Goal: Task Accomplishment & Management: Manage account settings

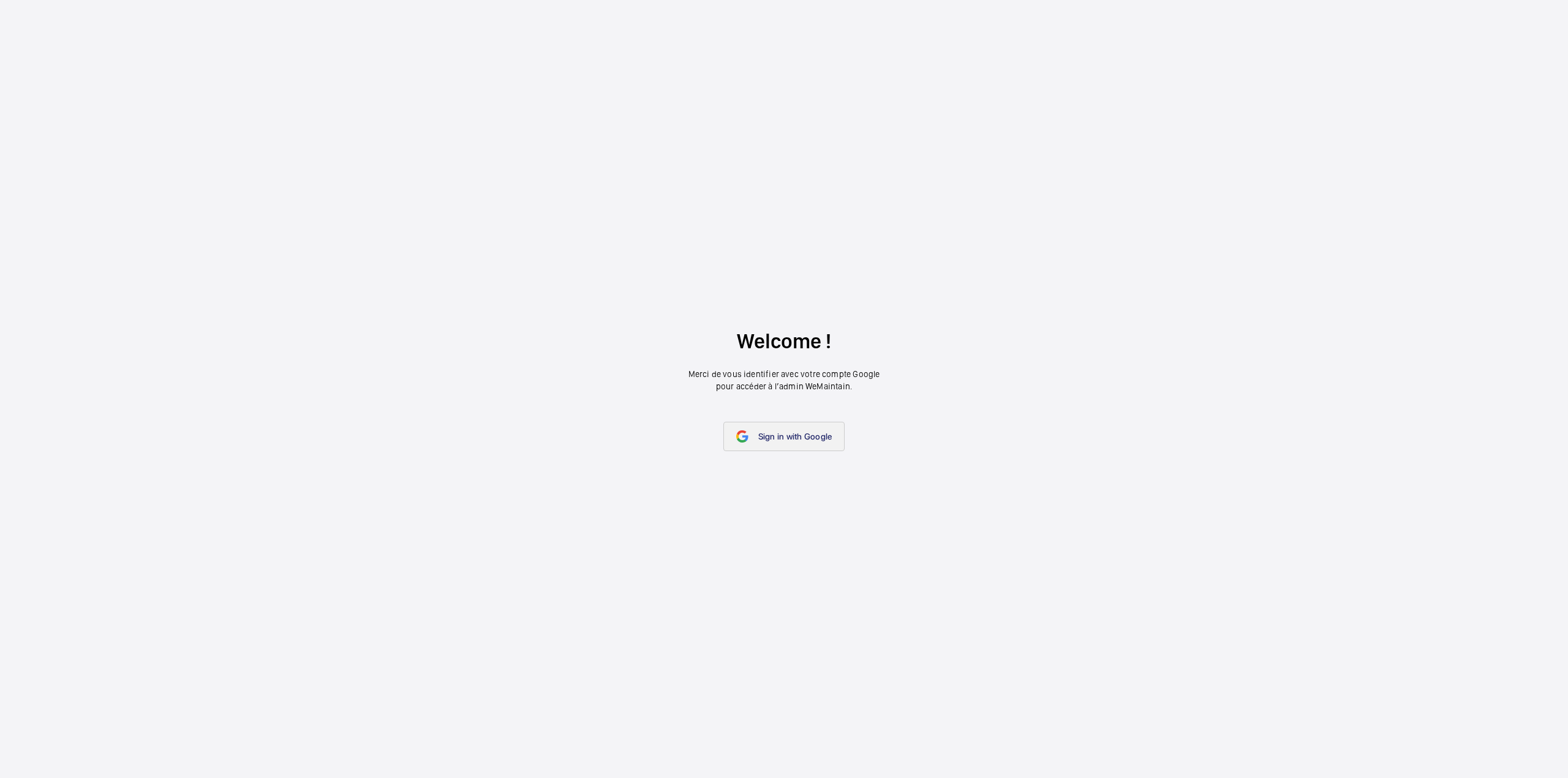
click at [818, 436] on span "Sign in with Google" at bounding box center [796, 436] width 74 height 9
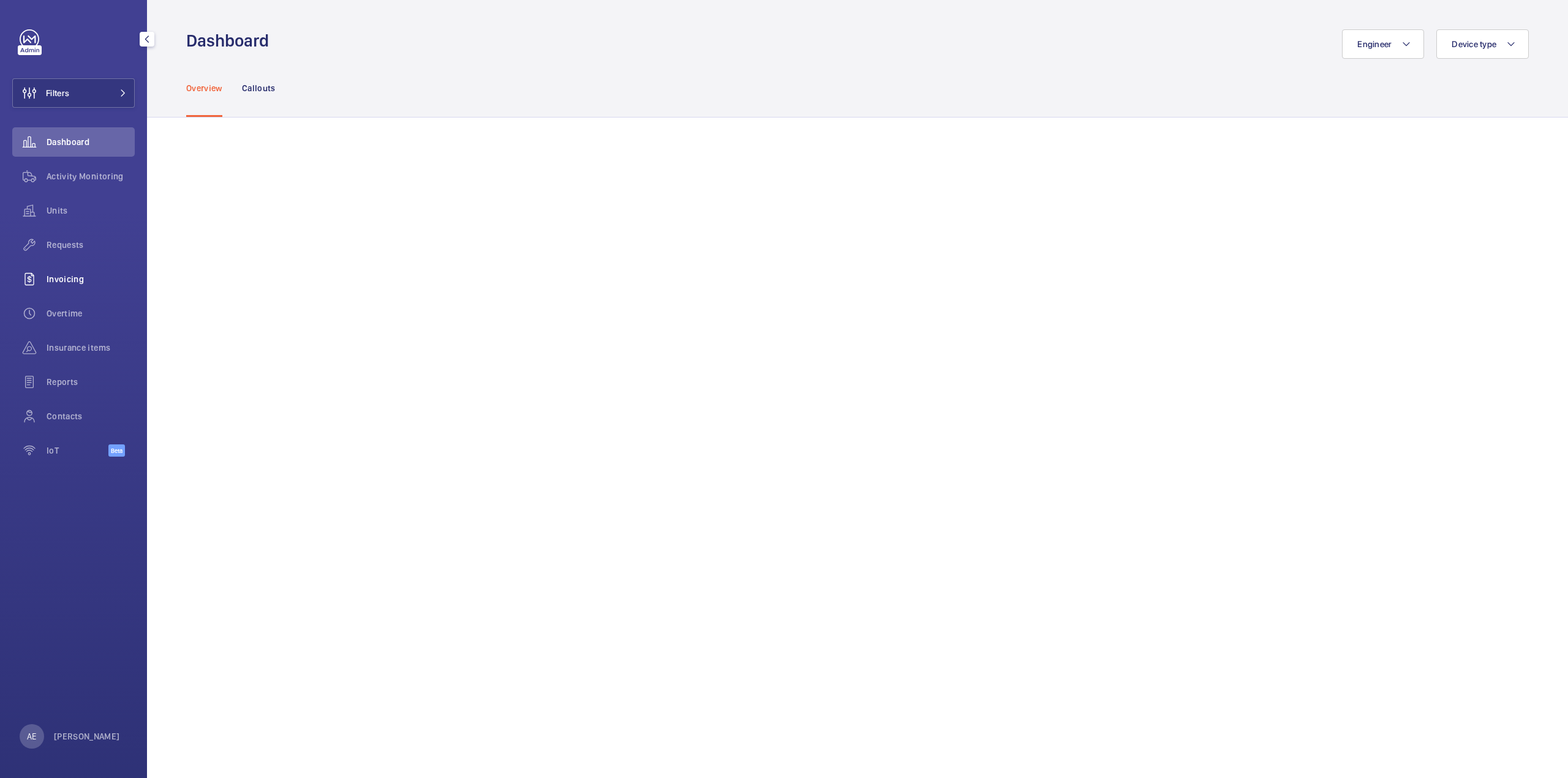
click at [71, 281] on span "Invoicing" at bounding box center [91, 279] width 88 height 12
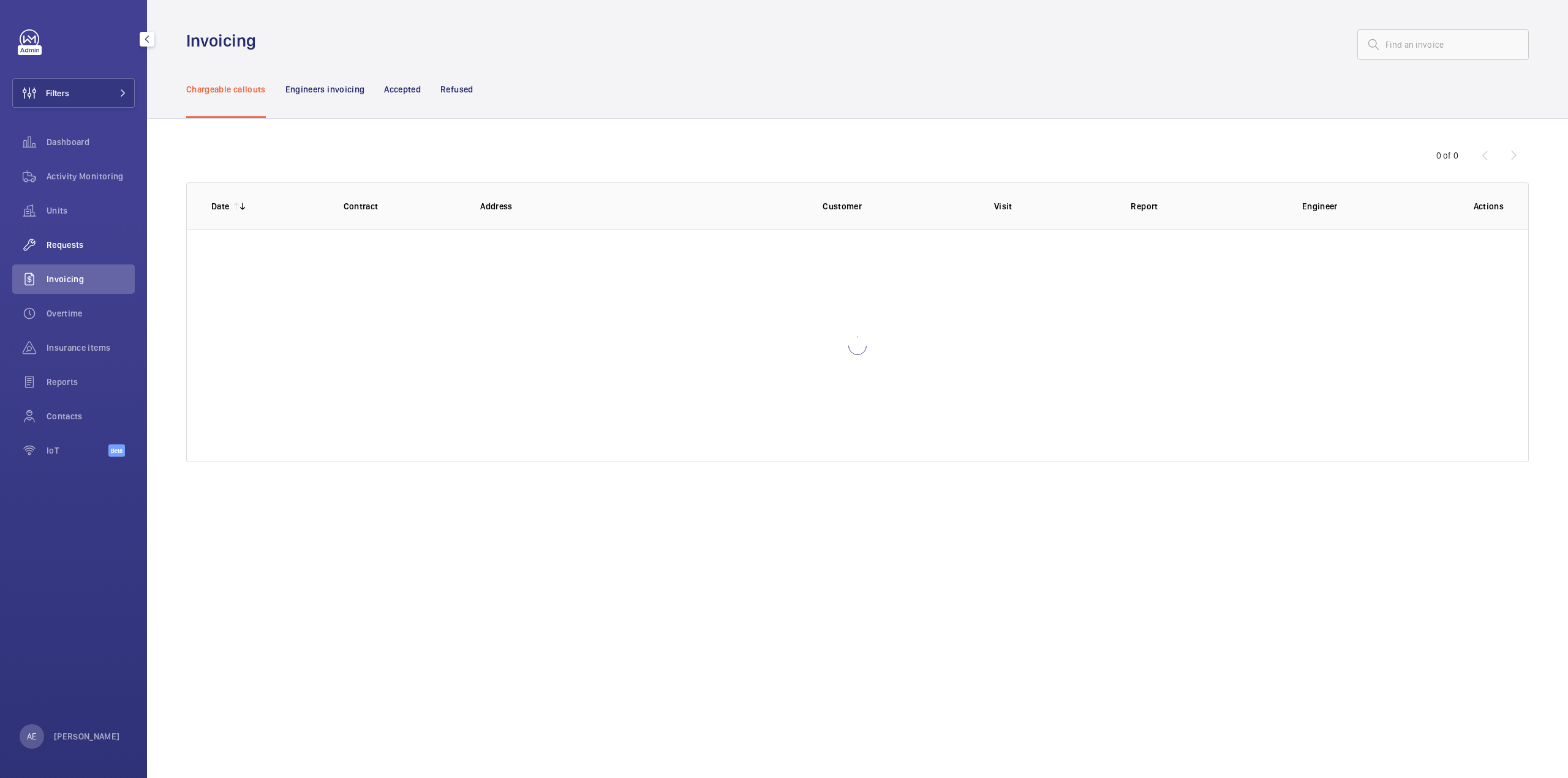
click at [67, 242] on span "Requests" at bounding box center [91, 244] width 88 height 12
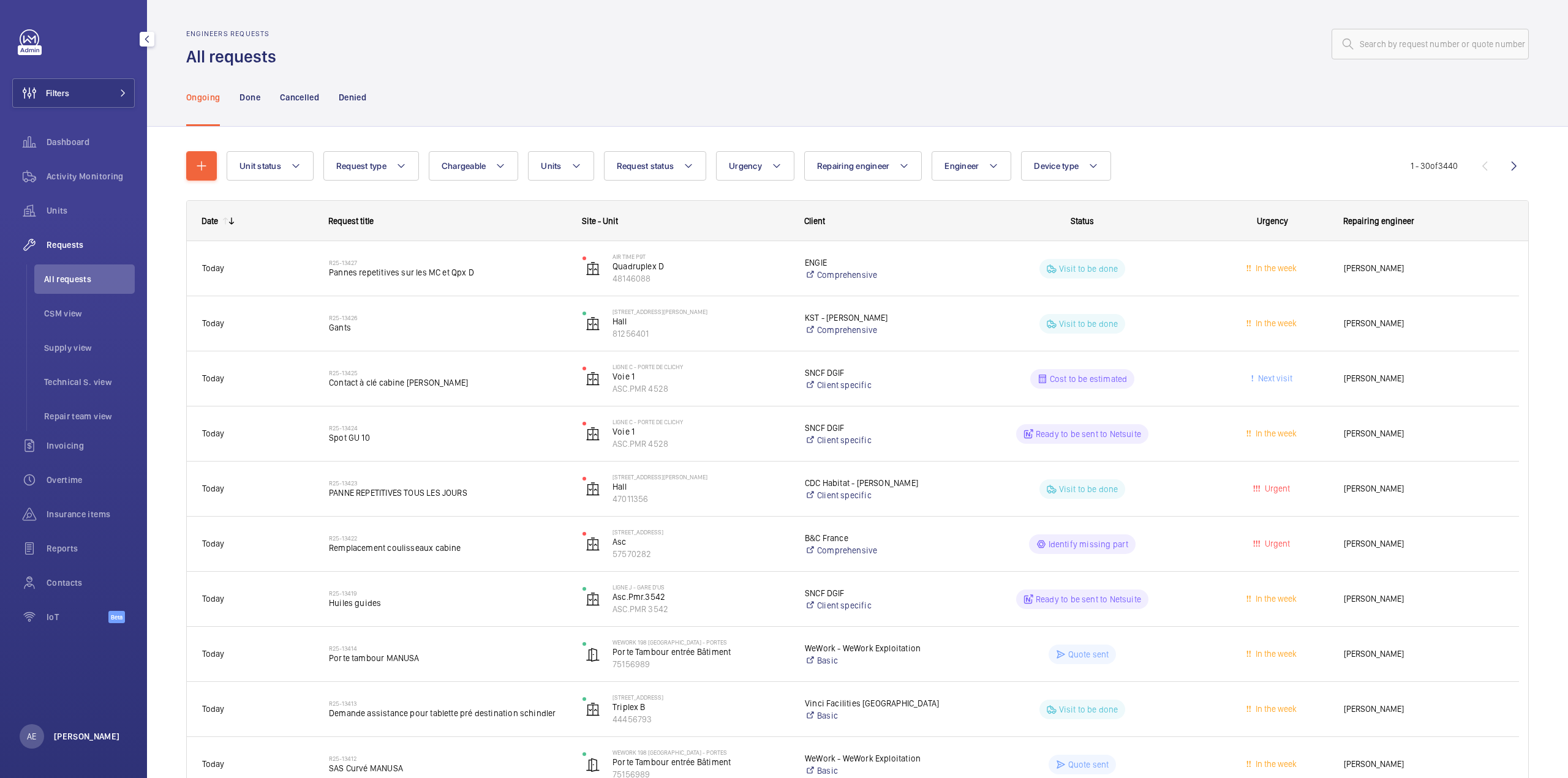
click at [72, 738] on p "[PERSON_NAME]" at bounding box center [87, 736] width 66 height 12
click at [69, 685] on p "Territory : France" at bounding box center [89, 686] width 115 height 12
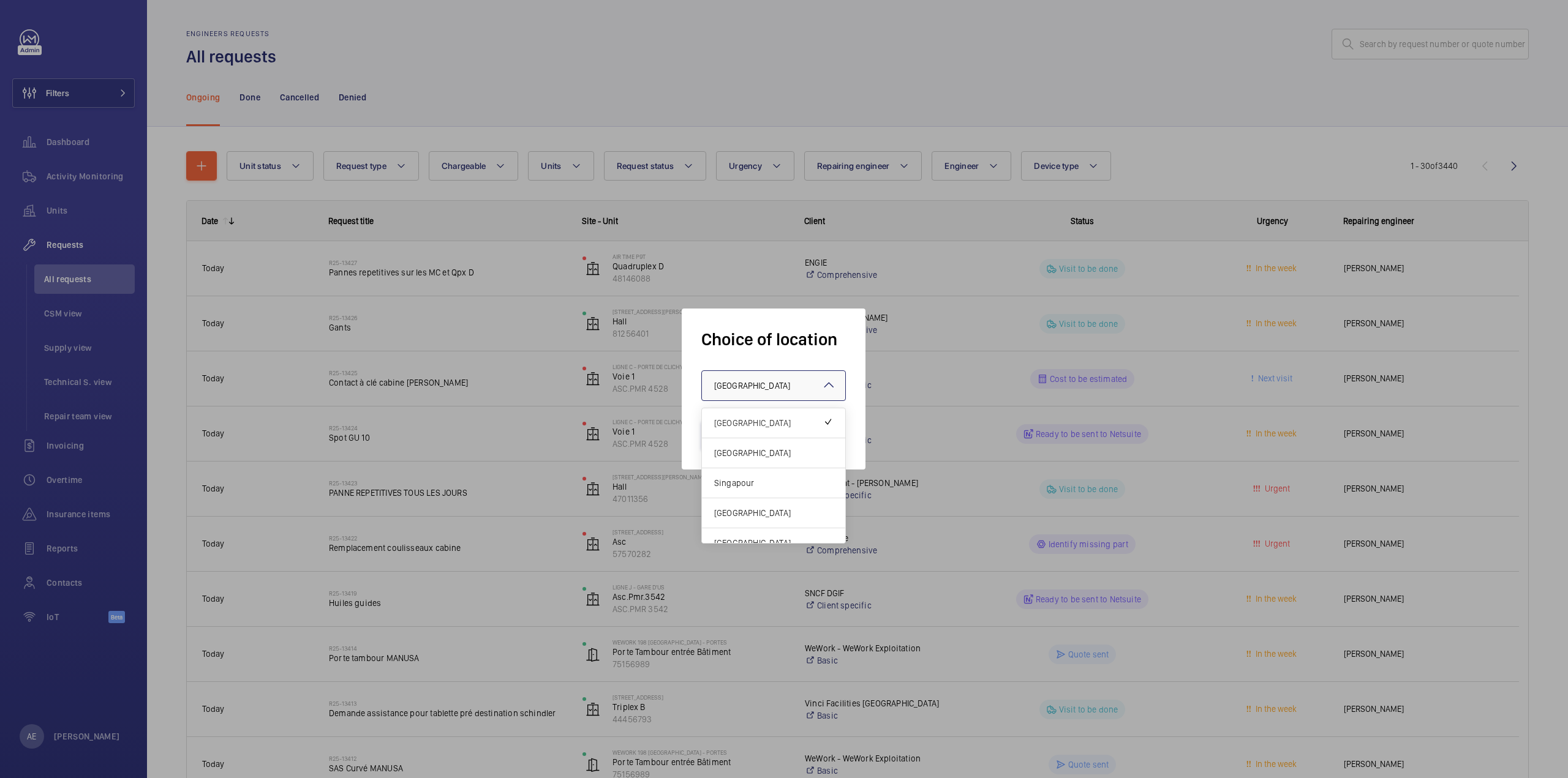
click at [720, 390] on span "France" at bounding box center [752, 385] width 76 height 9
click at [735, 485] on span "Singapour" at bounding box center [773, 483] width 119 height 12
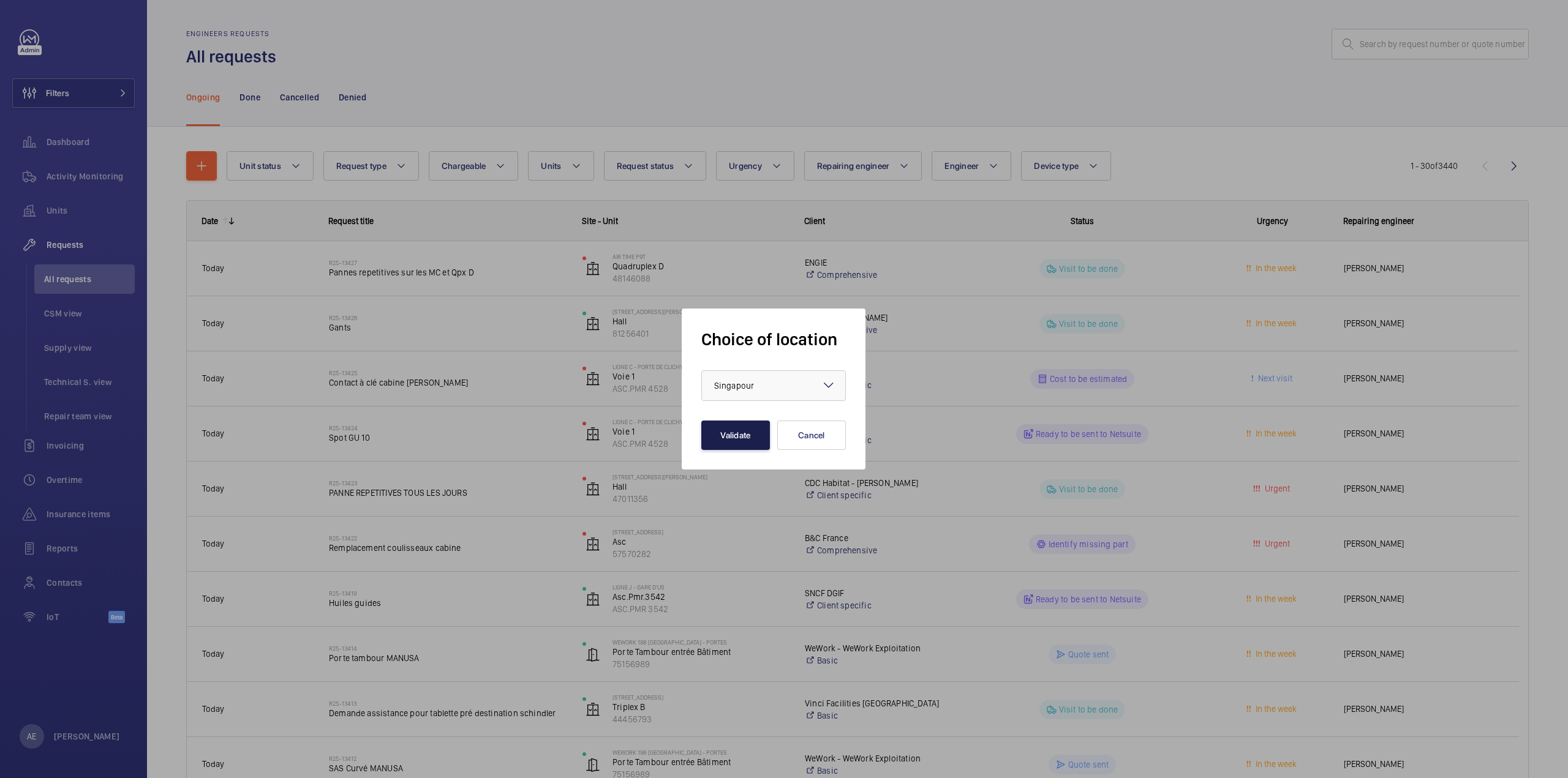
click at [715, 434] on button "Validate" at bounding box center [736, 435] width 69 height 29
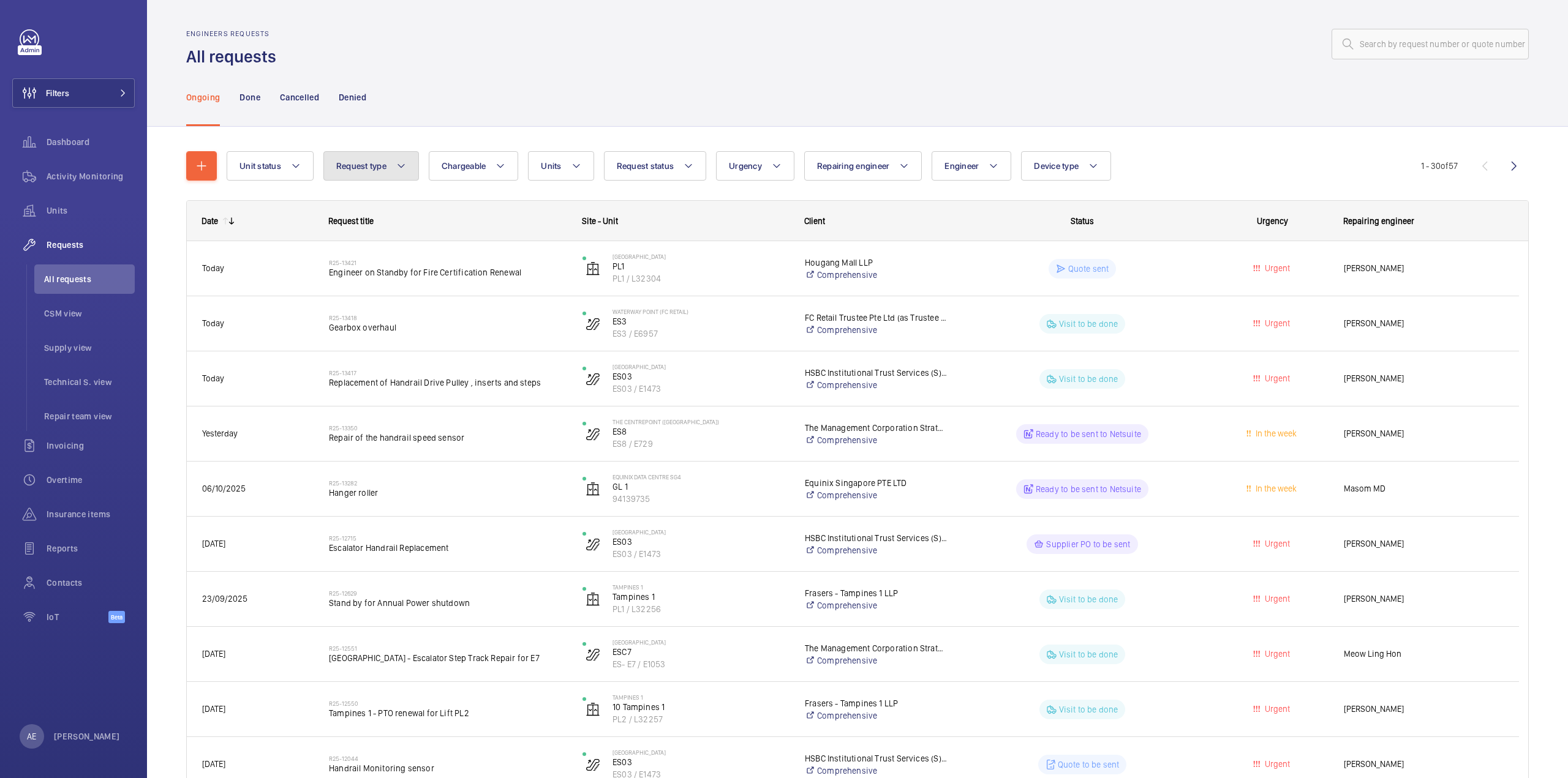
click at [344, 167] on span "Request type" at bounding box center [361, 166] width 50 height 9
click at [1369, 47] on input "text" at bounding box center [1430, 44] width 197 height 31
paste input "R25-13417"
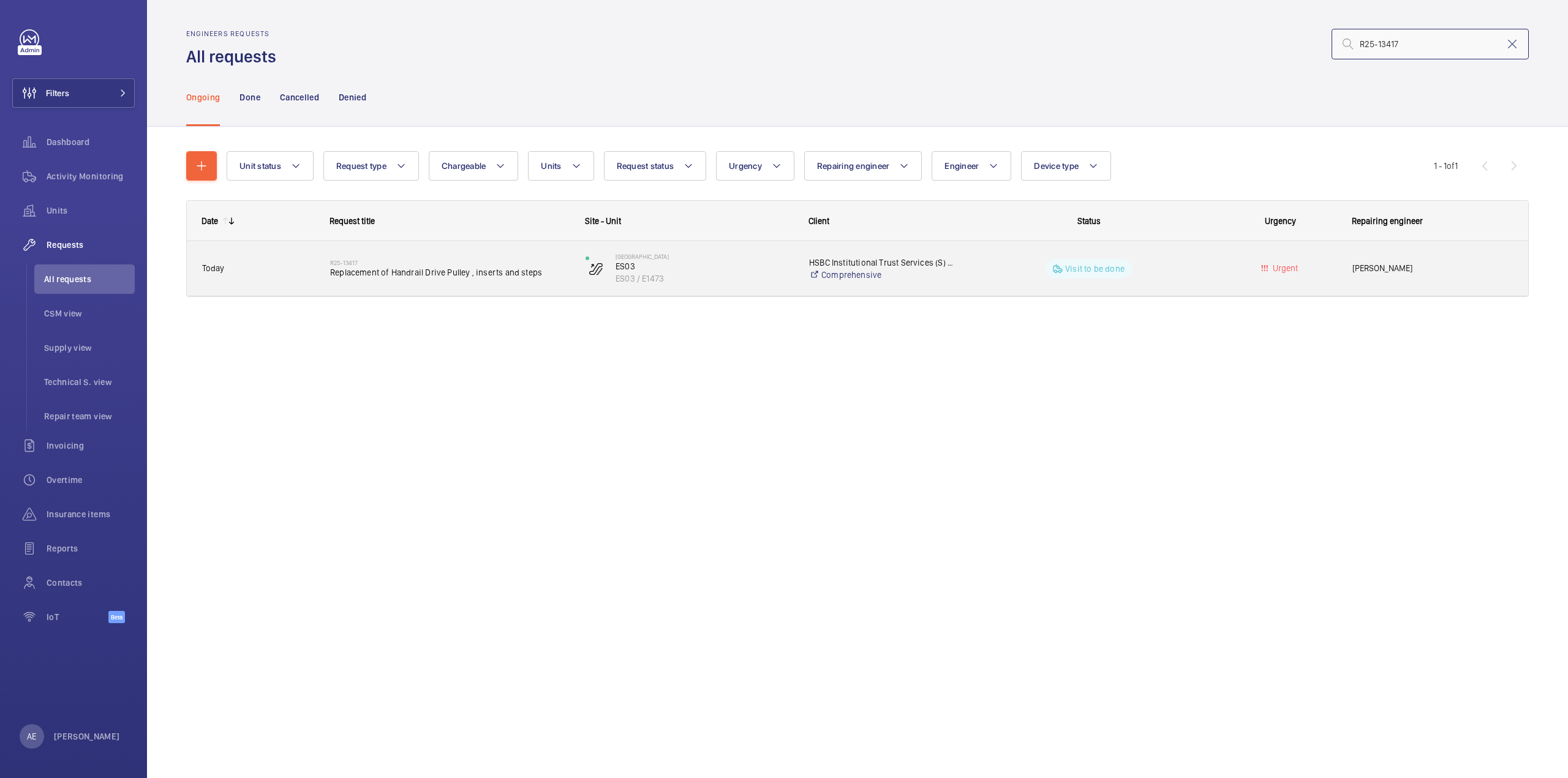
type input "R25-13417"
click at [728, 294] on div "Causeway Point ES03 ES03 / E1473" at bounding box center [682, 269] width 223 height 55
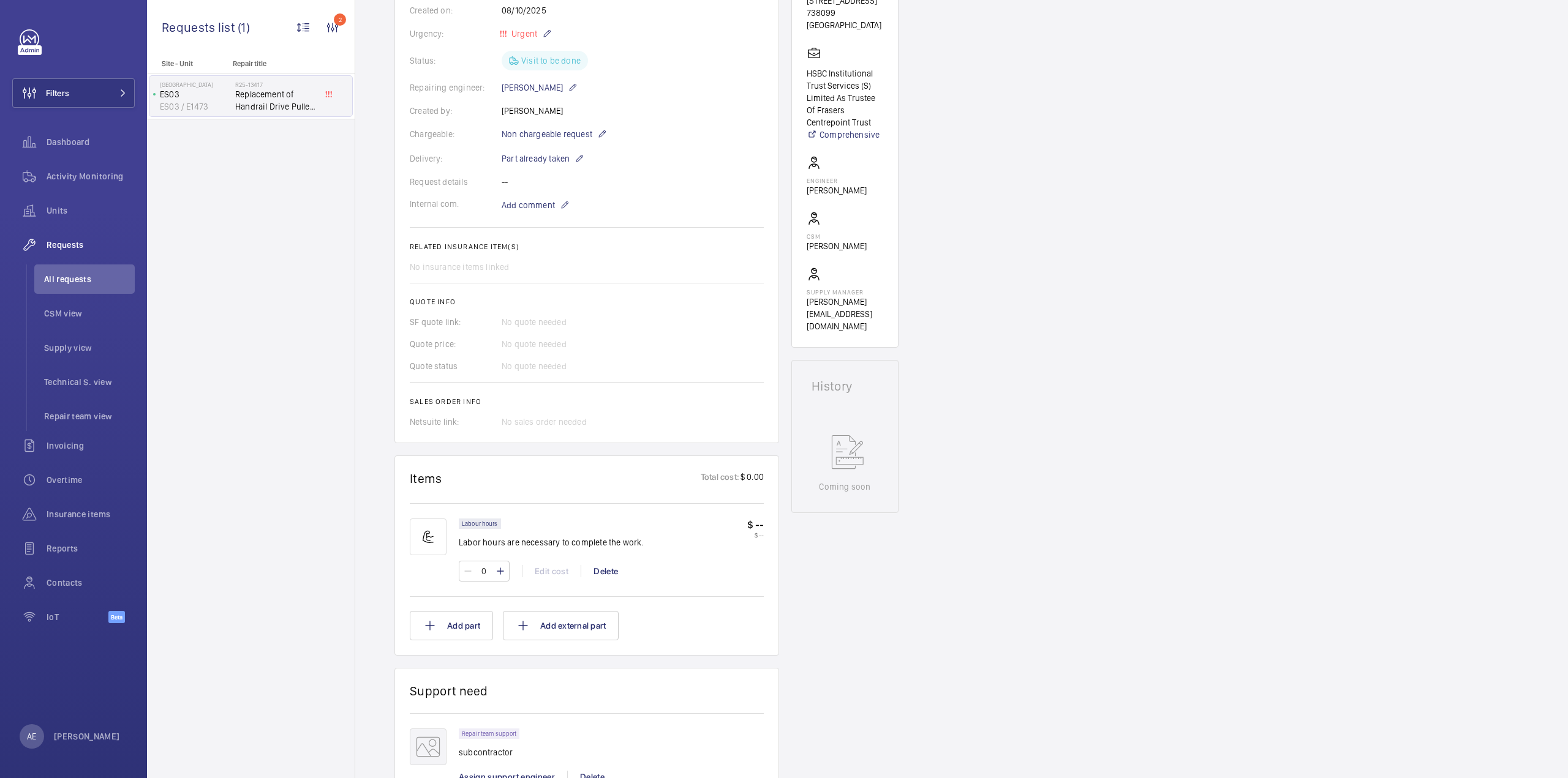
scroll to position [184, 0]
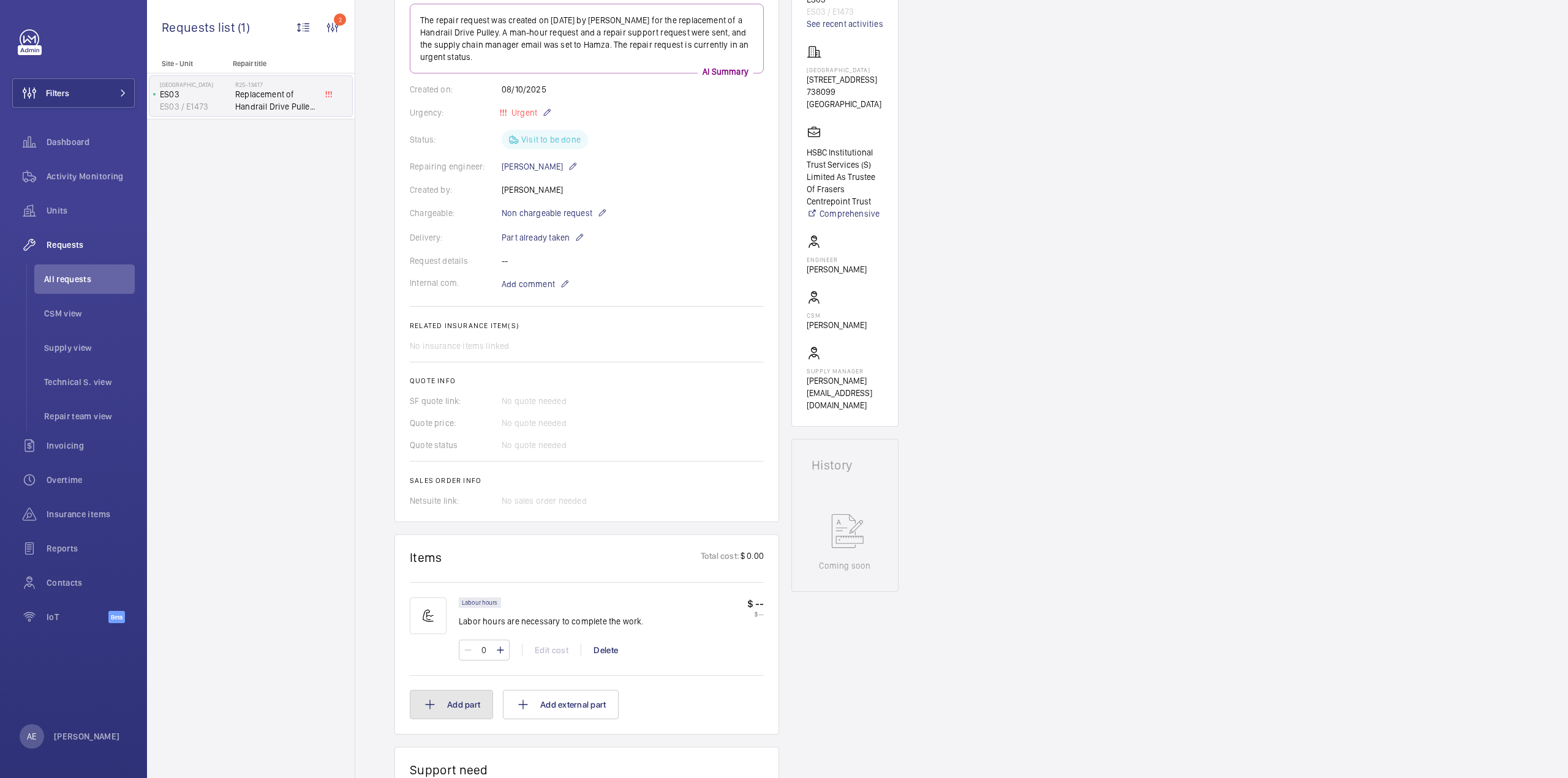
click at [446, 707] on button "Add part" at bounding box center [451, 704] width 83 height 29
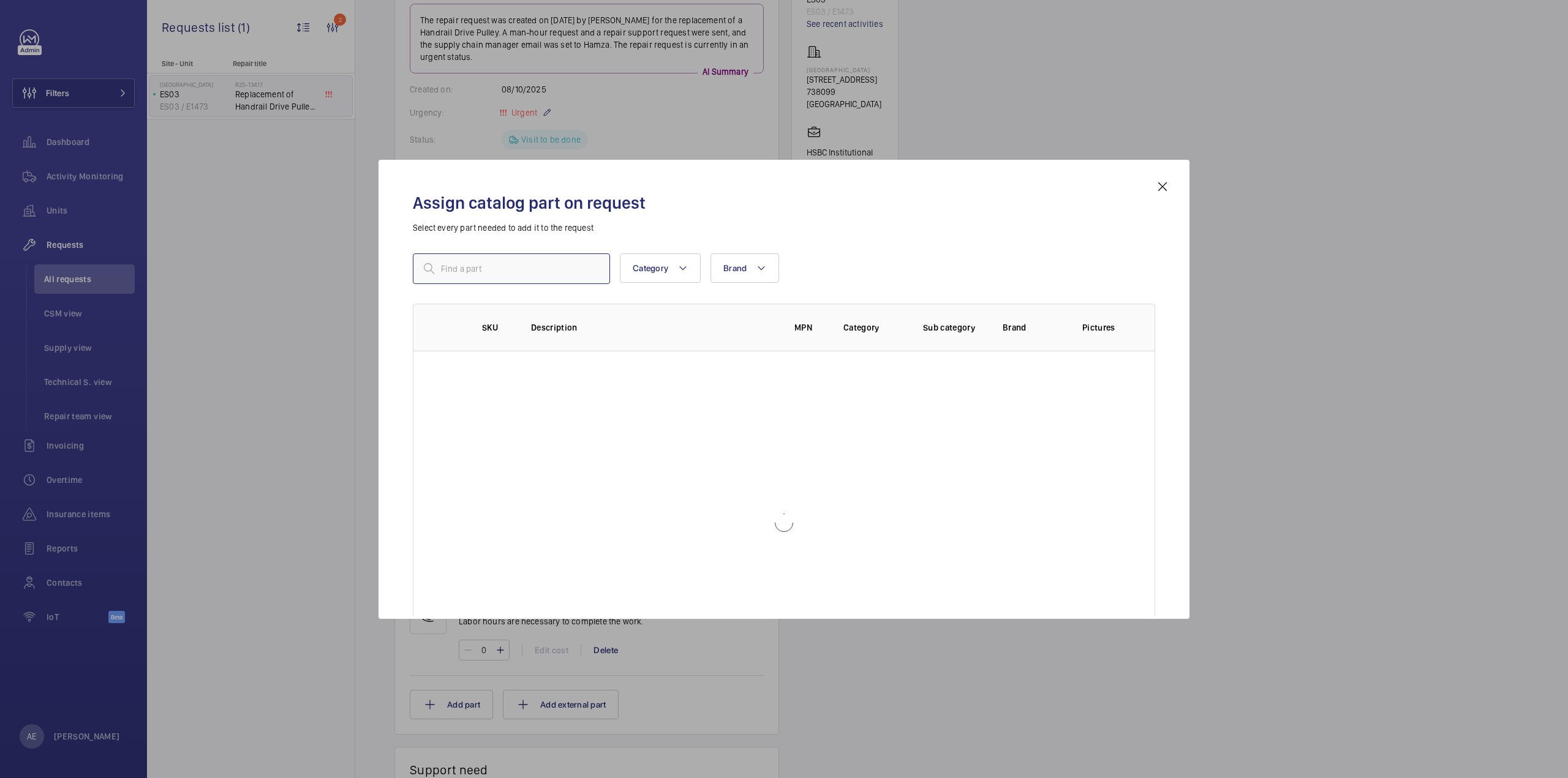
click at [479, 271] on input "text" at bounding box center [511, 269] width 197 height 31
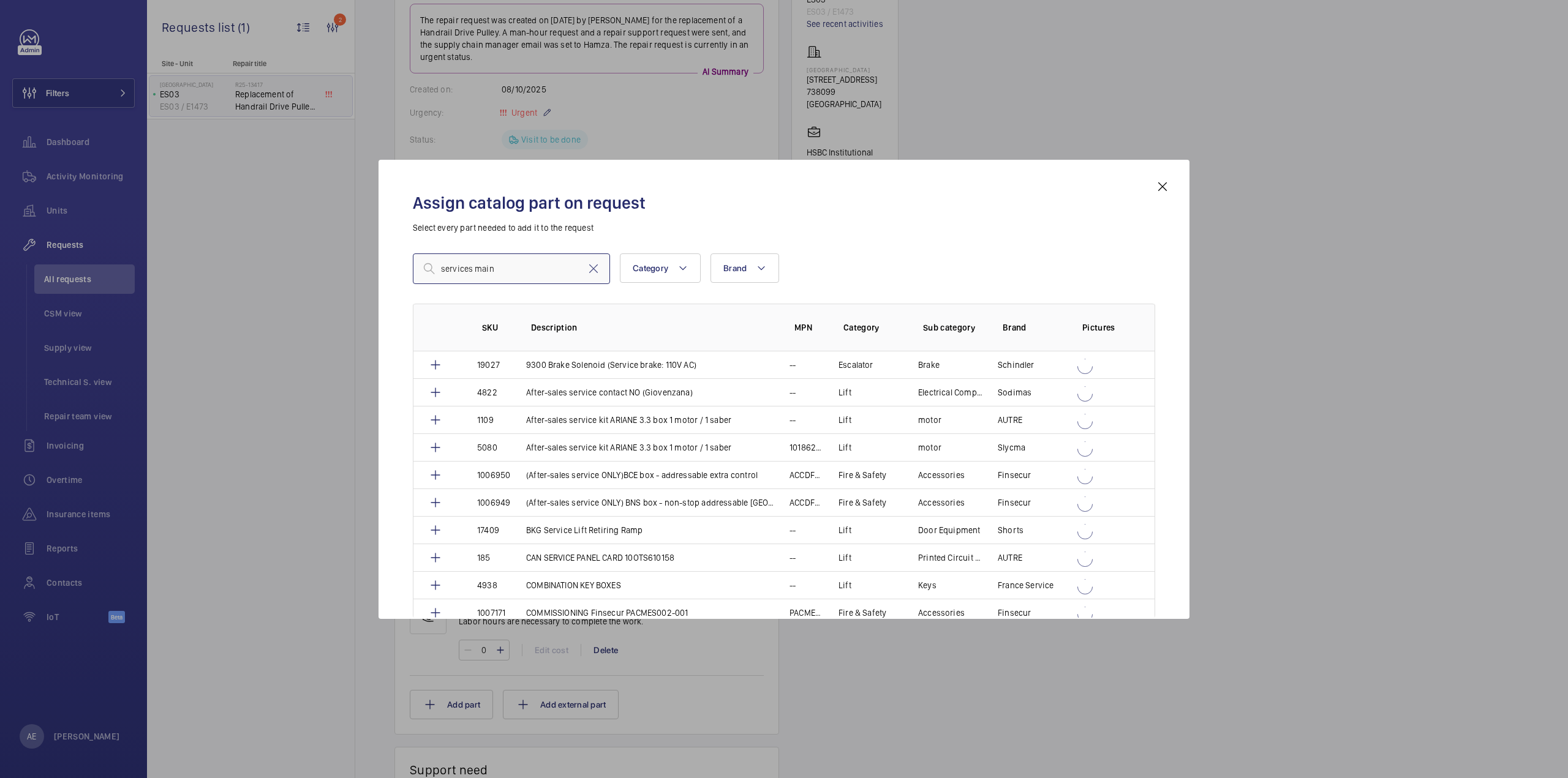
click at [523, 272] on input "services main" at bounding box center [511, 269] width 197 height 31
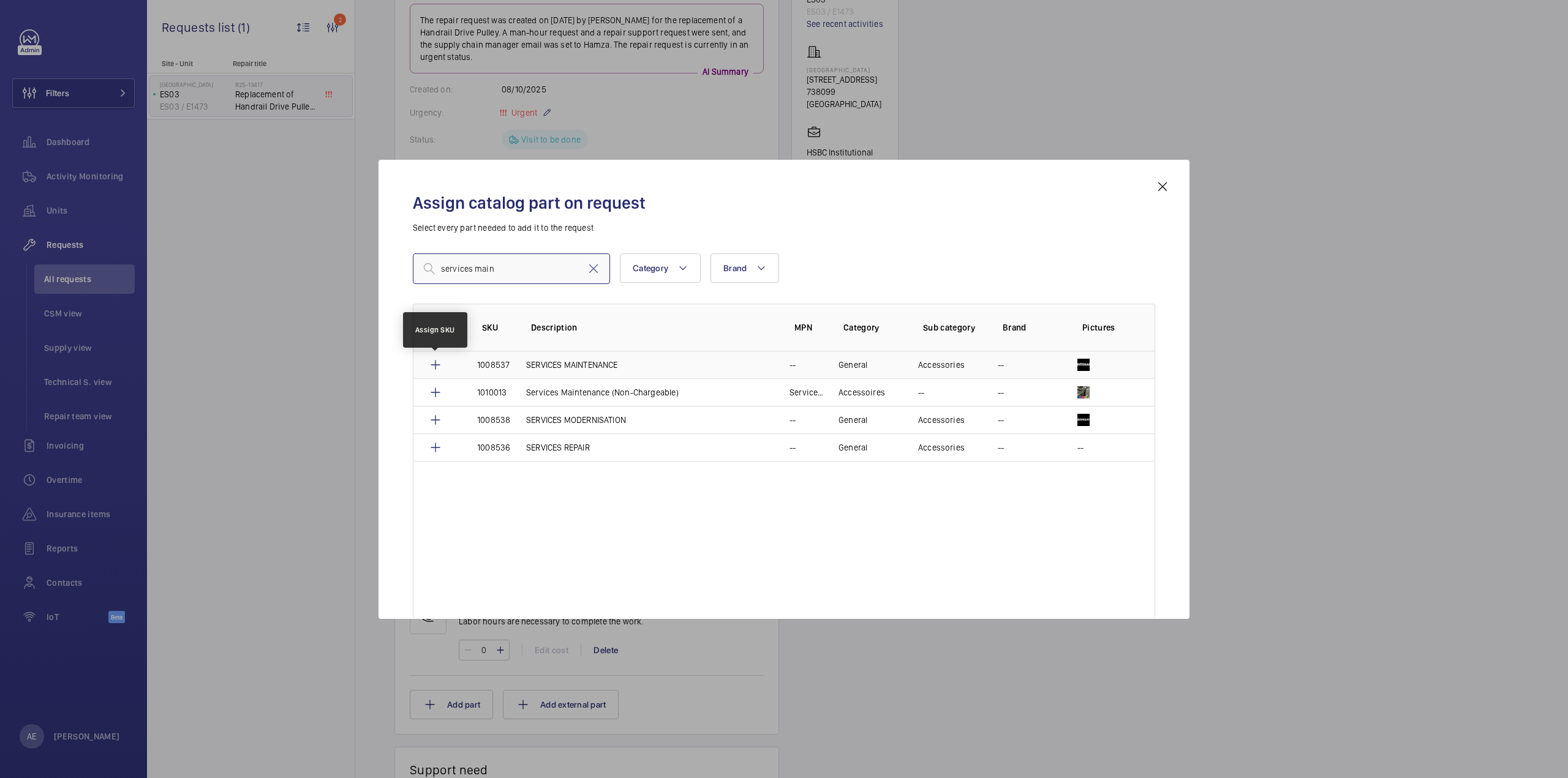
type input "services main"
click at [435, 363] on mat-icon at bounding box center [435, 365] width 15 height 15
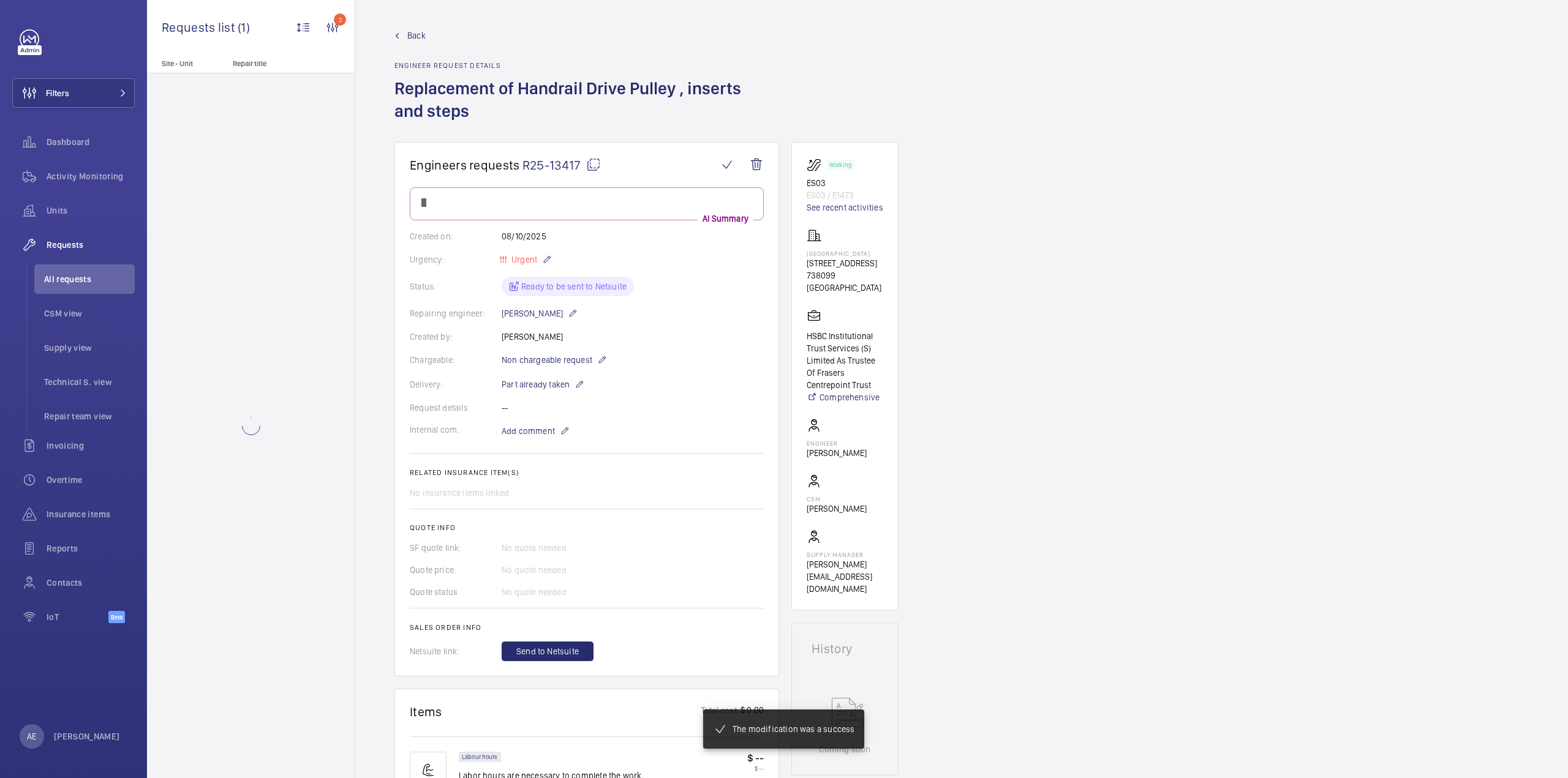
scroll to position [184, 0]
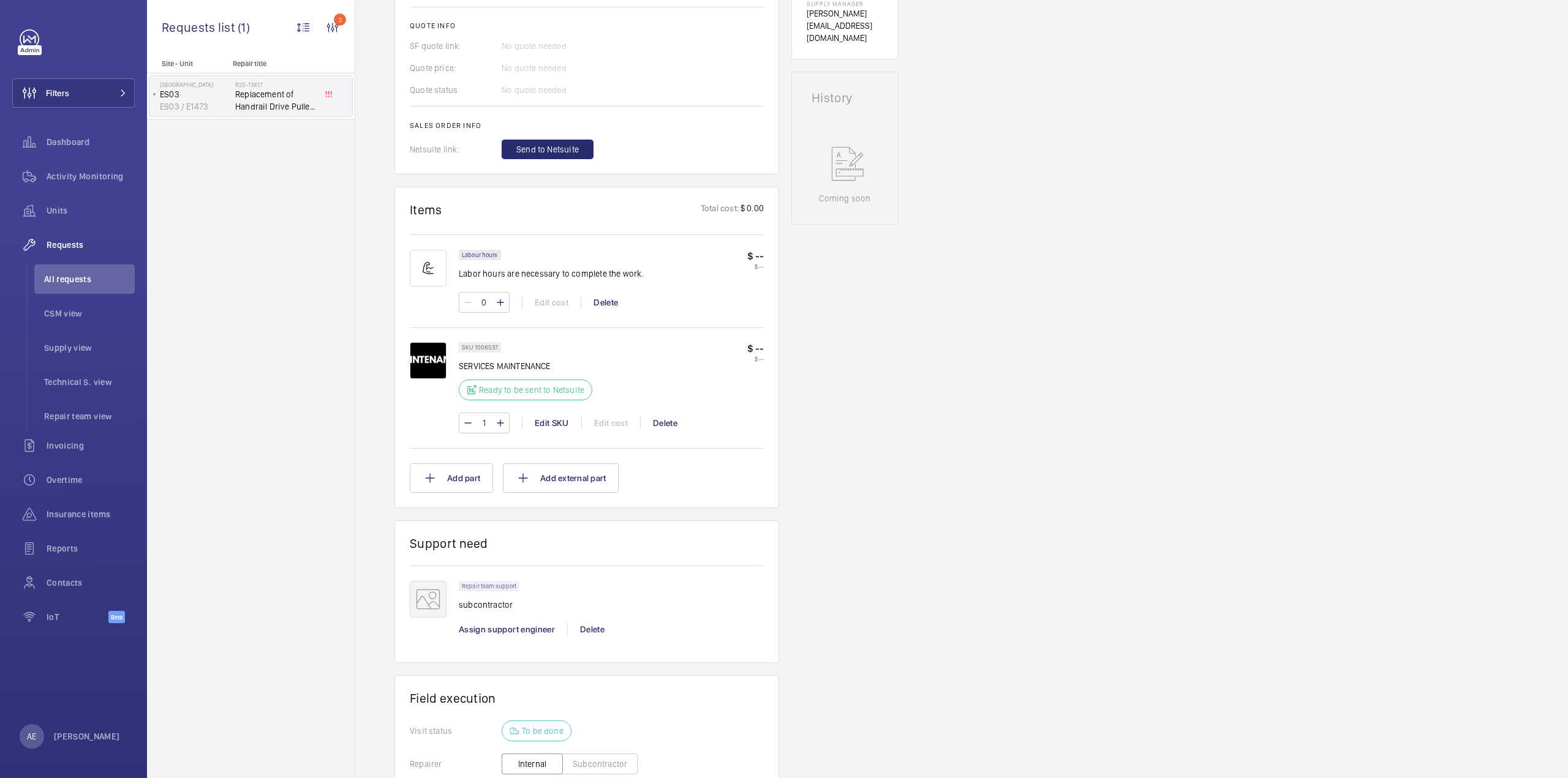
scroll to position [758, 0]
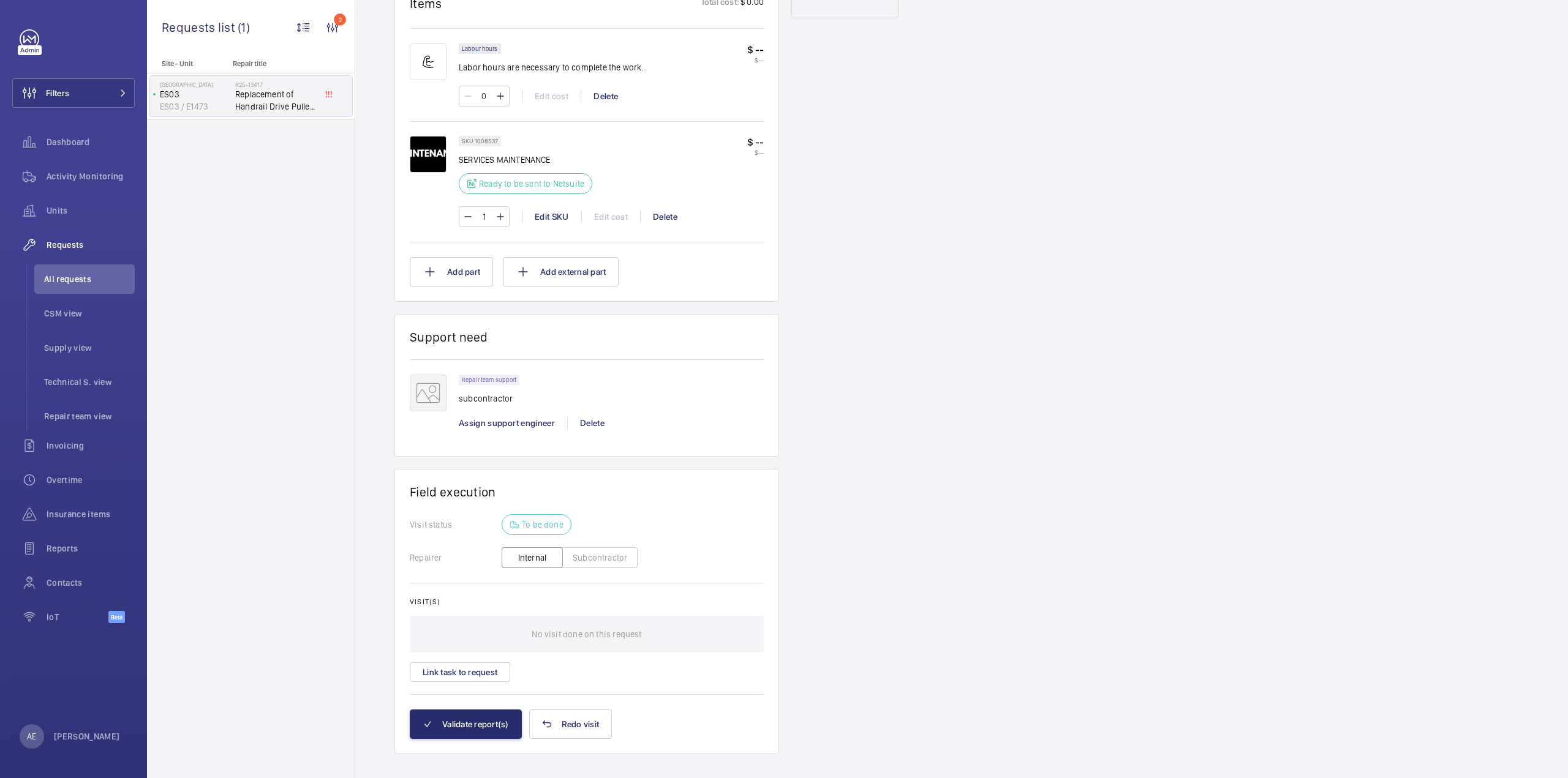
click at [615, 547] on button "Subcontractor" at bounding box center [599, 558] width 75 height 21
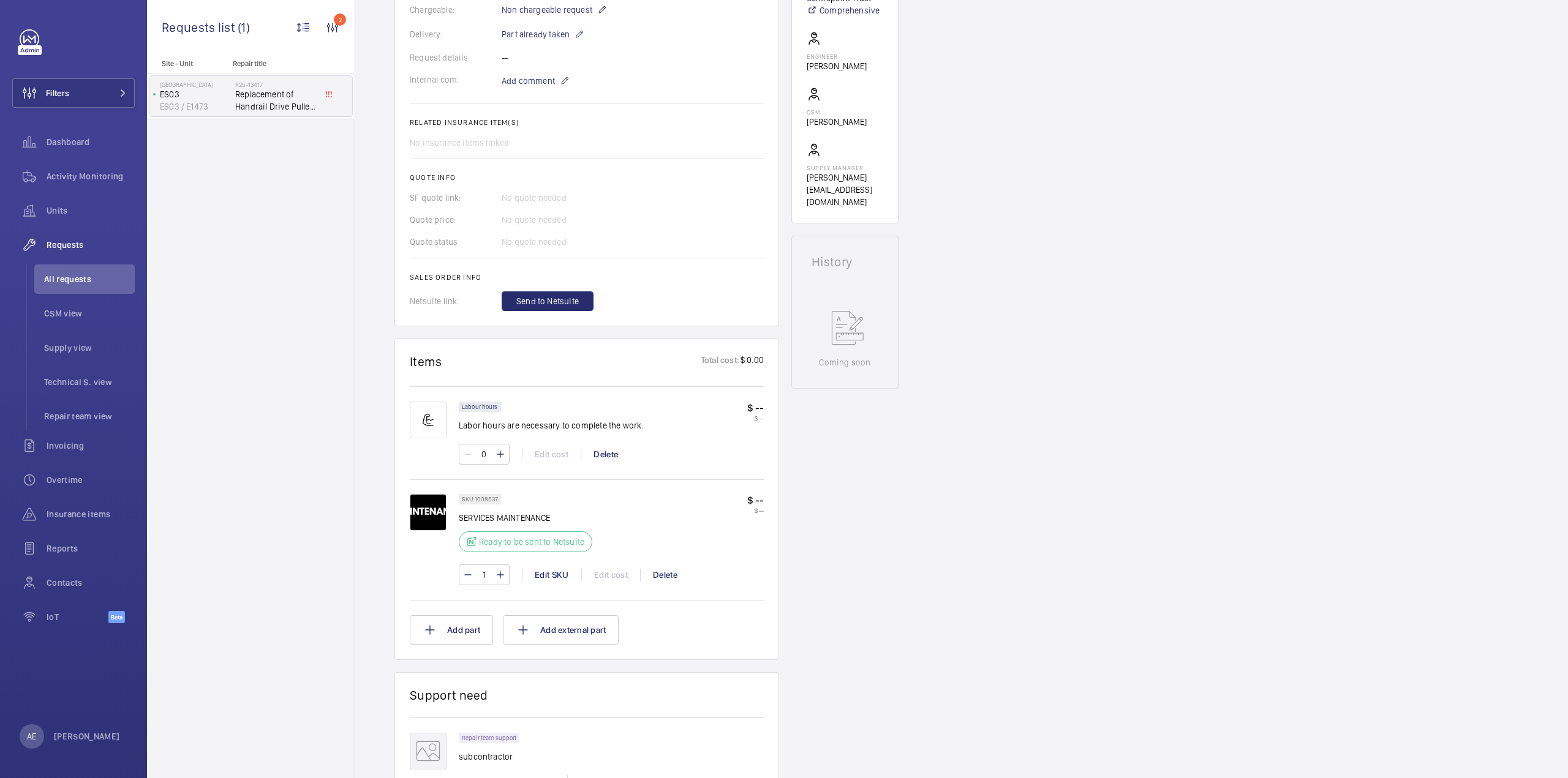
scroll to position [20, 0]
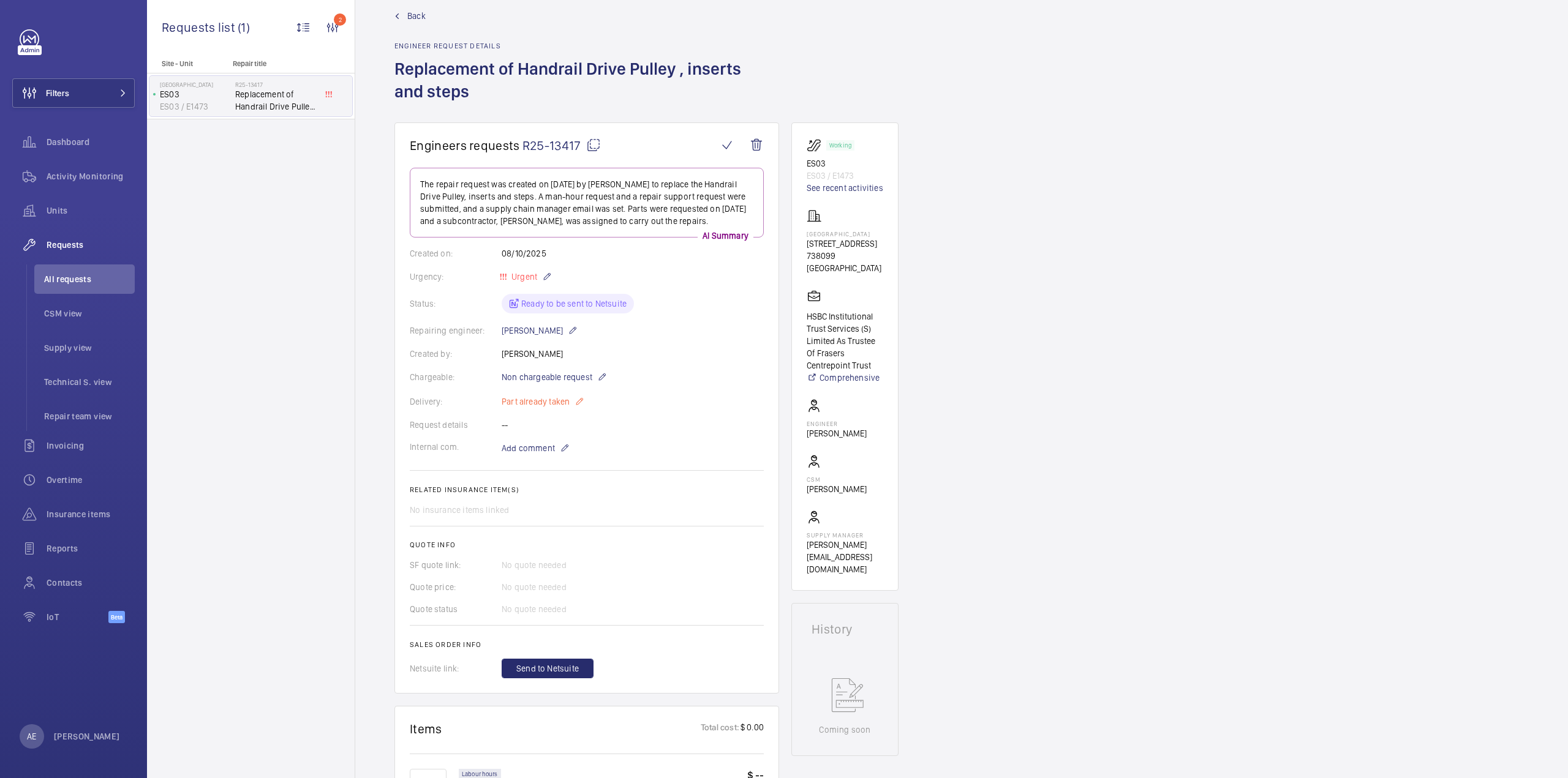
click at [547, 403] on p "Part already taken" at bounding box center [542, 401] width 82 height 15
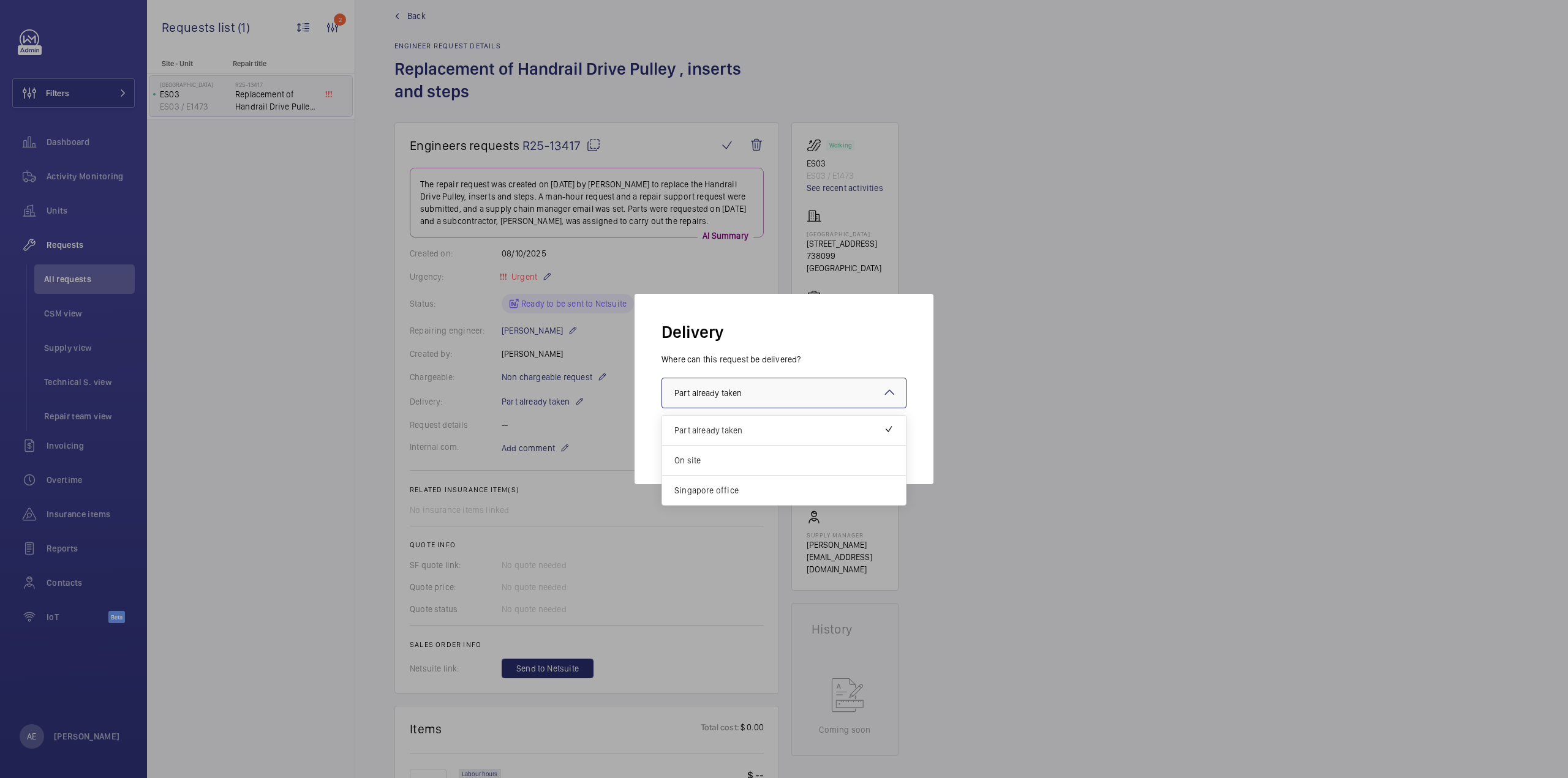
click at [748, 401] on div at bounding box center [784, 393] width 244 height 29
click at [718, 462] on span "On site" at bounding box center [784, 461] width 219 height 12
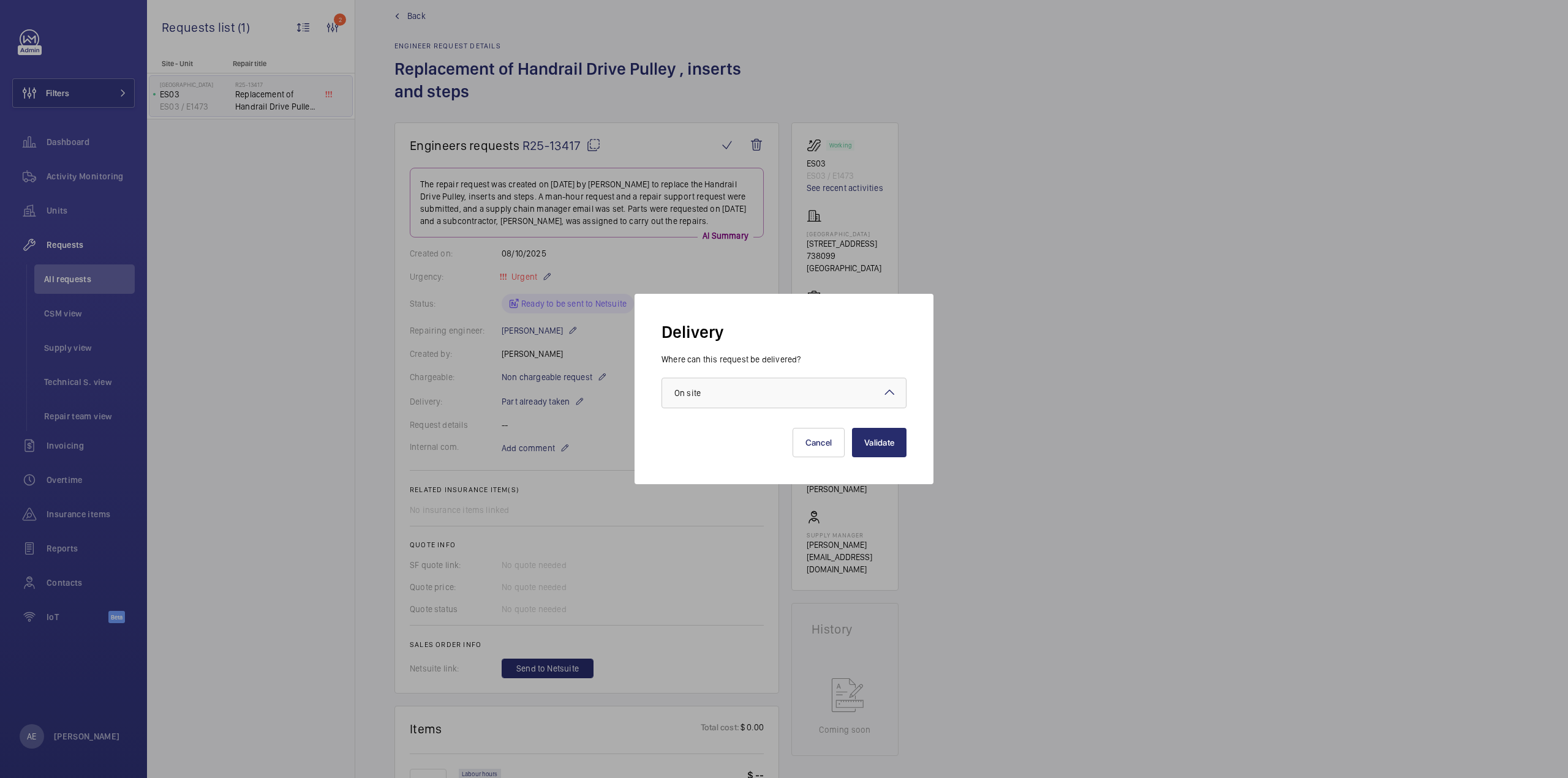
click at [1165, 479] on div at bounding box center [784, 389] width 1568 height 778
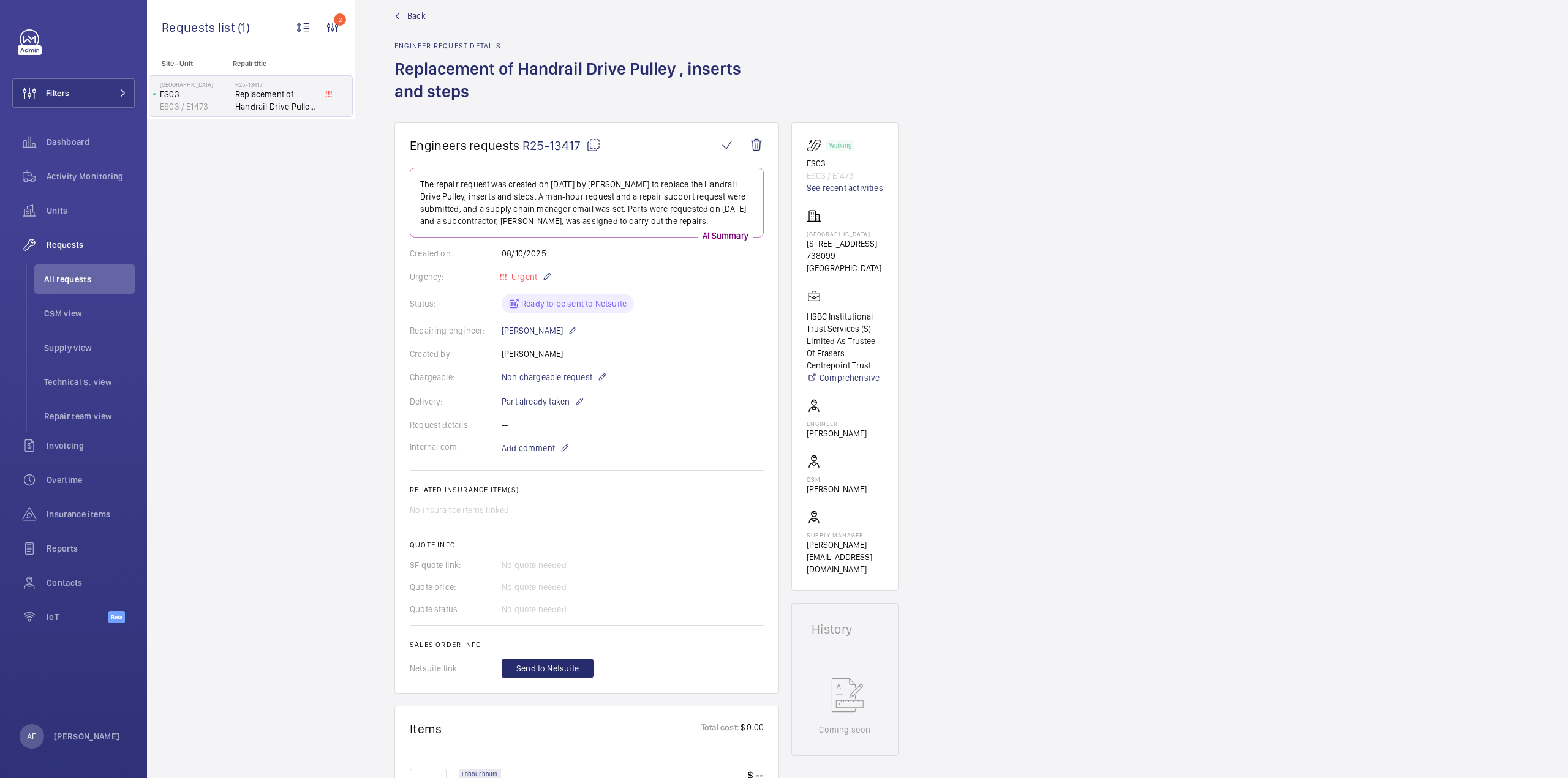
click at [656, 409] on wm-front-card-body "The repair request was created on 2025-10-08 by Roshan Shetty to replace the Ha…" at bounding box center [586, 423] width 354 height 511
click at [523, 397] on p "Part already taken" at bounding box center [542, 401] width 82 height 15
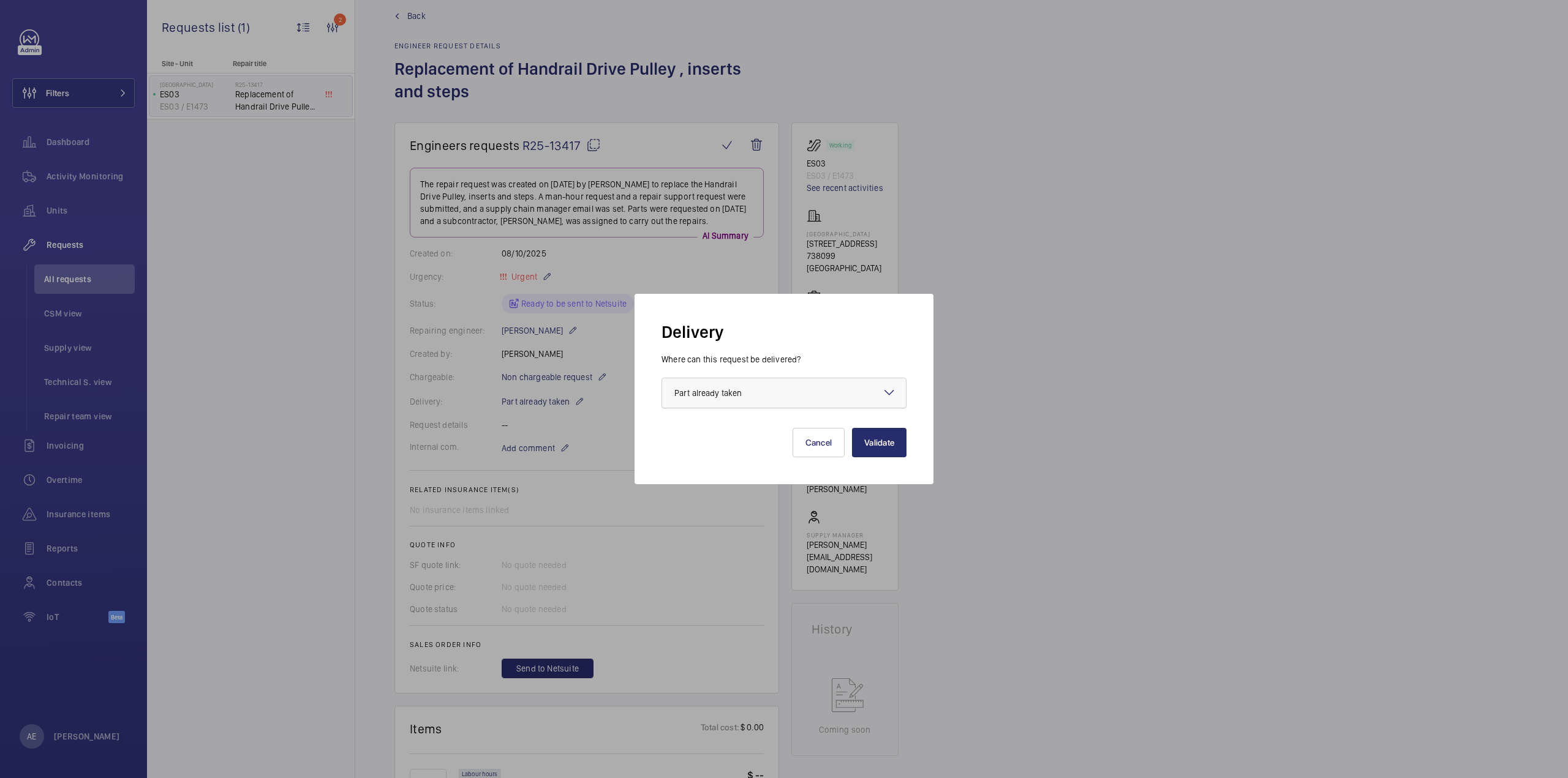
click at [739, 396] on span "Part already taken" at bounding box center [708, 393] width 67 height 9
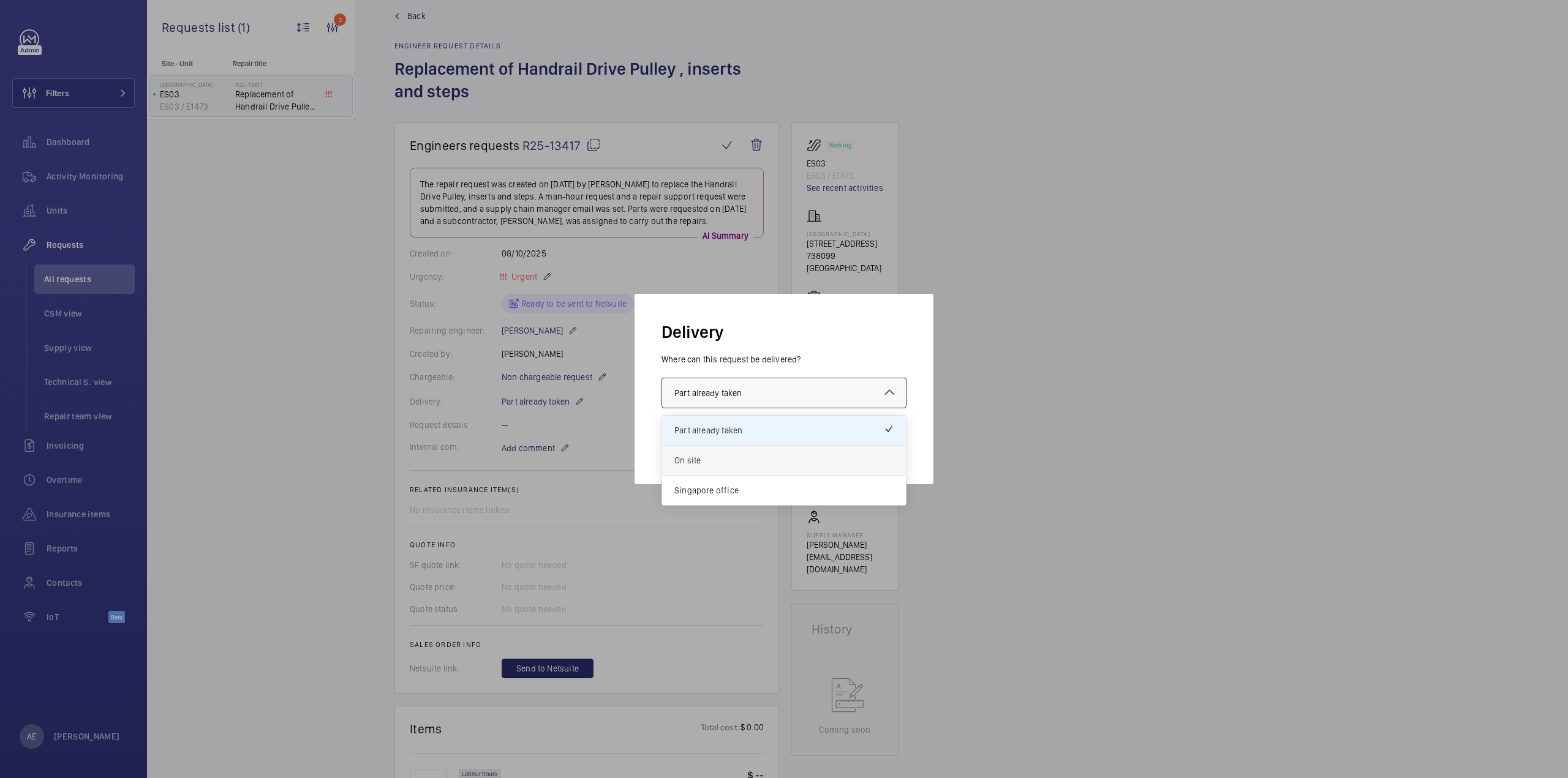
click at [690, 457] on span "On site" at bounding box center [784, 461] width 219 height 12
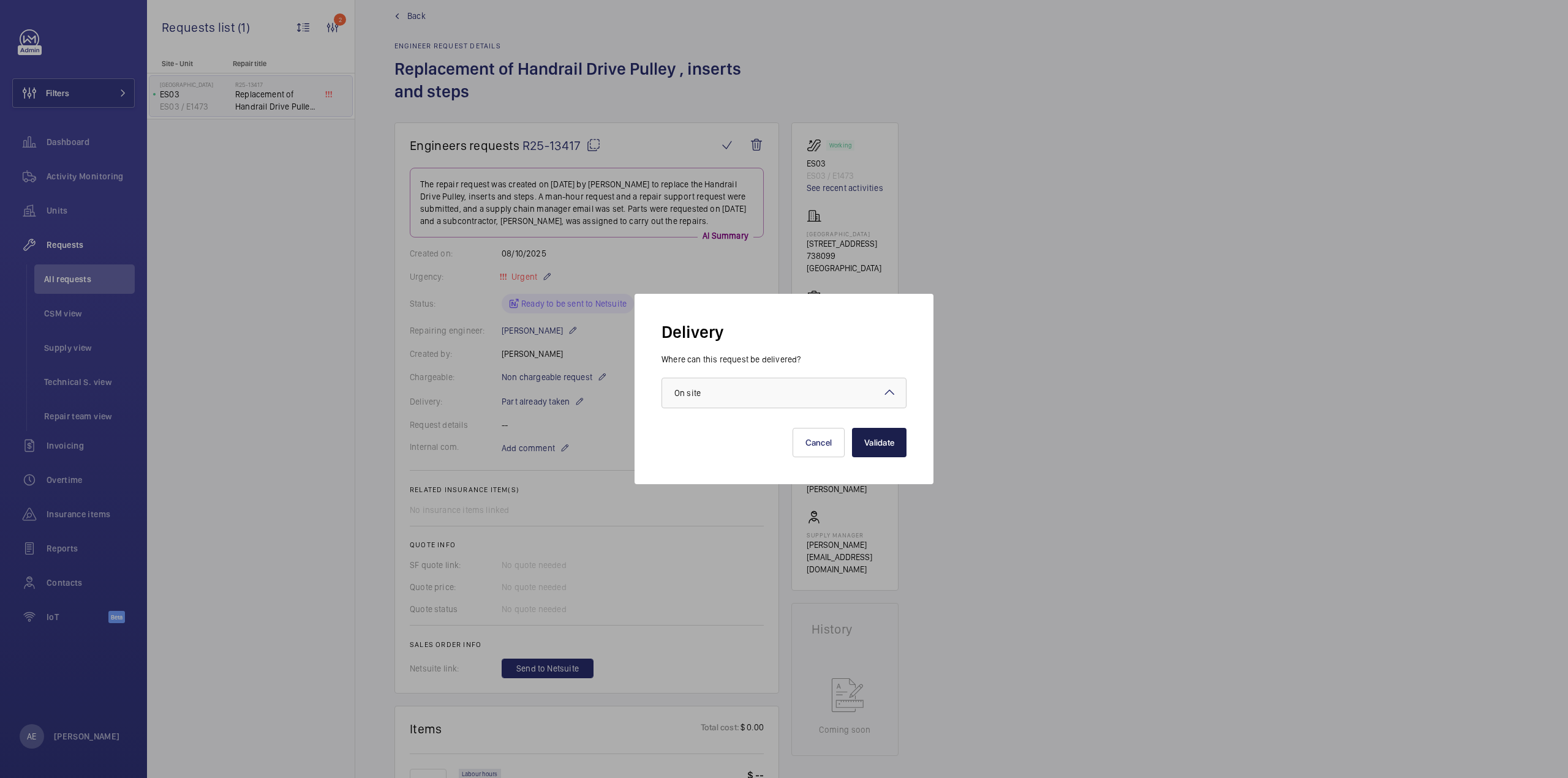
click at [883, 442] on button "Validate" at bounding box center [879, 442] width 55 height 29
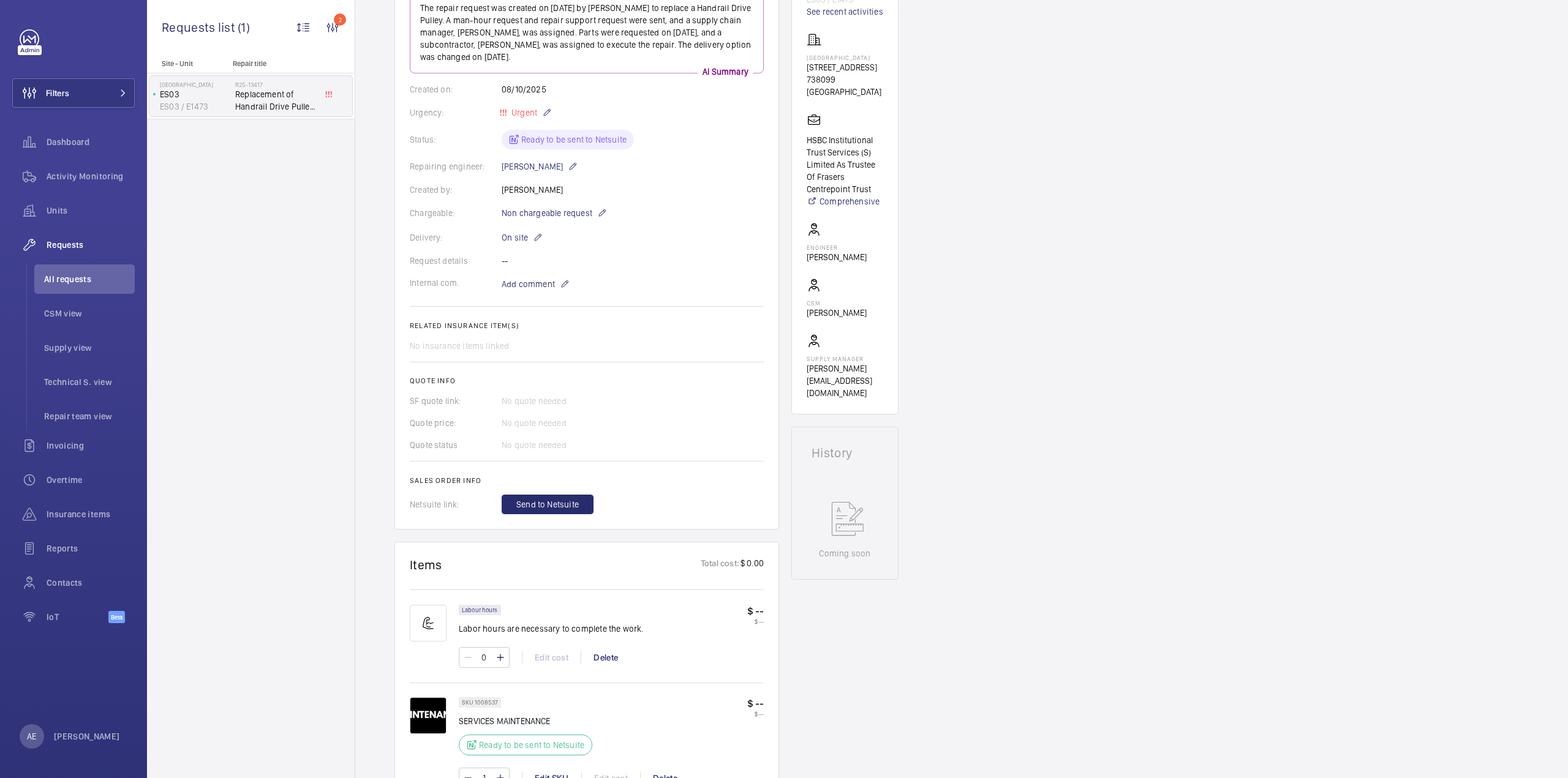
scroll to position [306, 0]
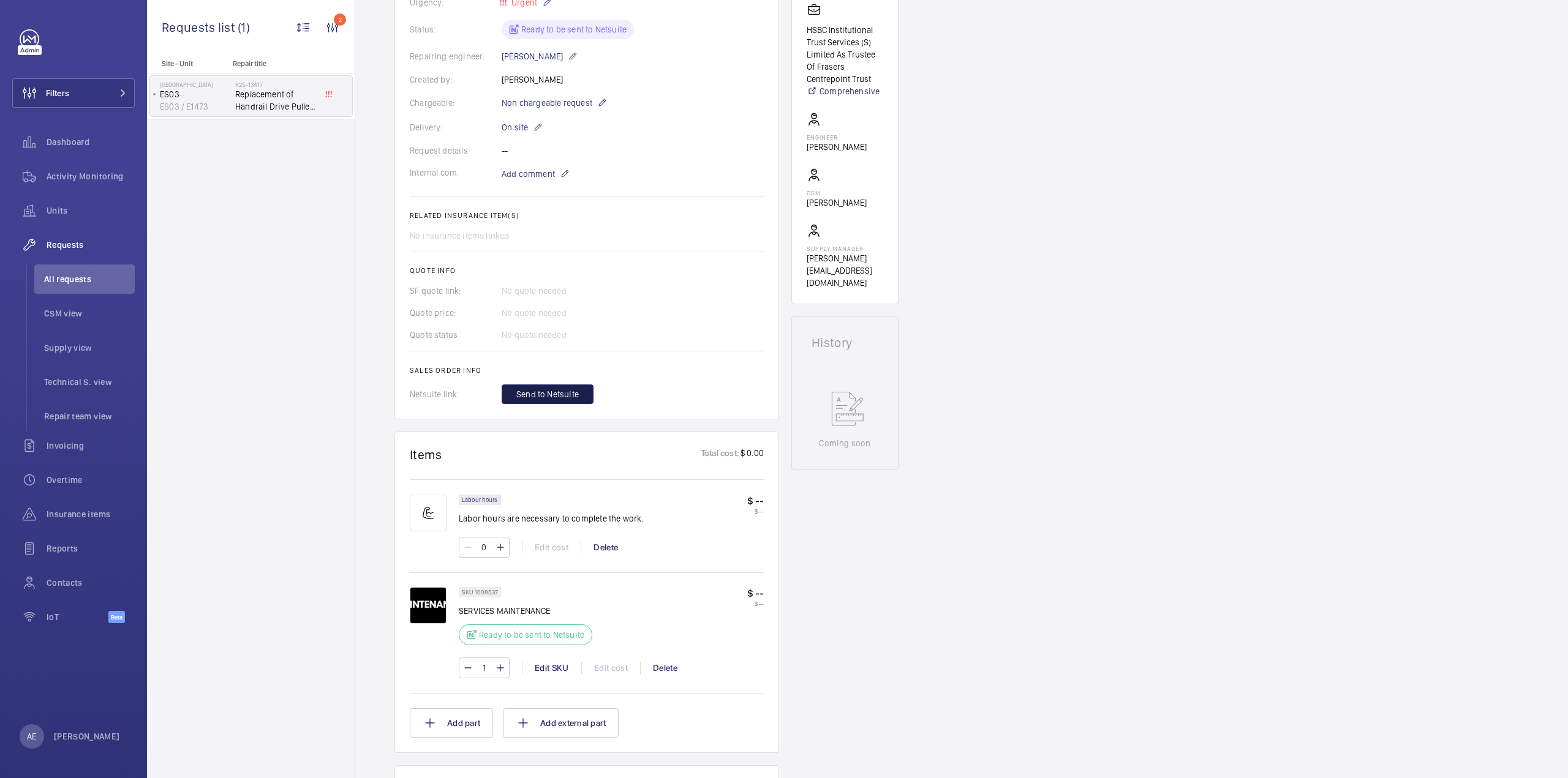
click at [569, 390] on span "Send to Netsuite" at bounding box center [547, 394] width 63 height 12
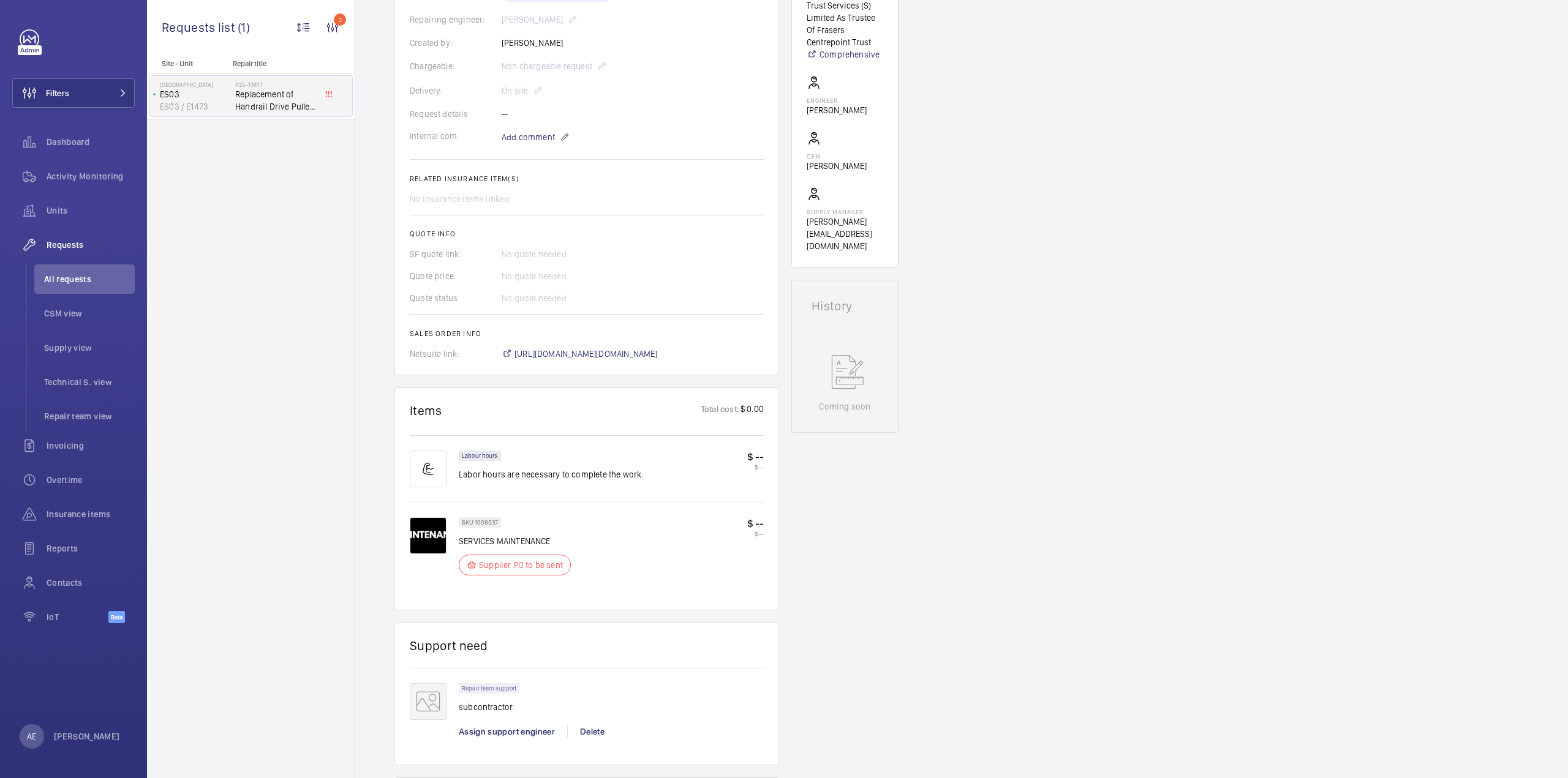
scroll to position [355, 0]
click at [581, 348] on span "https://6461500.app.netsuite.com/app/accounting/transactions/salesord.nl?id=307…" at bounding box center [586, 354] width 143 height 12
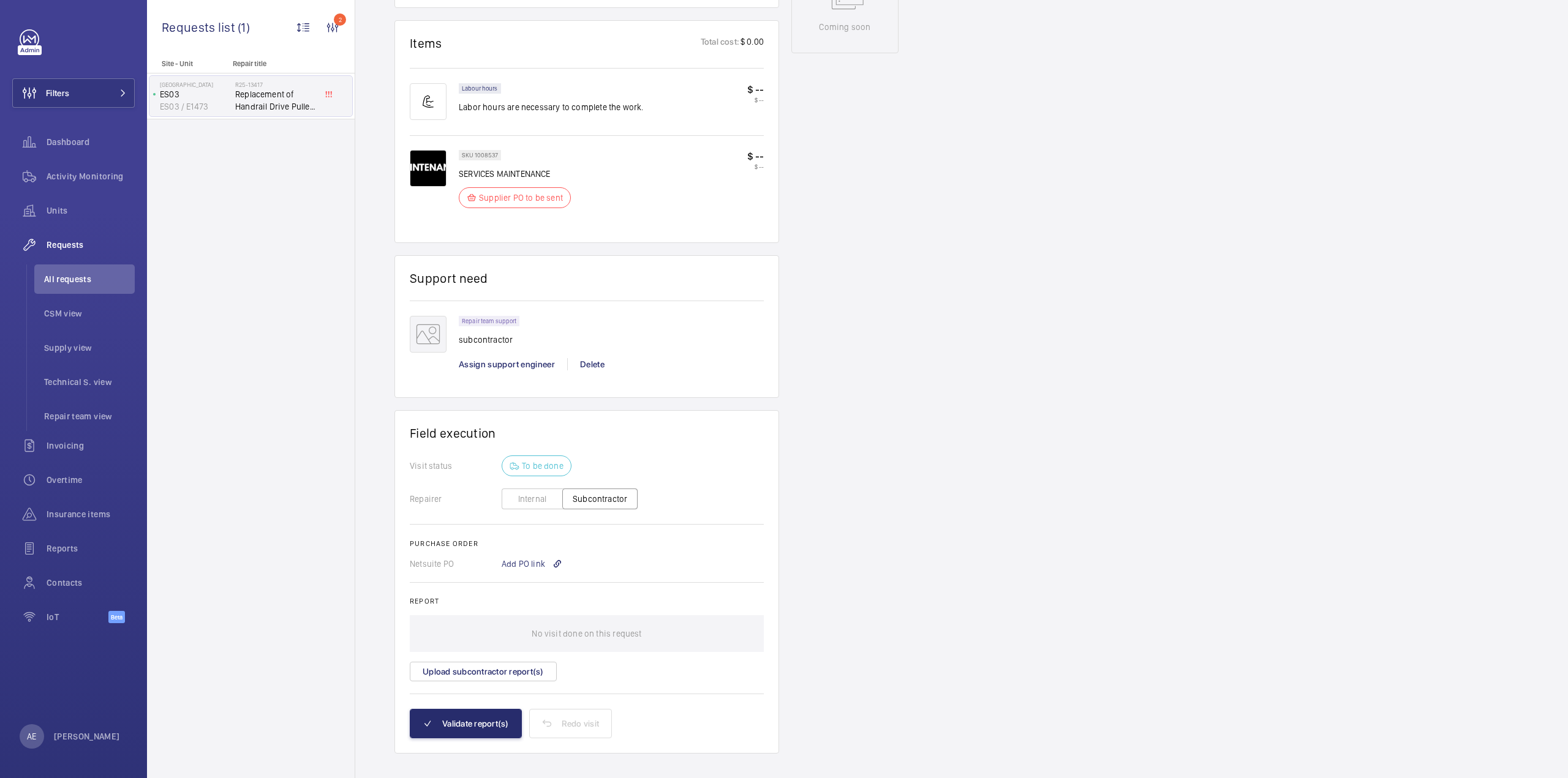
scroll to position [0, 0]
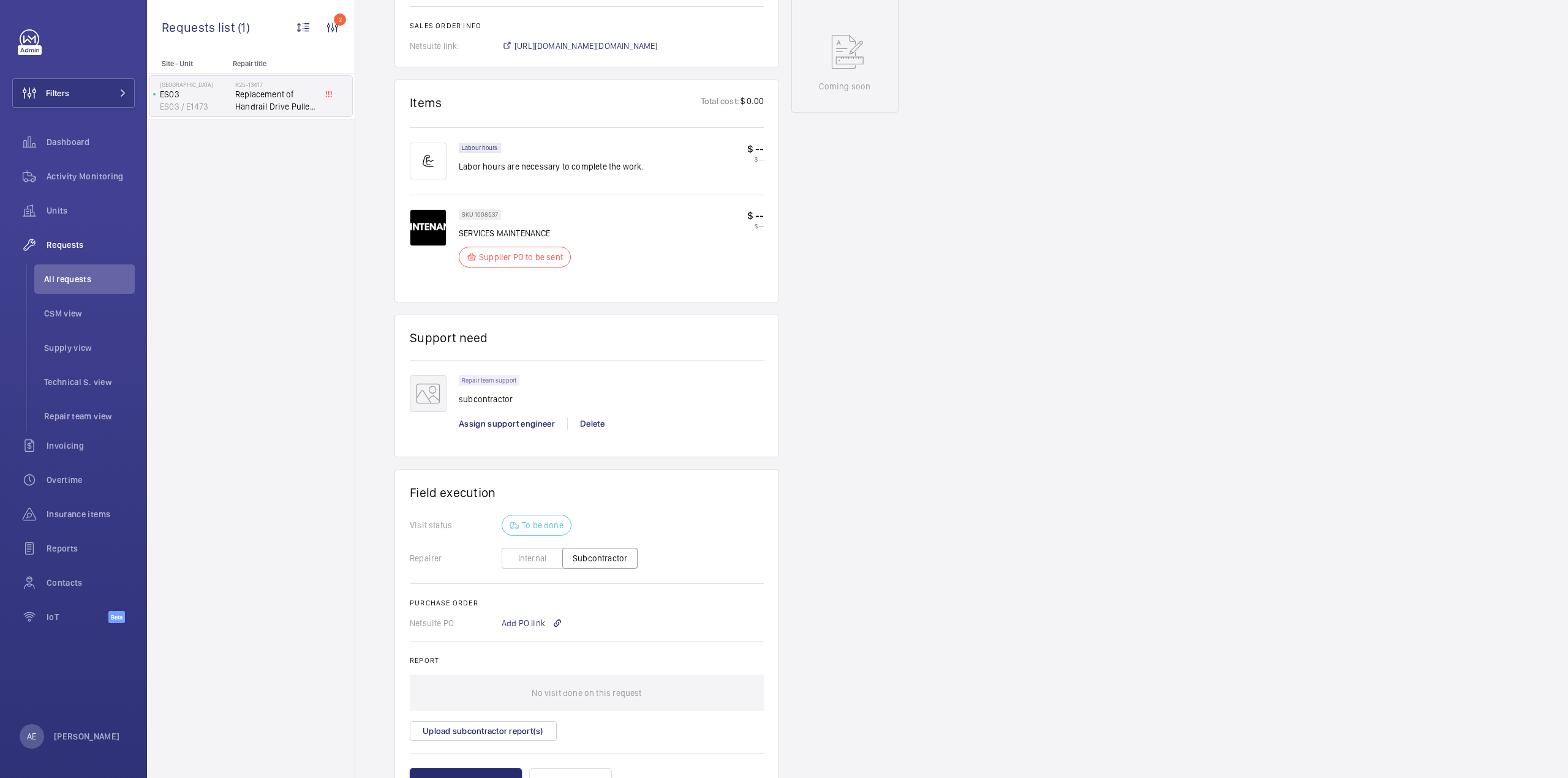
scroll to position [674, 0]
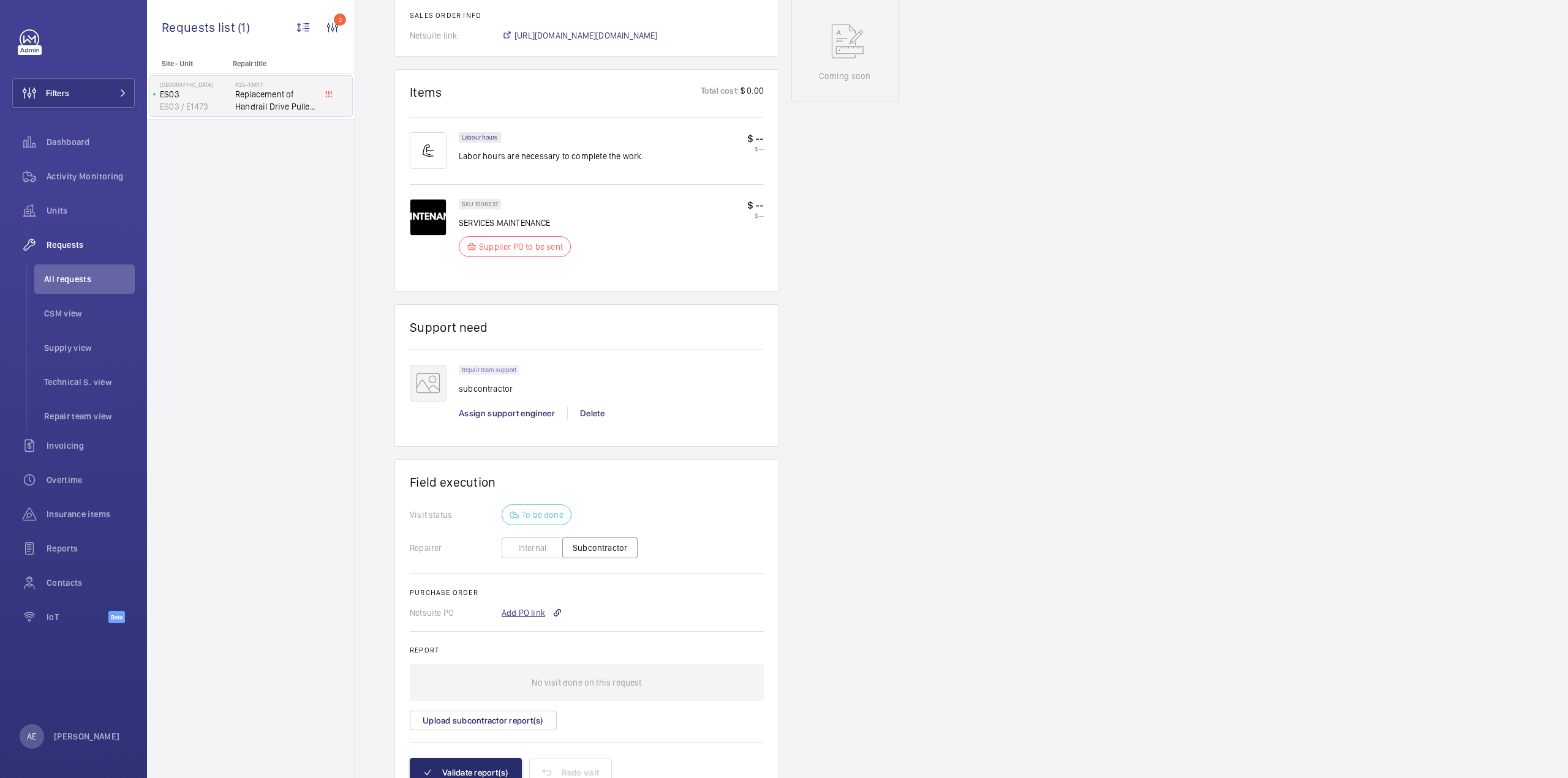
click at [529, 606] on div "Add PO link" at bounding box center [531, 612] width 61 height 12
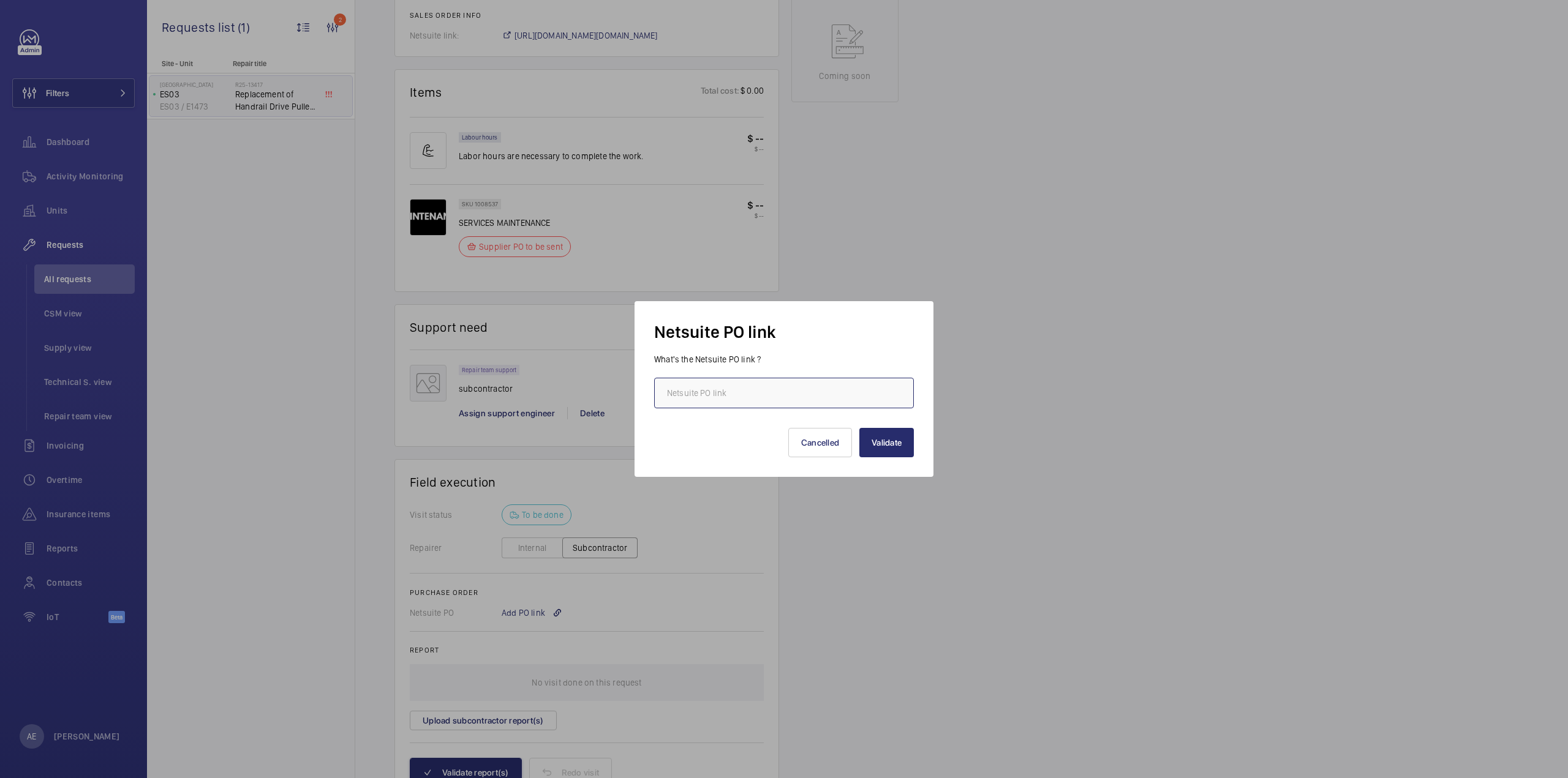
click at [758, 393] on input "text" at bounding box center [784, 393] width 260 height 31
paste input "https://6461500.app.netsuite.com/app/accounting/transactions/purchord.nl?id=307…"
type input "https://6461500.app.netsuite.com/app/accounting/transactions/purchord.nl?id=307…"
click at [893, 444] on button "Validate" at bounding box center [886, 442] width 55 height 29
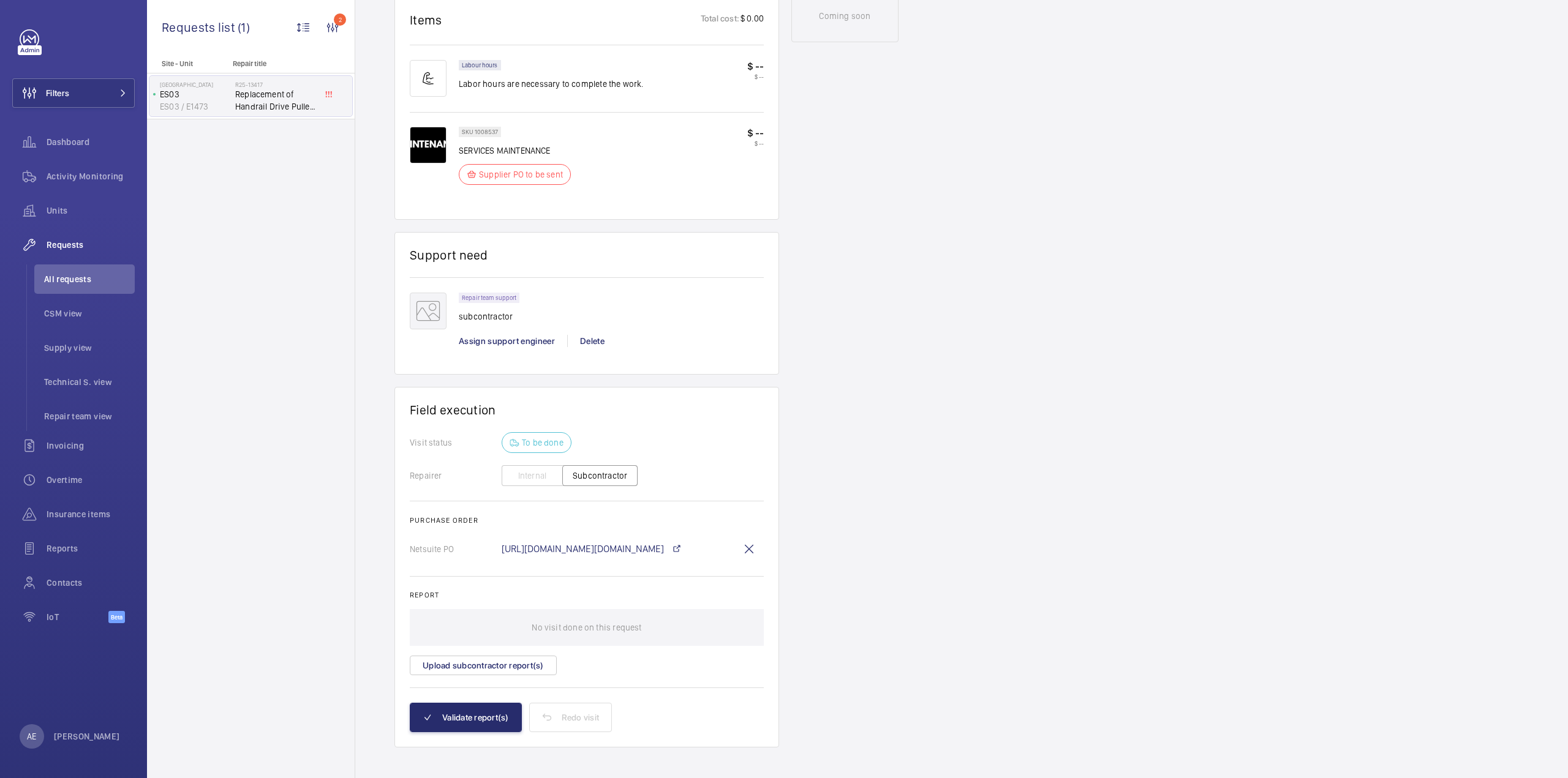
scroll to position [739, 0]
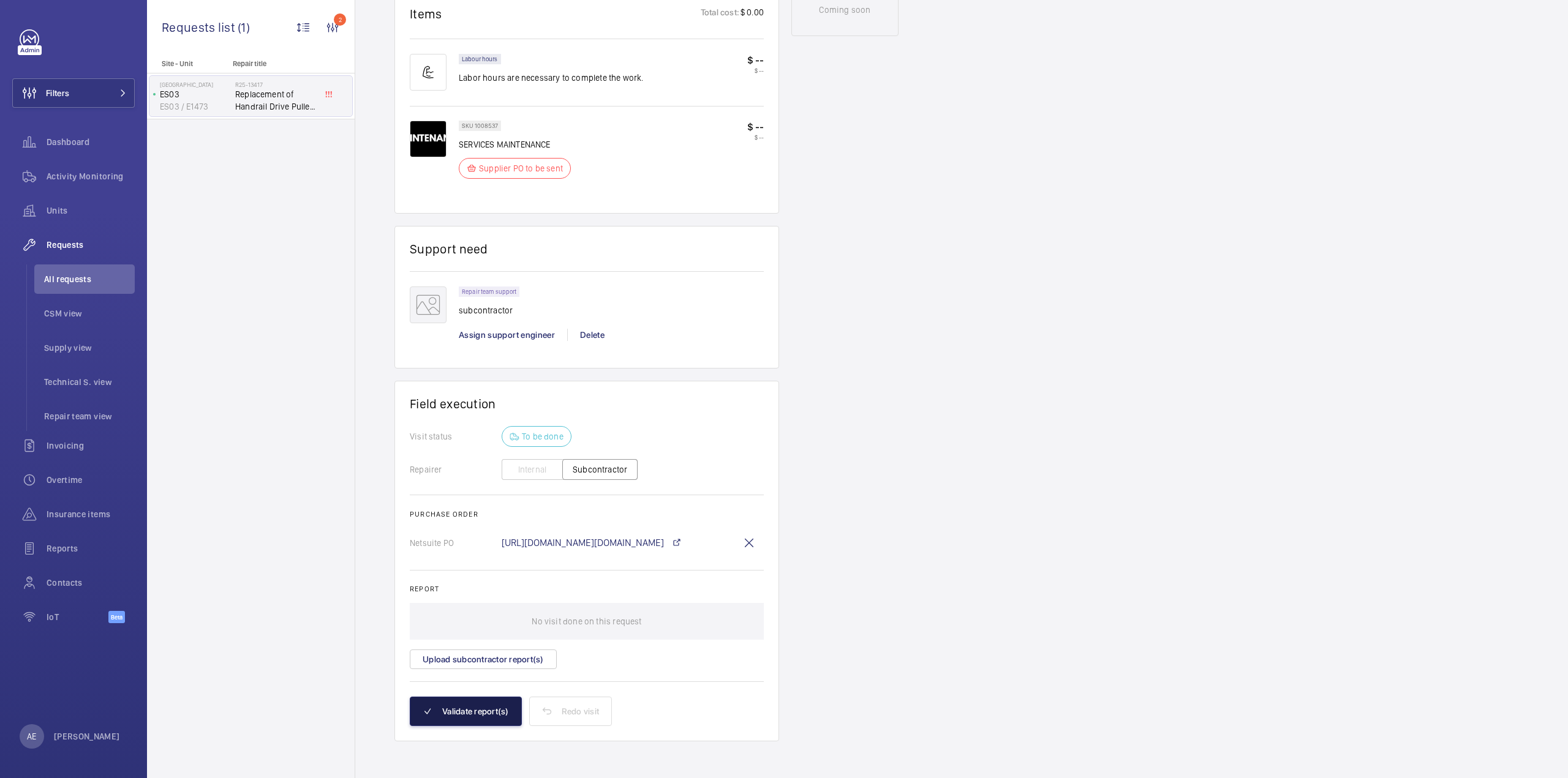
click at [480, 706] on button "Validate report(s)" at bounding box center [466, 712] width 112 height 29
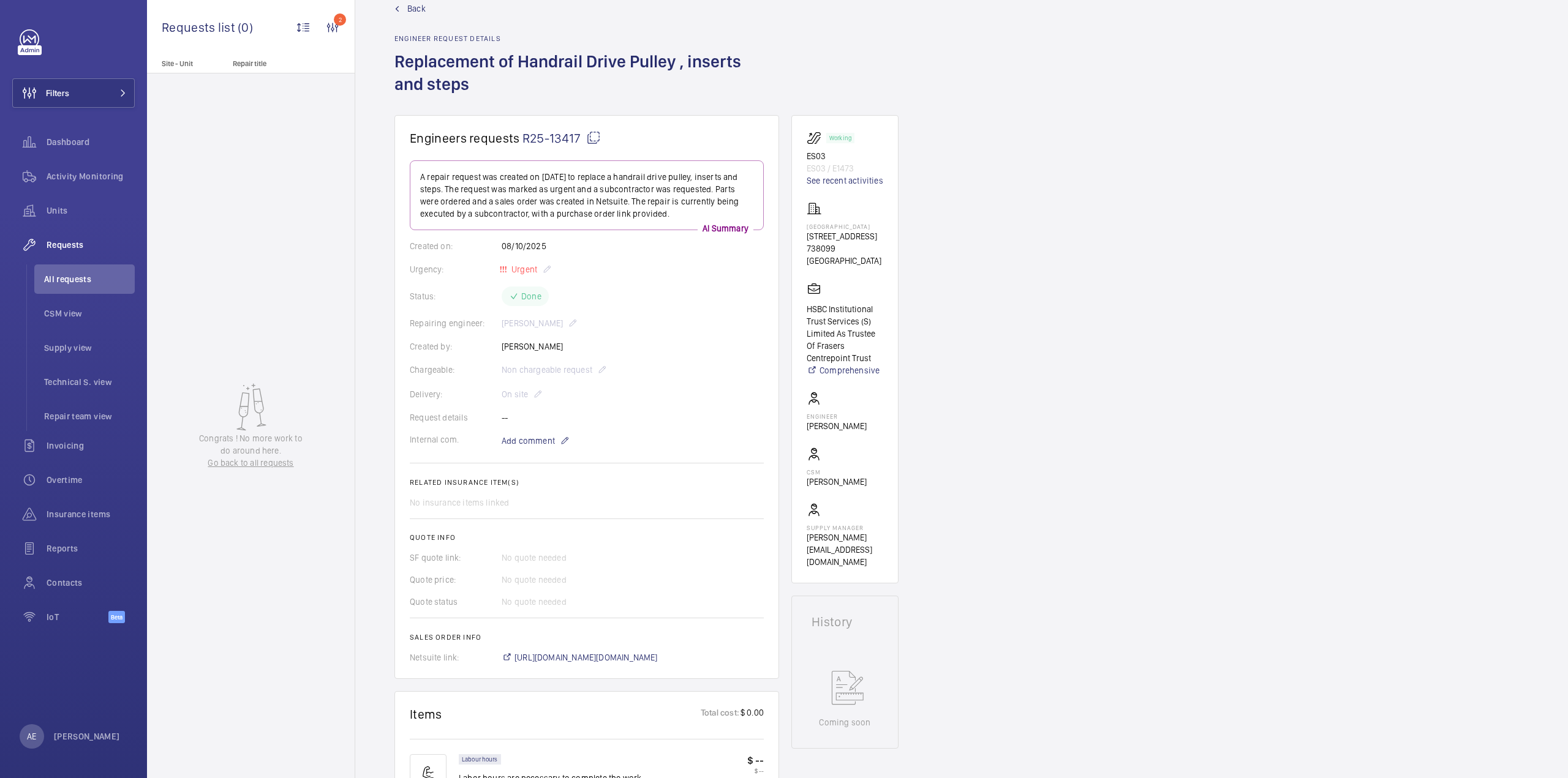
scroll to position [0, 0]
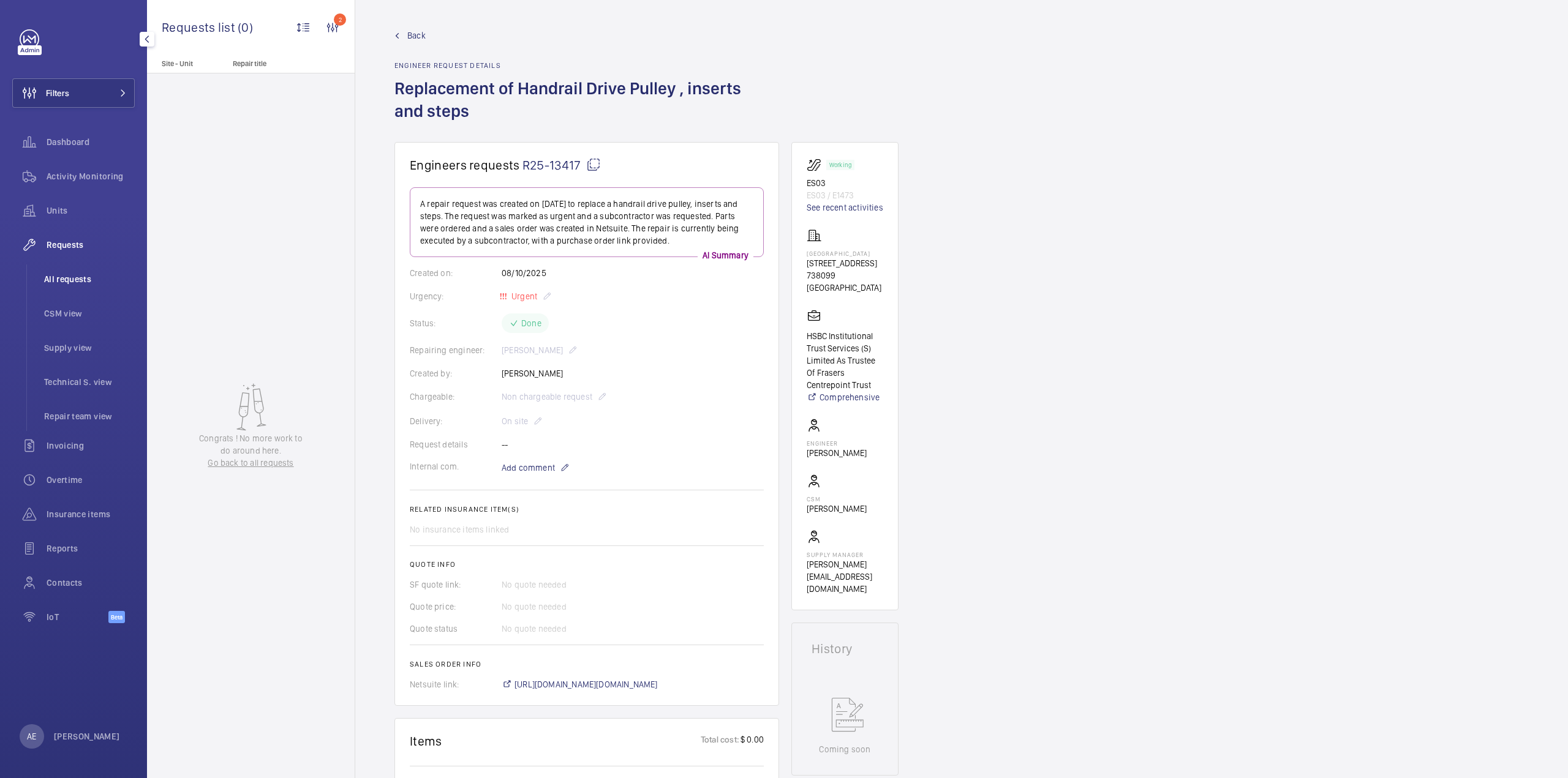
click at [71, 274] on span "All requests" at bounding box center [89, 279] width 91 height 12
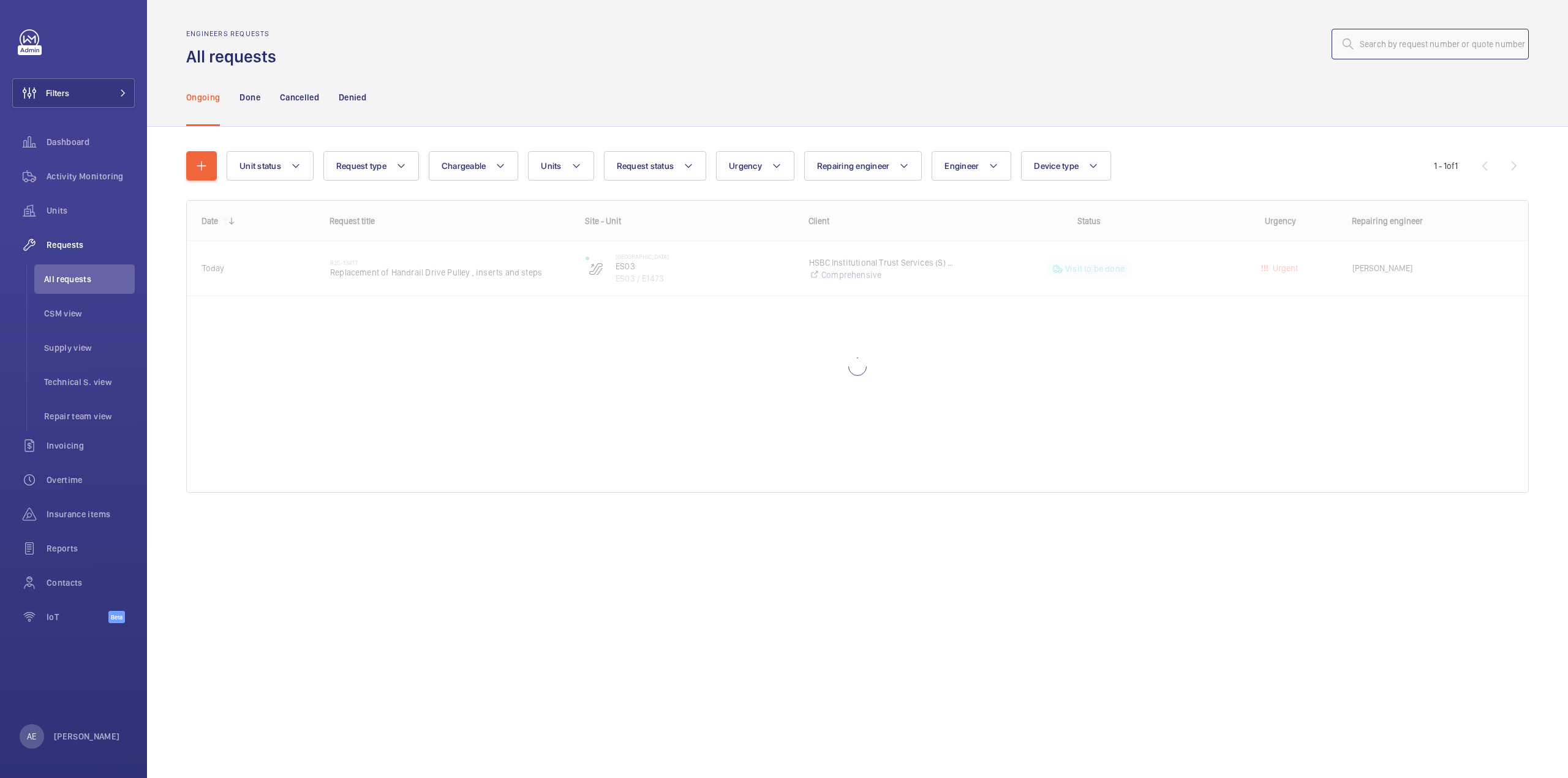
click at [1413, 46] on input "text" at bounding box center [1430, 44] width 197 height 31
paste input "R25-13418"
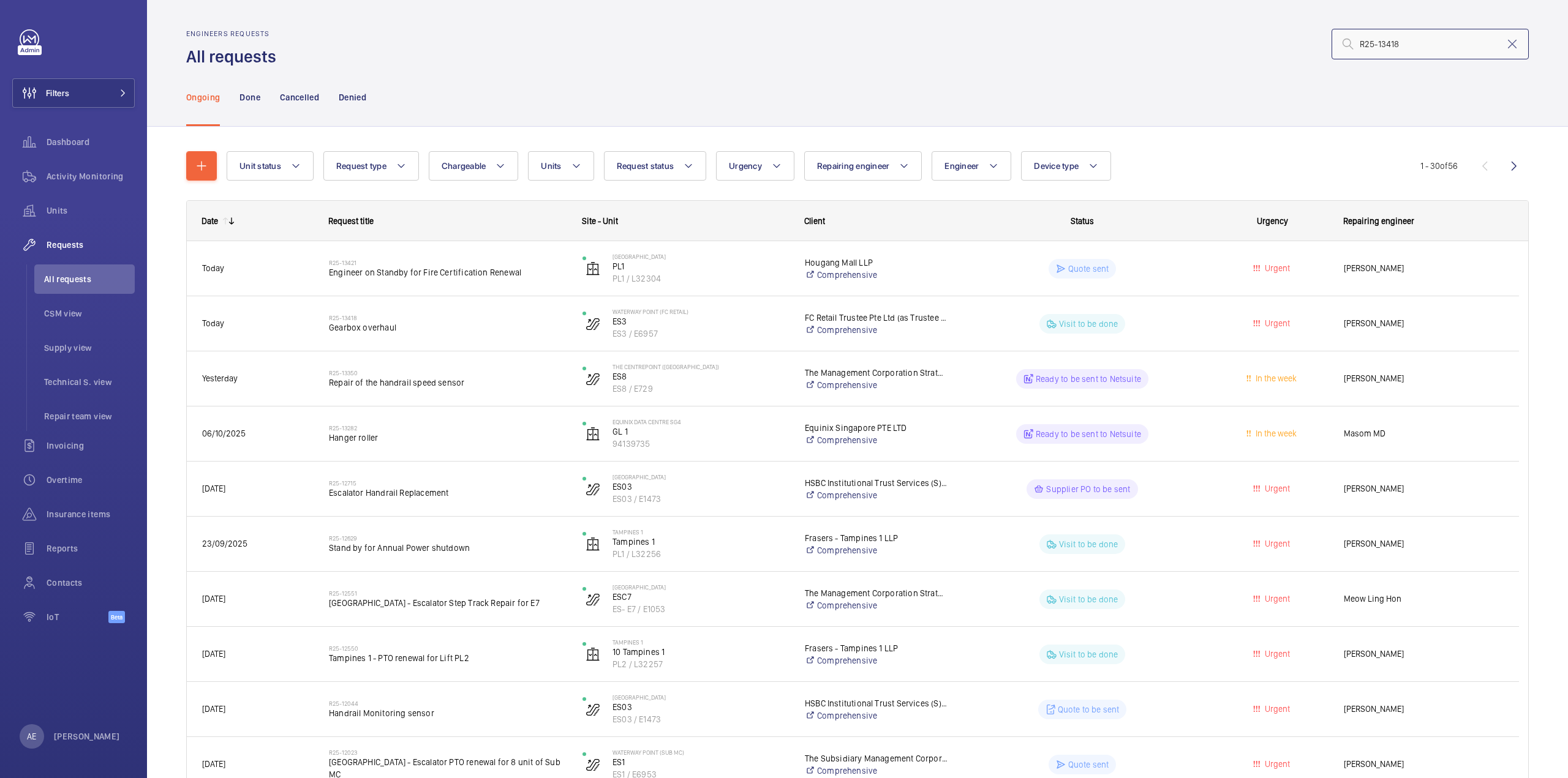
click at [1407, 50] on input "R25-13418" at bounding box center [1430, 44] width 197 height 31
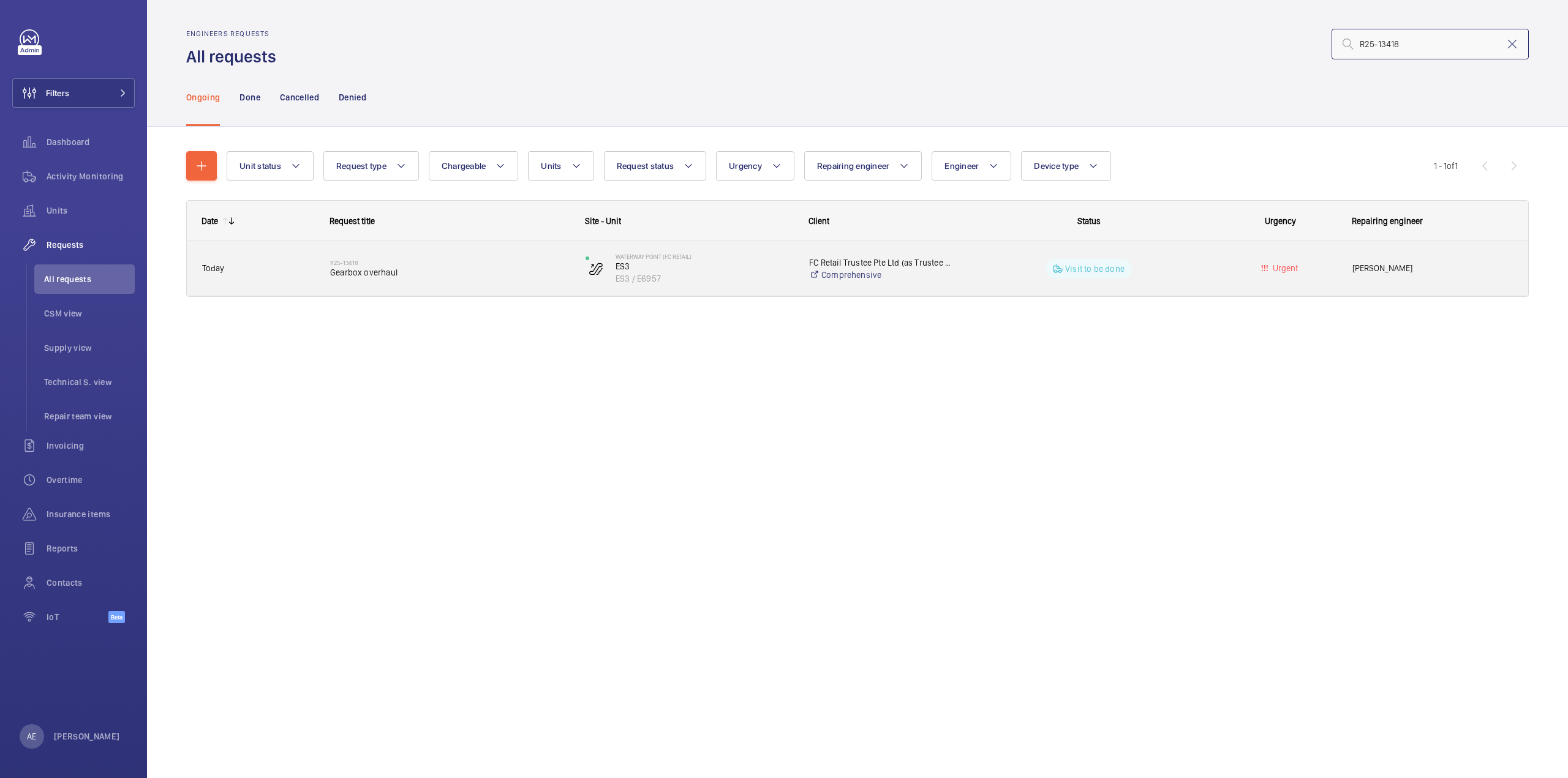
type input "R25-13418"
click at [767, 292] on div "Waterway Point (FC Retail) ES3 ES3 / E6957" at bounding box center [682, 269] width 223 height 50
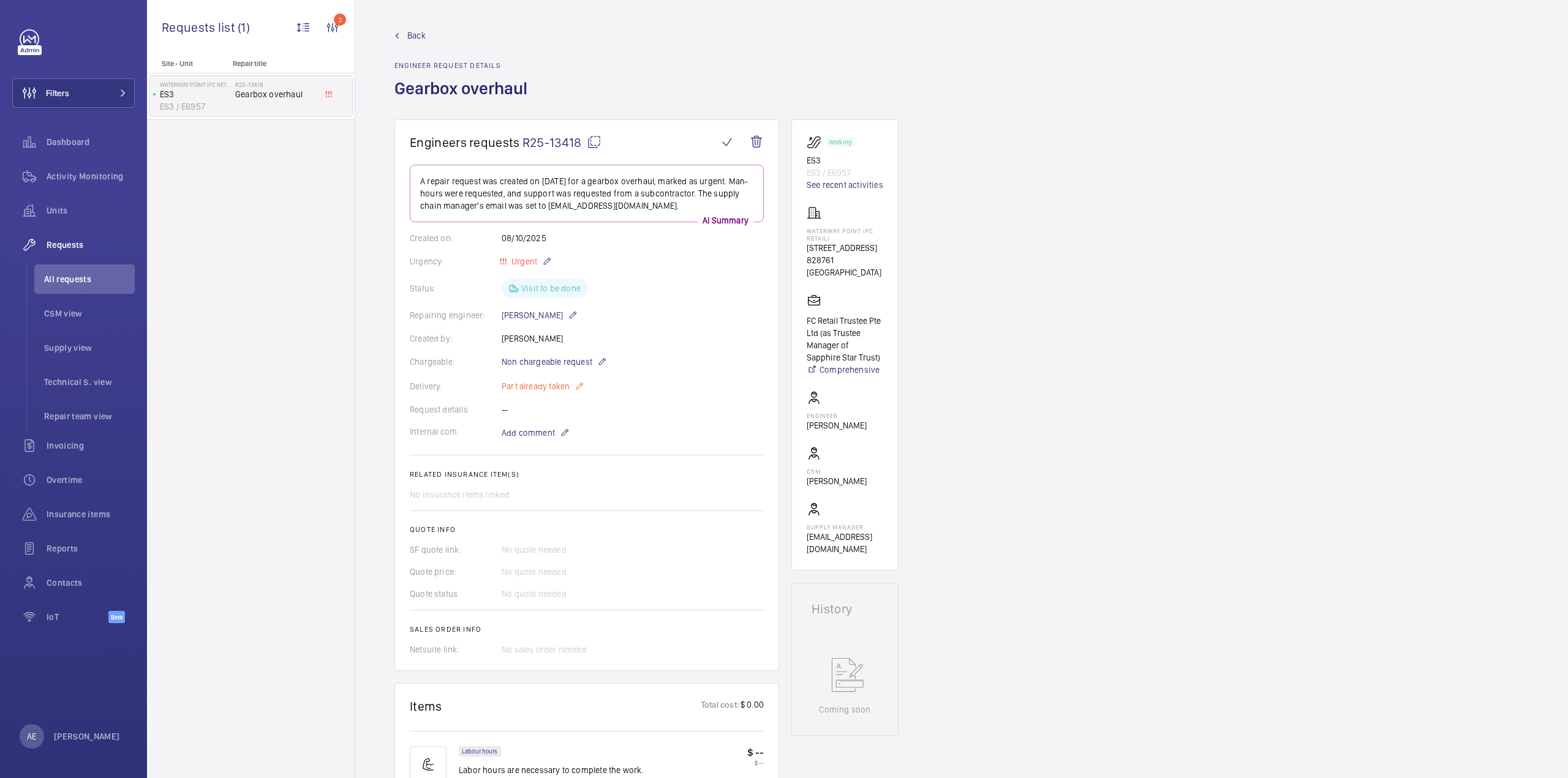
click at [565, 388] on p "Part already taken" at bounding box center [542, 386] width 82 height 15
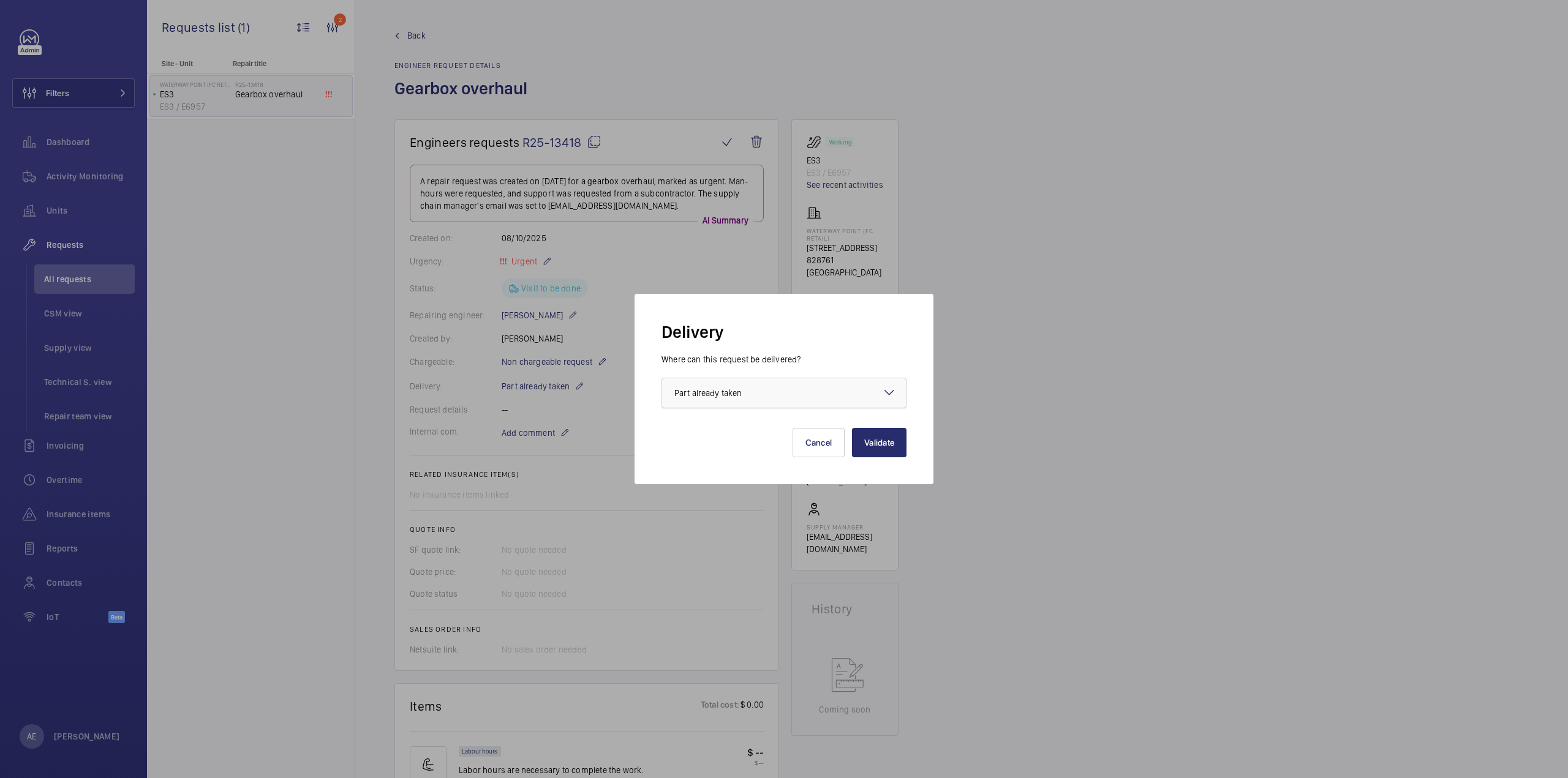
click at [735, 385] on div at bounding box center [784, 393] width 244 height 29
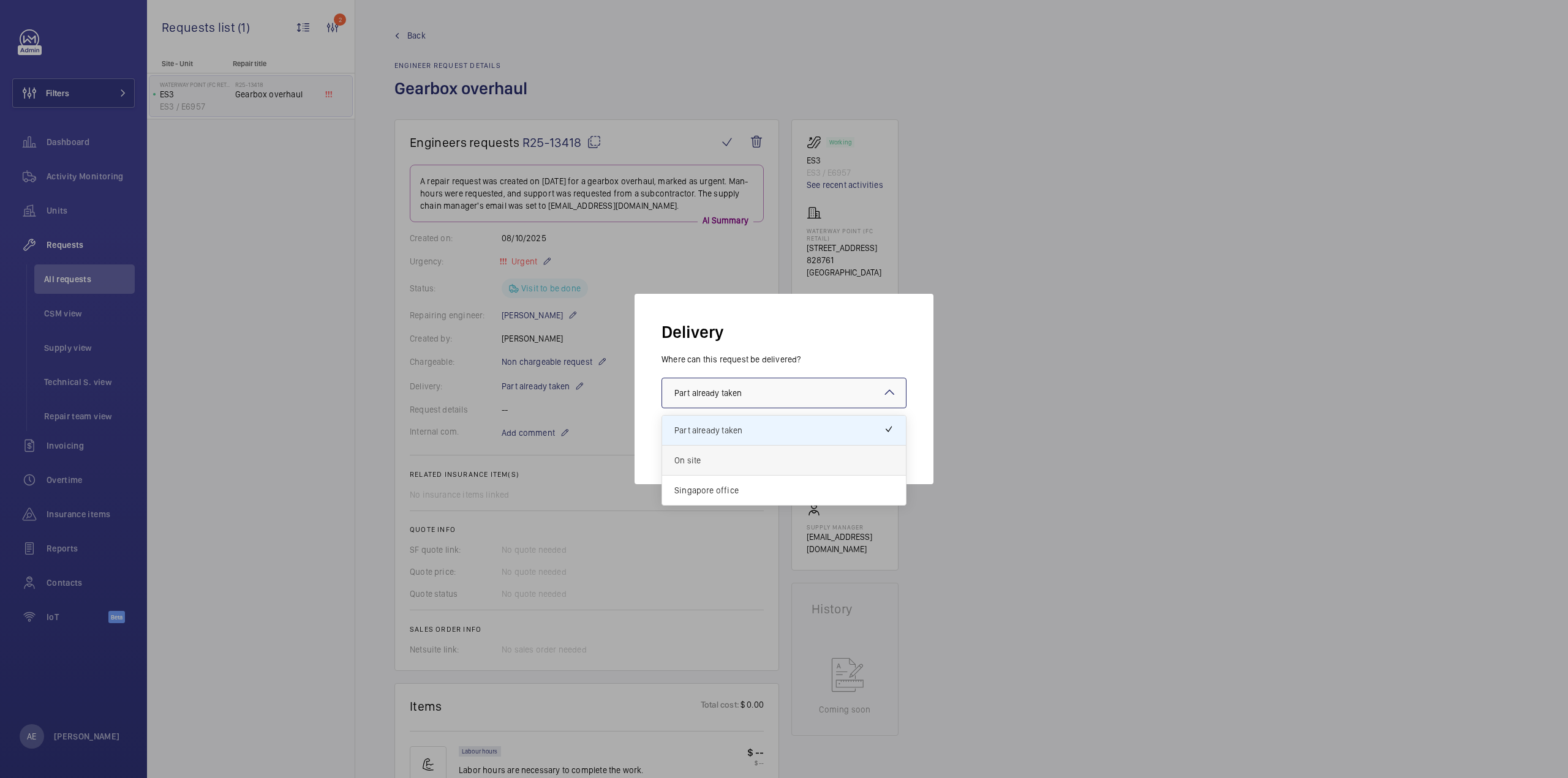
click at [707, 458] on span "On site" at bounding box center [784, 461] width 219 height 12
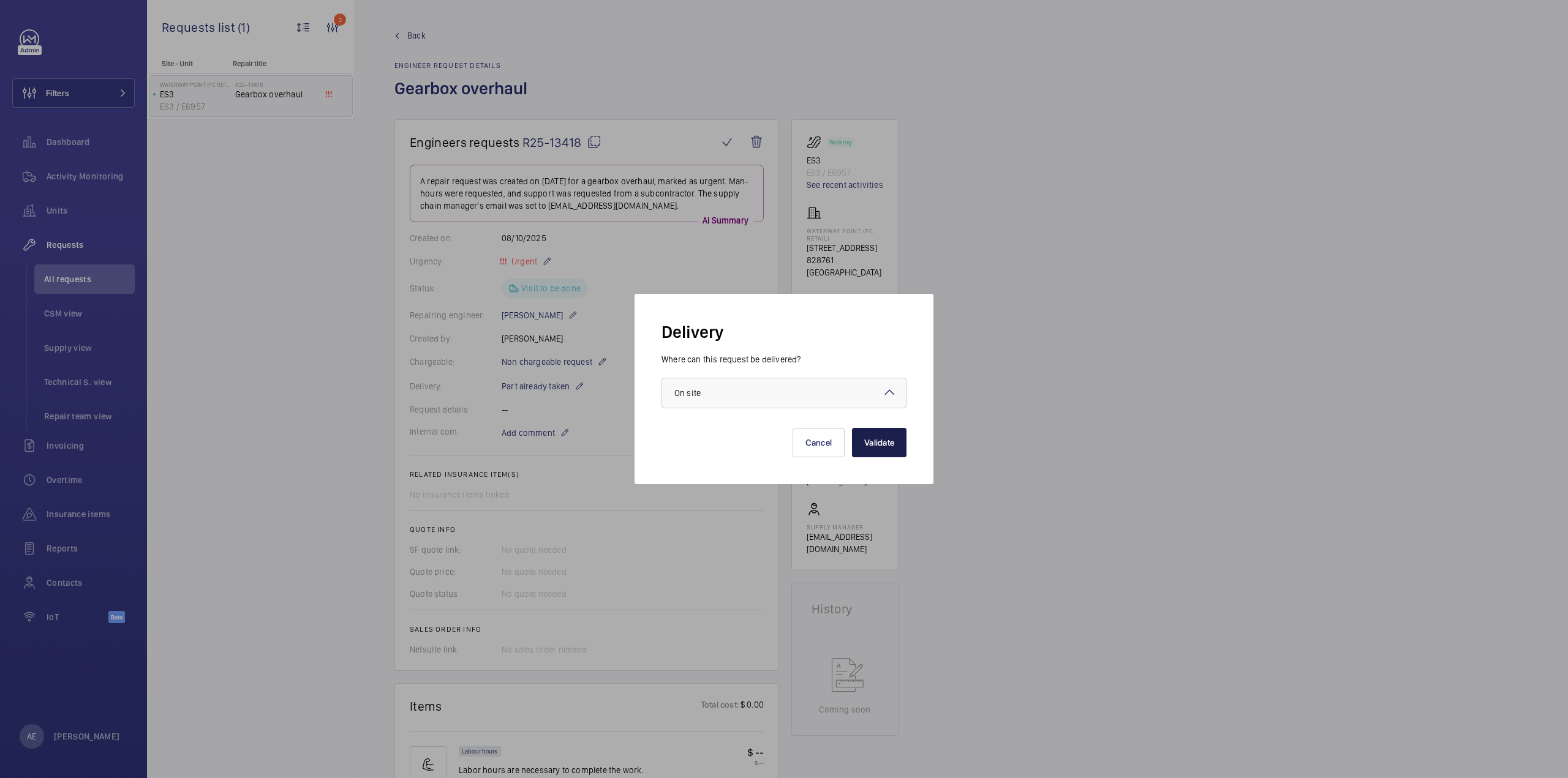
click at [876, 444] on button "Validate" at bounding box center [879, 442] width 55 height 29
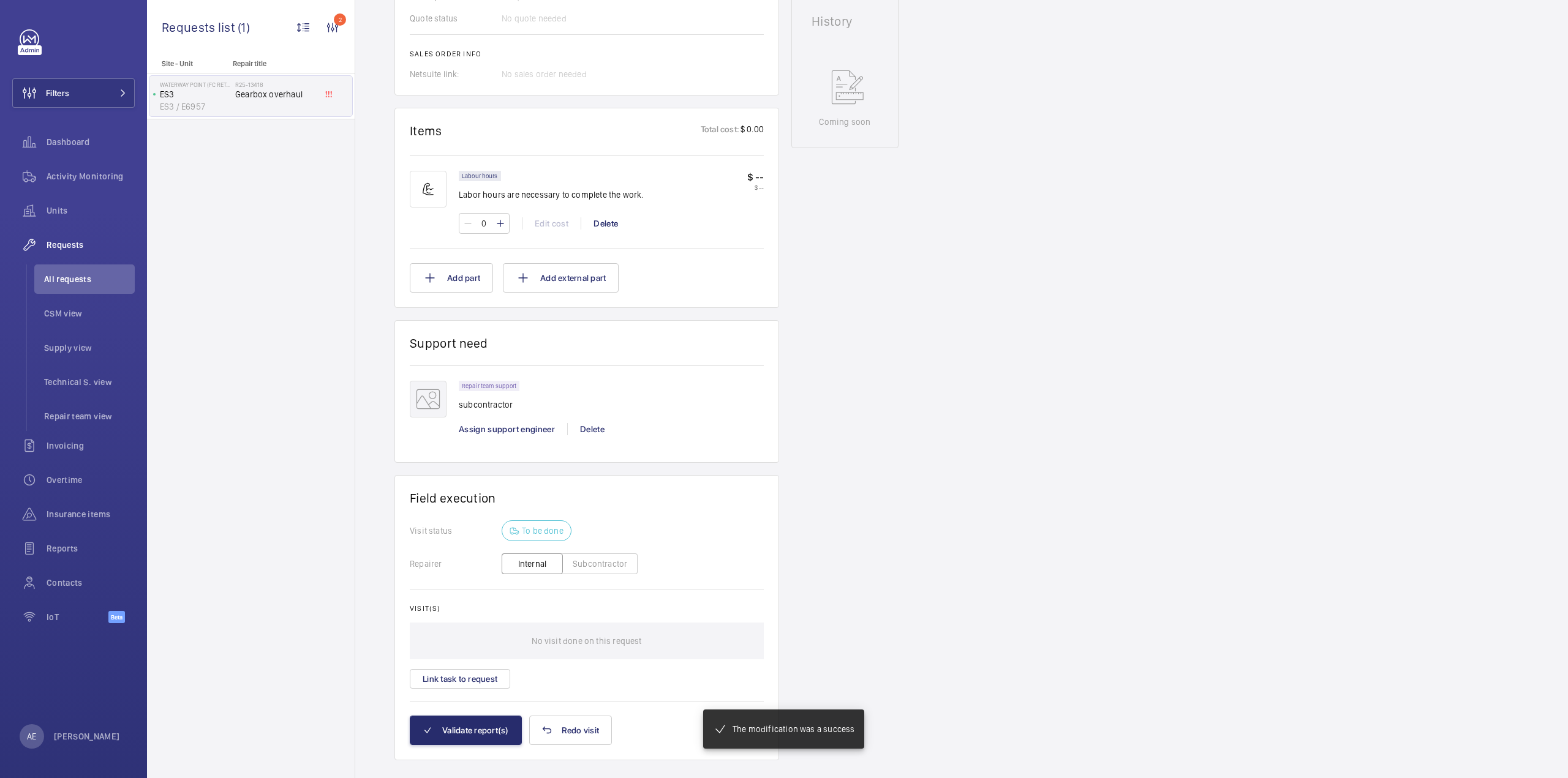
scroll to position [404, 0]
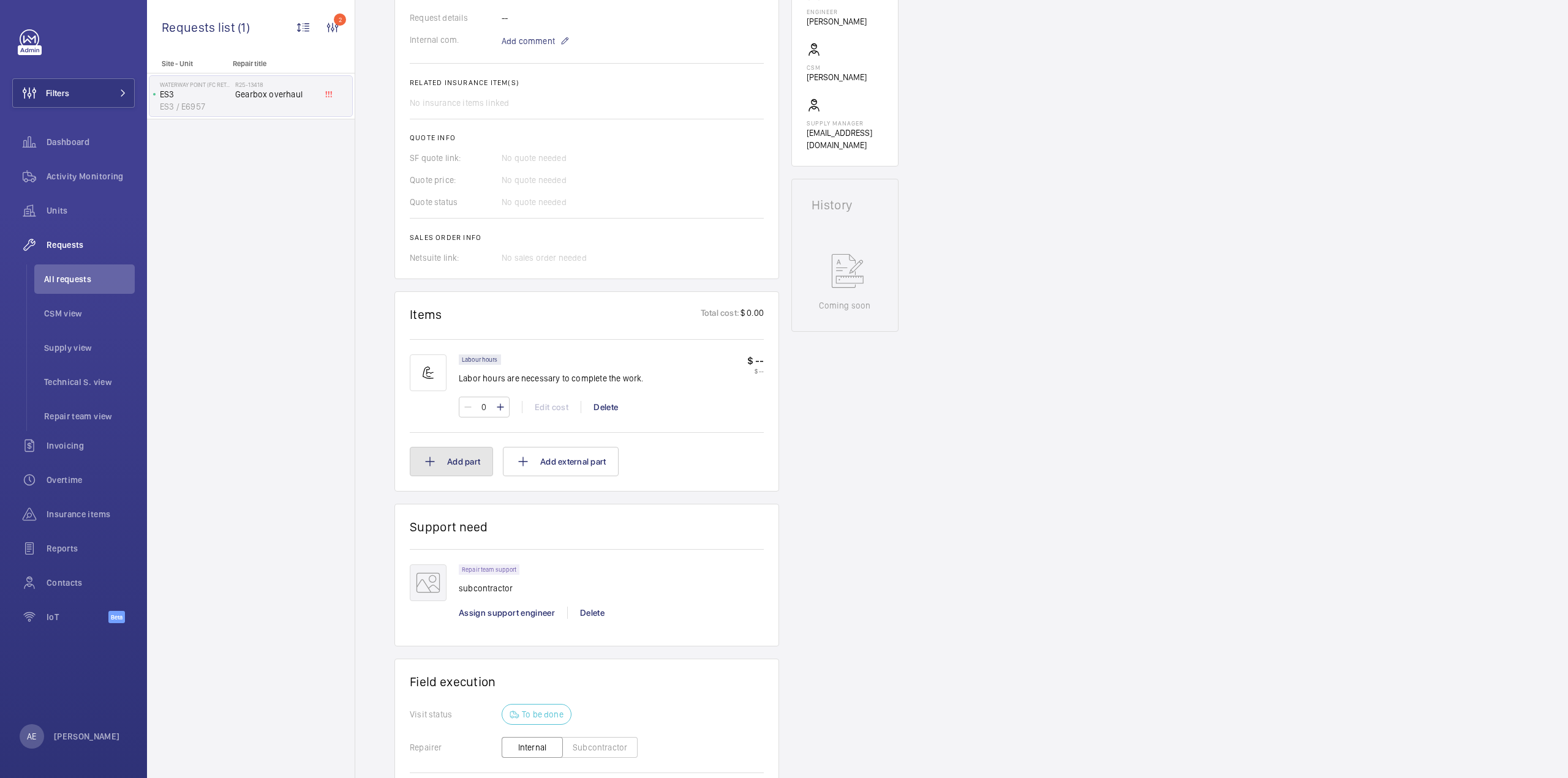
click at [469, 455] on button "Add part" at bounding box center [451, 461] width 83 height 29
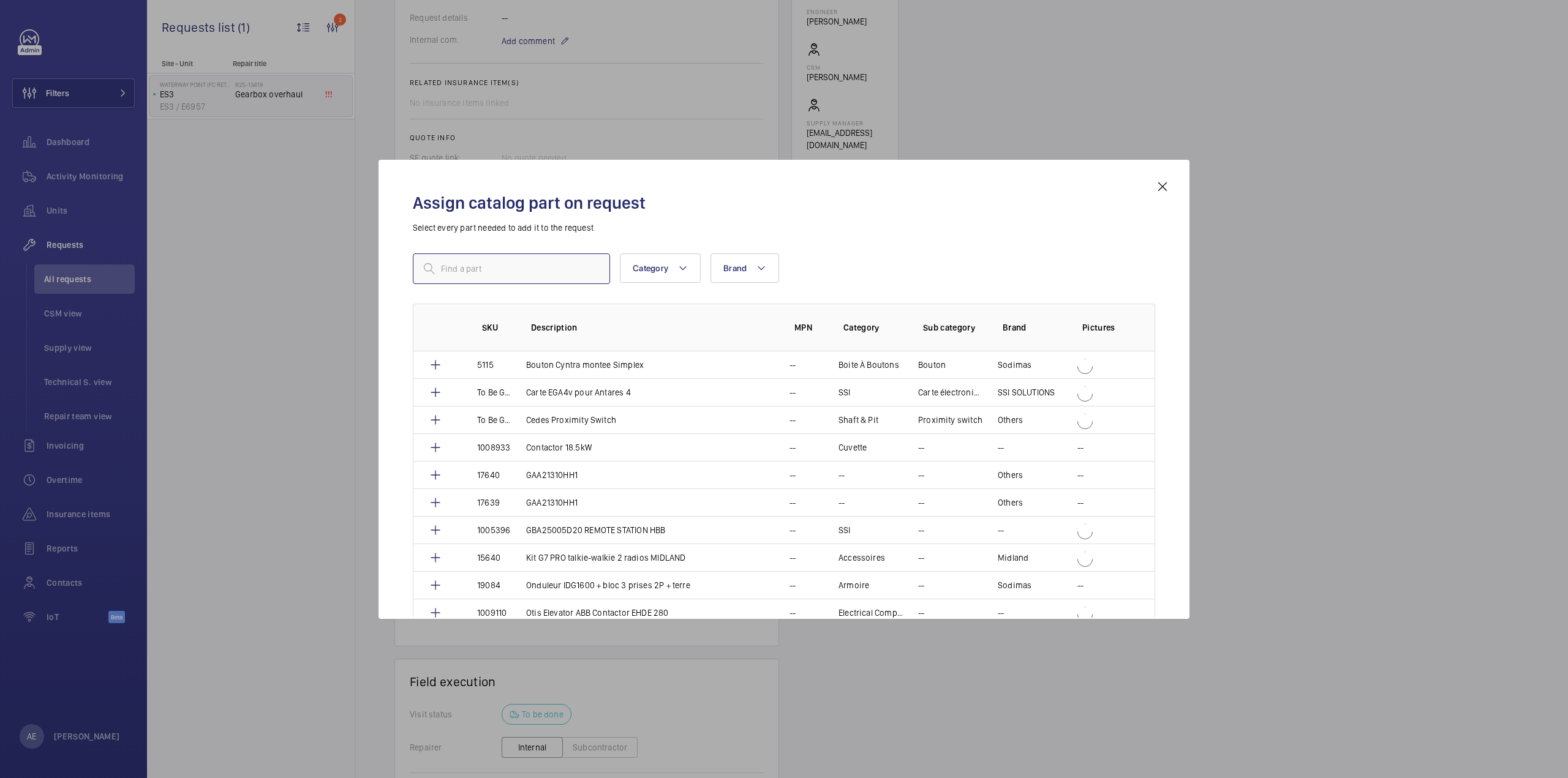
click at [507, 276] on input "text" at bounding box center [511, 269] width 197 height 31
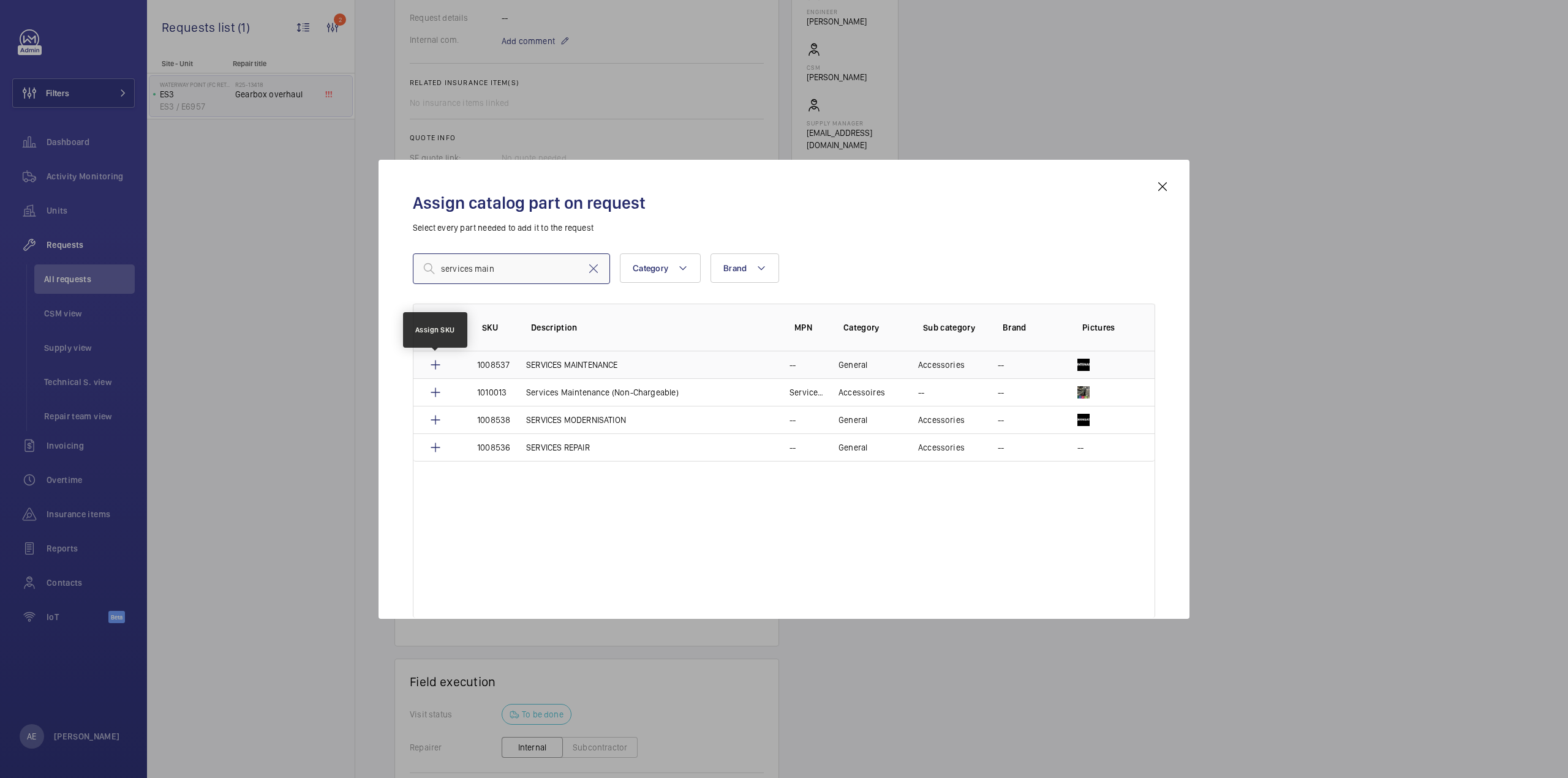
type input "services main"
click at [433, 361] on mat-icon at bounding box center [435, 365] width 15 height 15
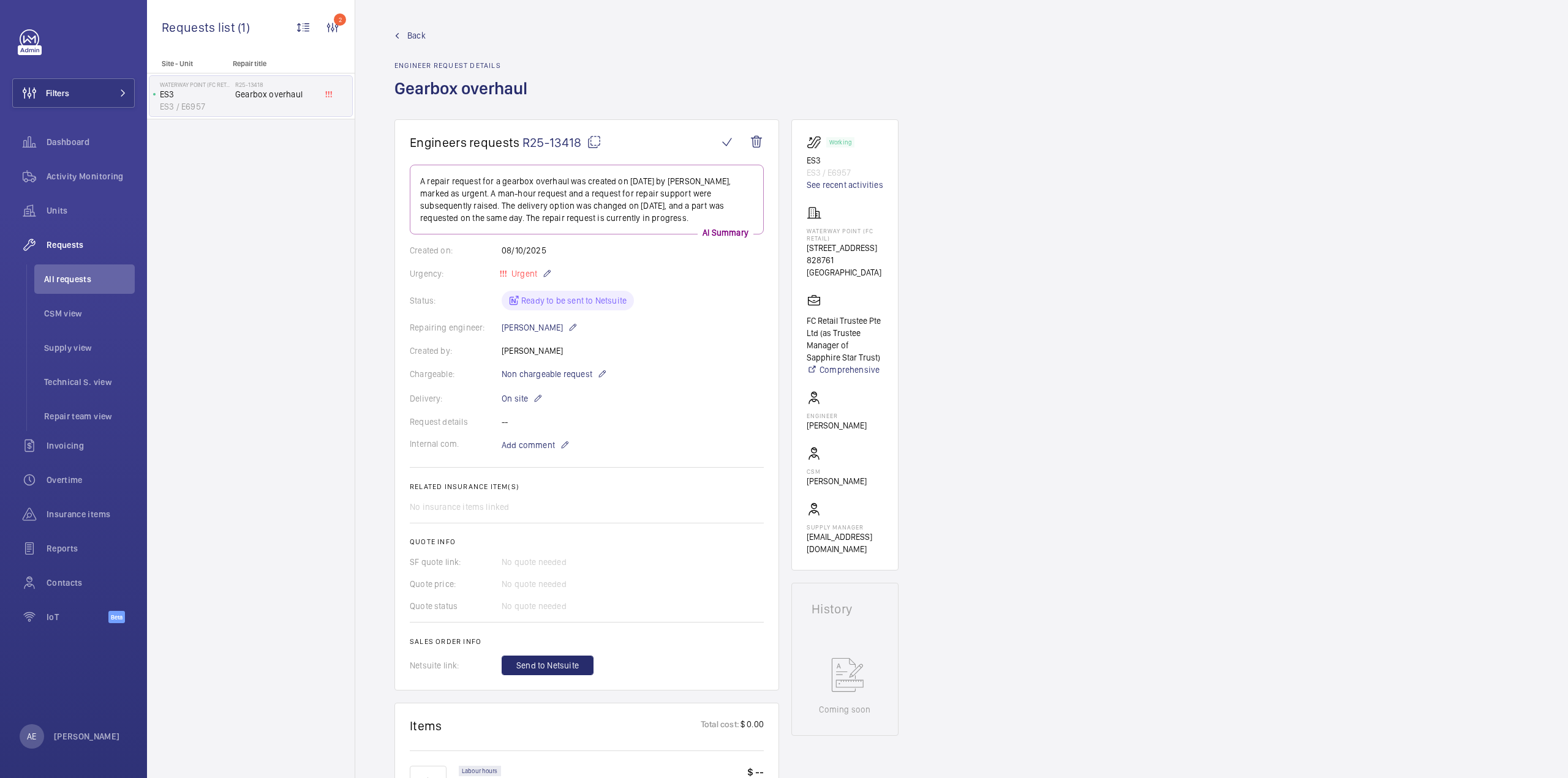
scroll to position [184, 0]
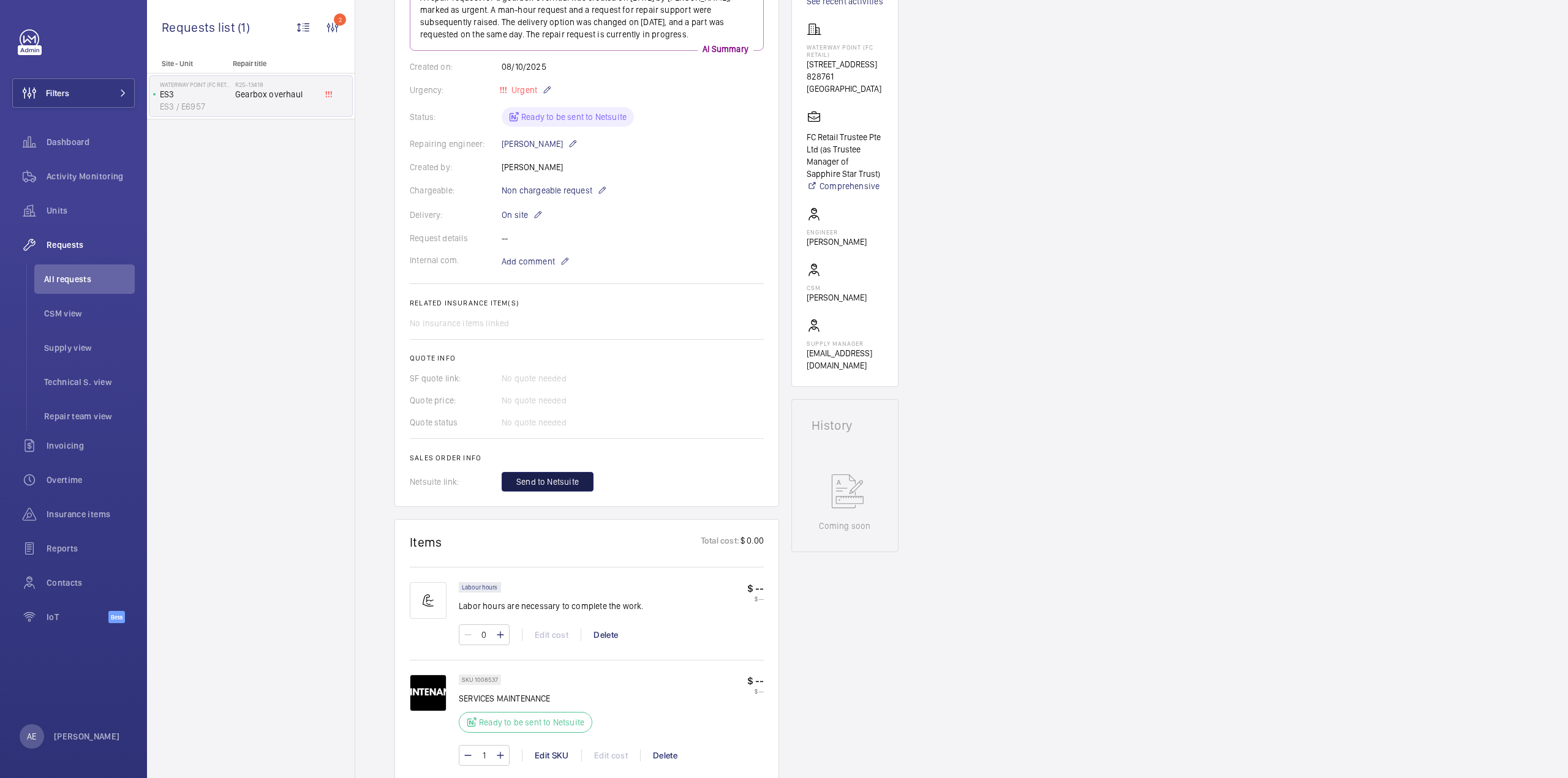
click at [545, 478] on span "Send to Netsuite" at bounding box center [547, 482] width 63 height 12
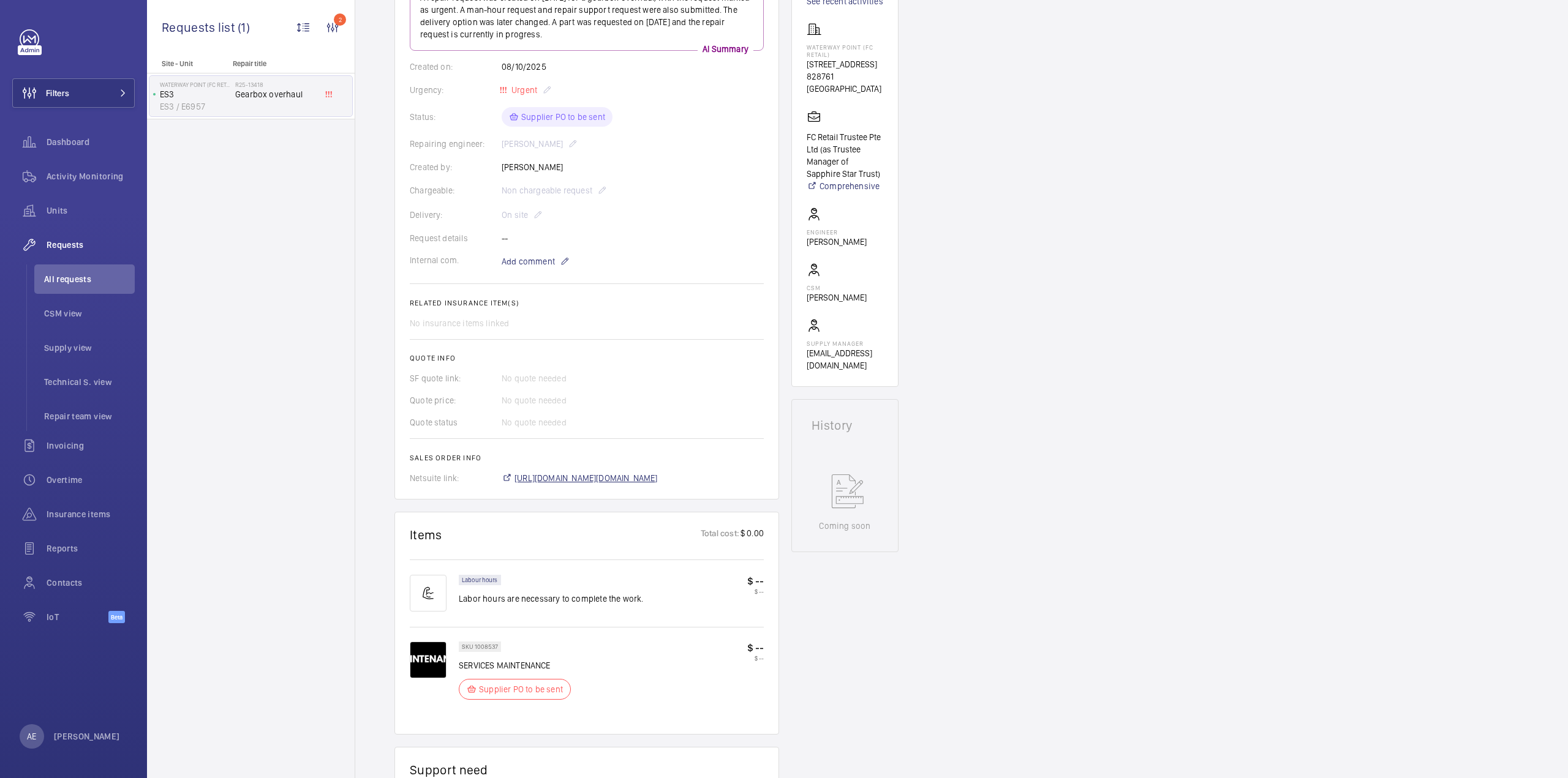
click at [565, 477] on span "https://6461500.app.netsuite.com/app/accounting/transactions/salesord.nl?id=307…" at bounding box center [586, 478] width 143 height 12
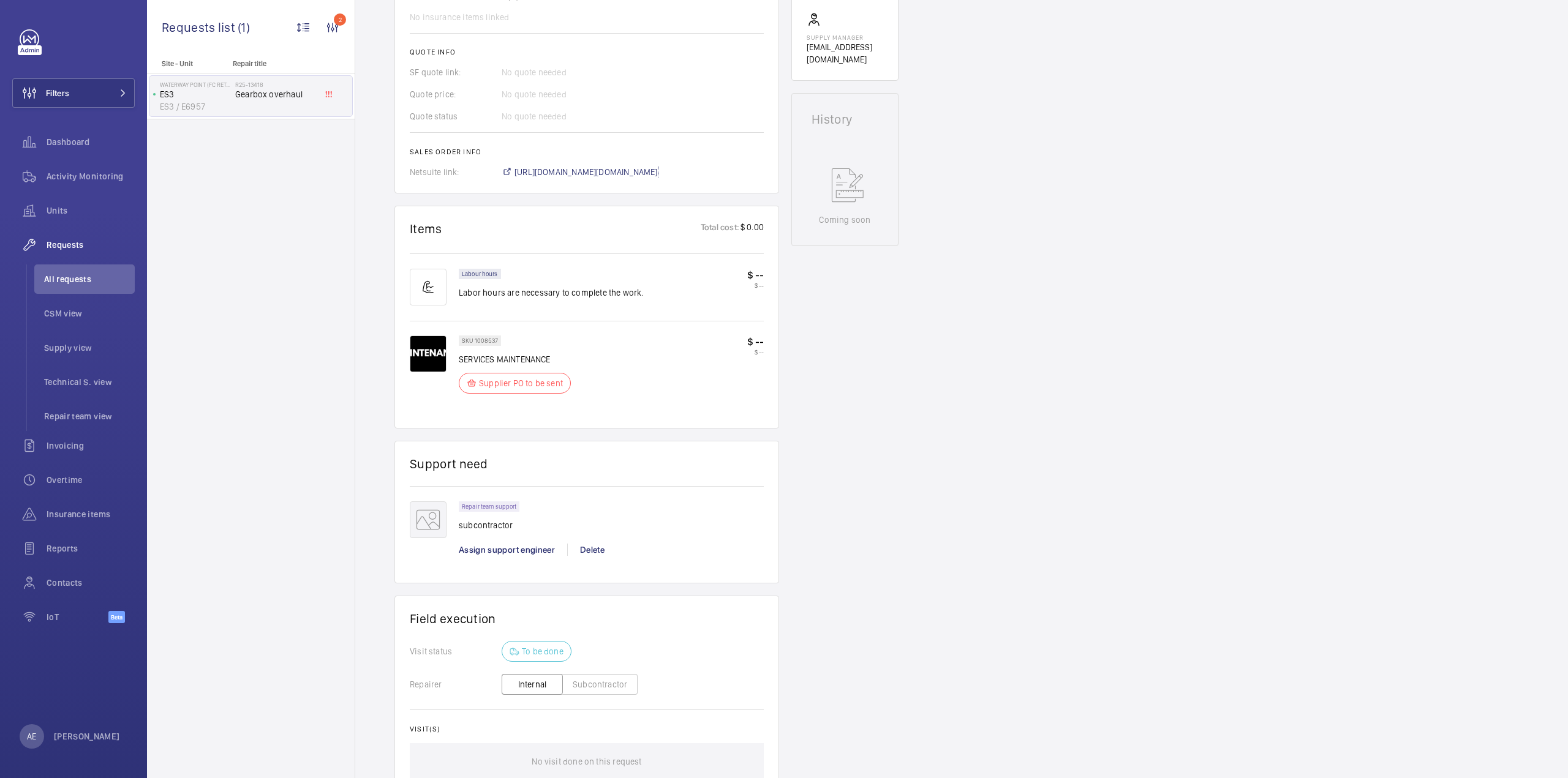
scroll to position [612, 0]
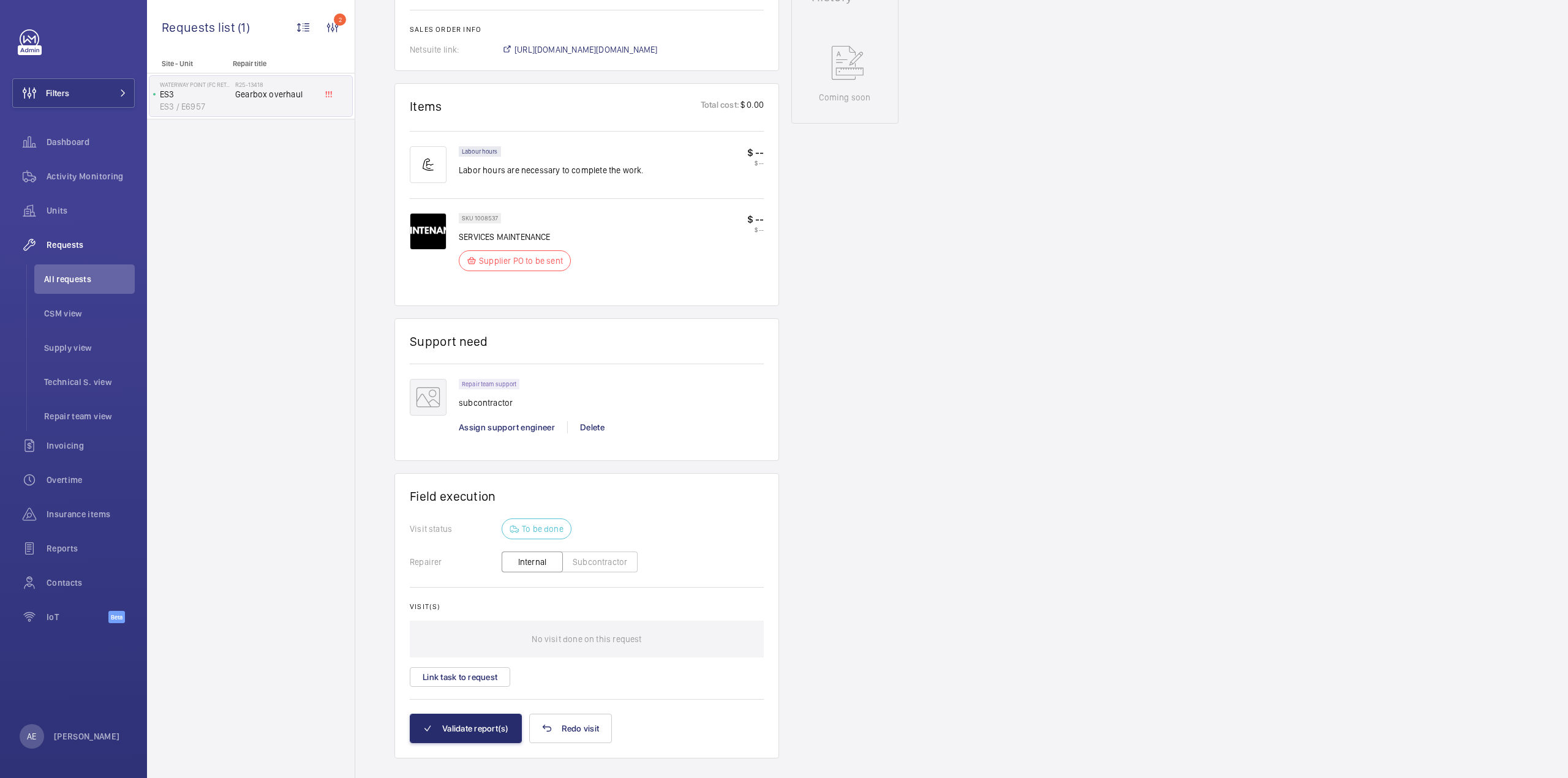
click at [605, 565] on button "Subcontractor" at bounding box center [599, 562] width 75 height 21
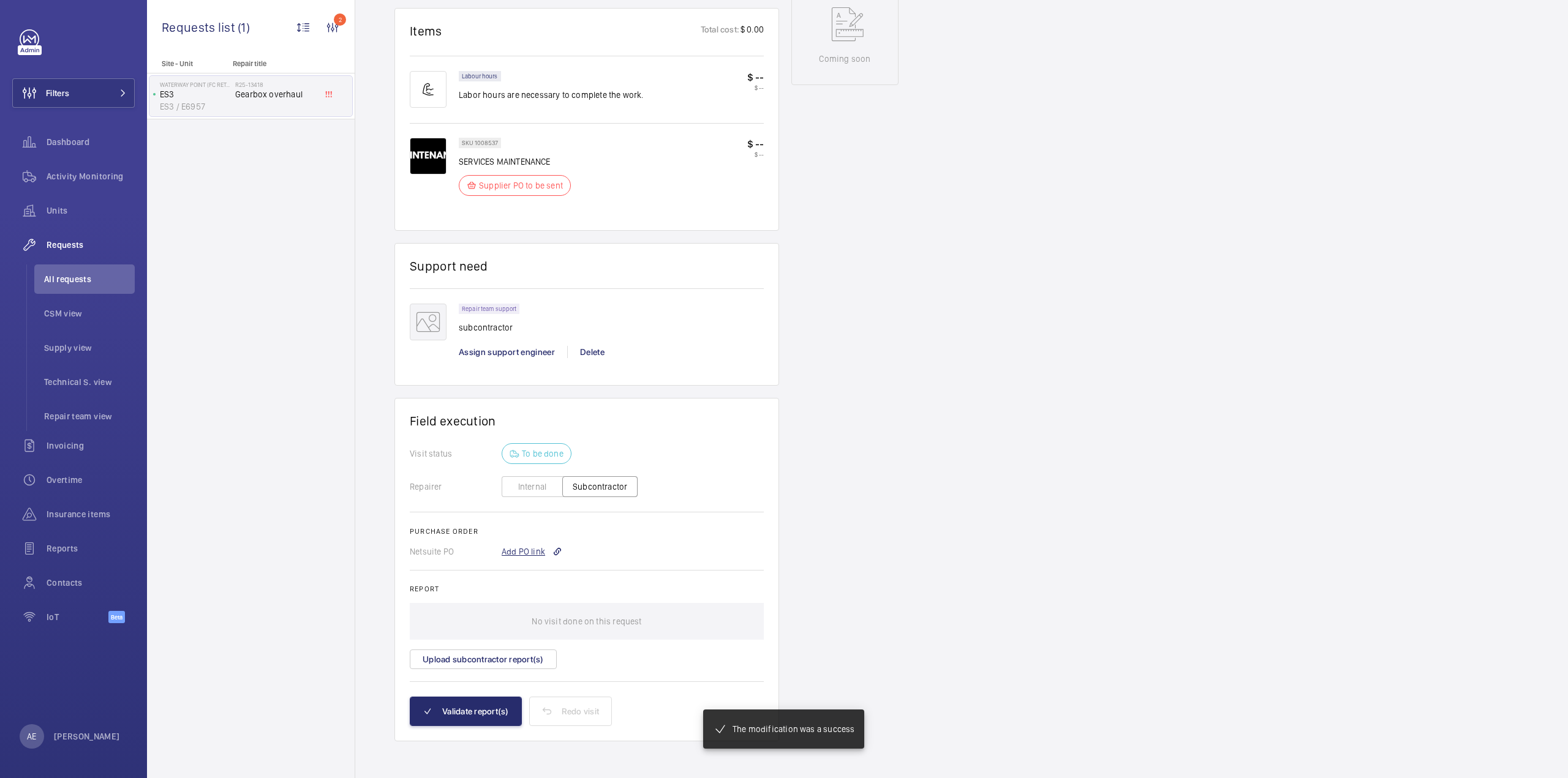
click at [534, 553] on div "Add PO link" at bounding box center [531, 552] width 61 height 12
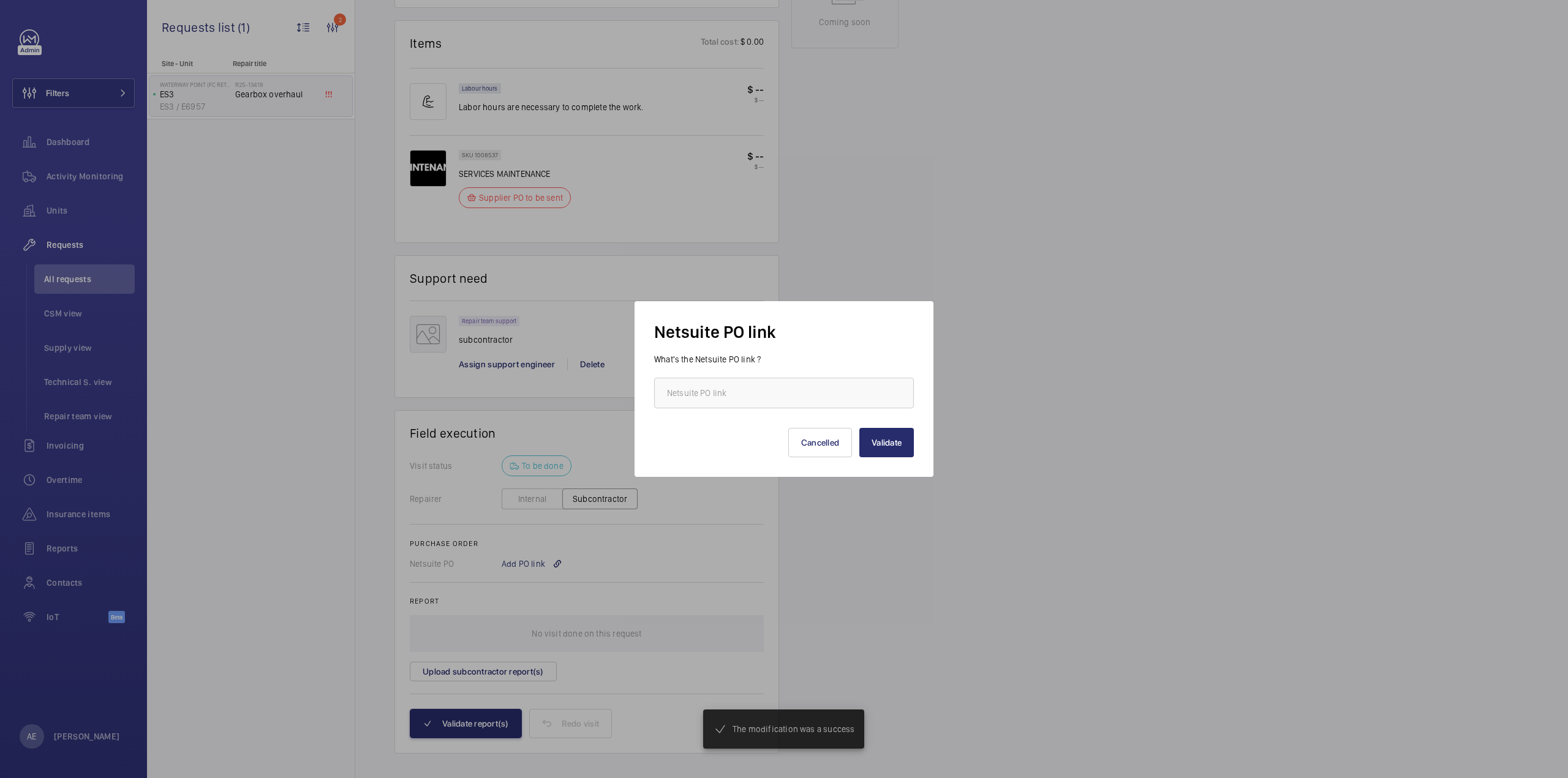
scroll to position [700, 0]
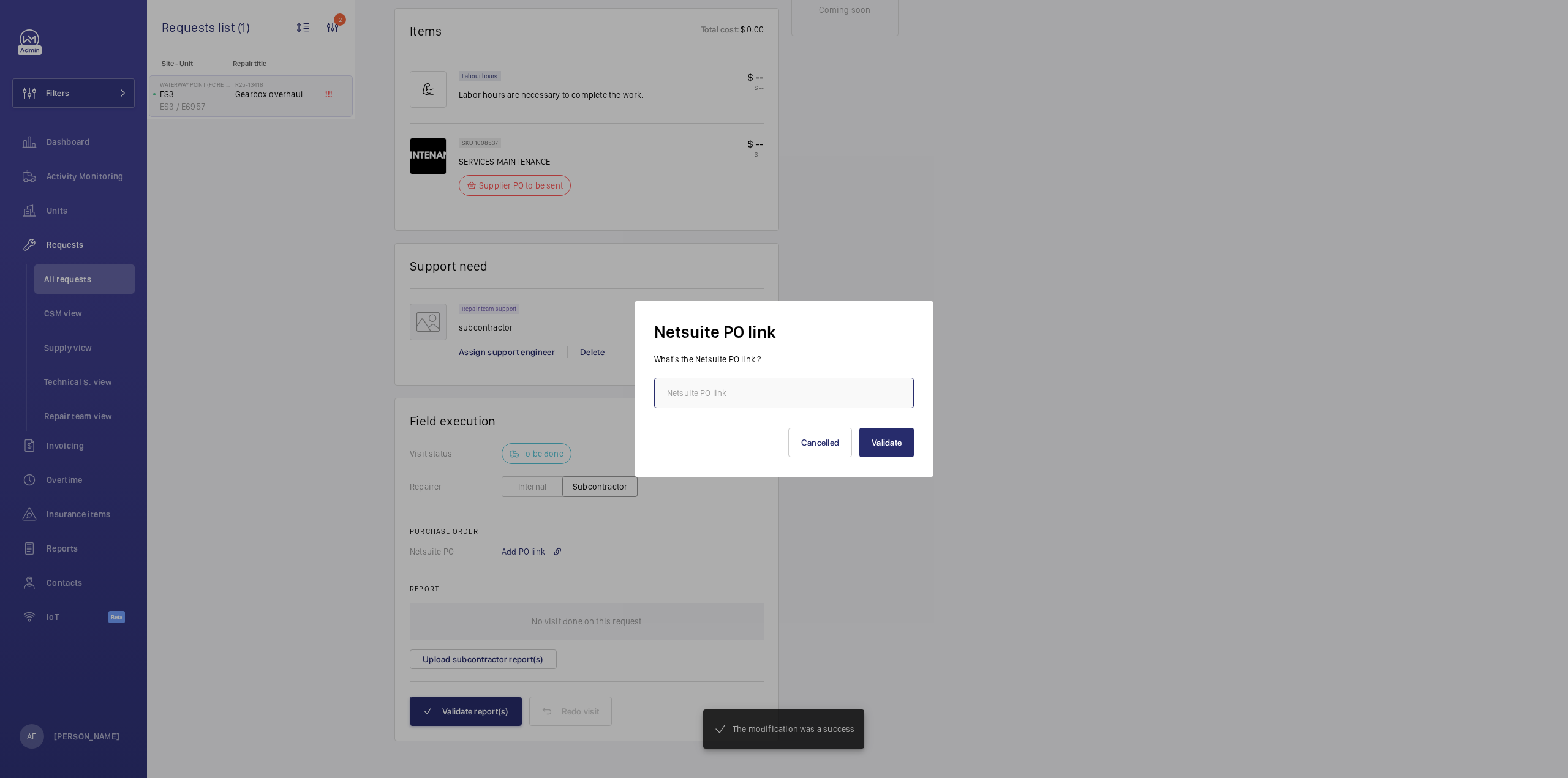
click at [764, 395] on input "text" at bounding box center [784, 393] width 260 height 31
paste input "https://6461500.app.netsuite.com/app/accounting/transactions/purchord.nl?id=307…"
type input "https://6461500.app.netsuite.com/app/accounting/transactions/purchord.nl?id=307…"
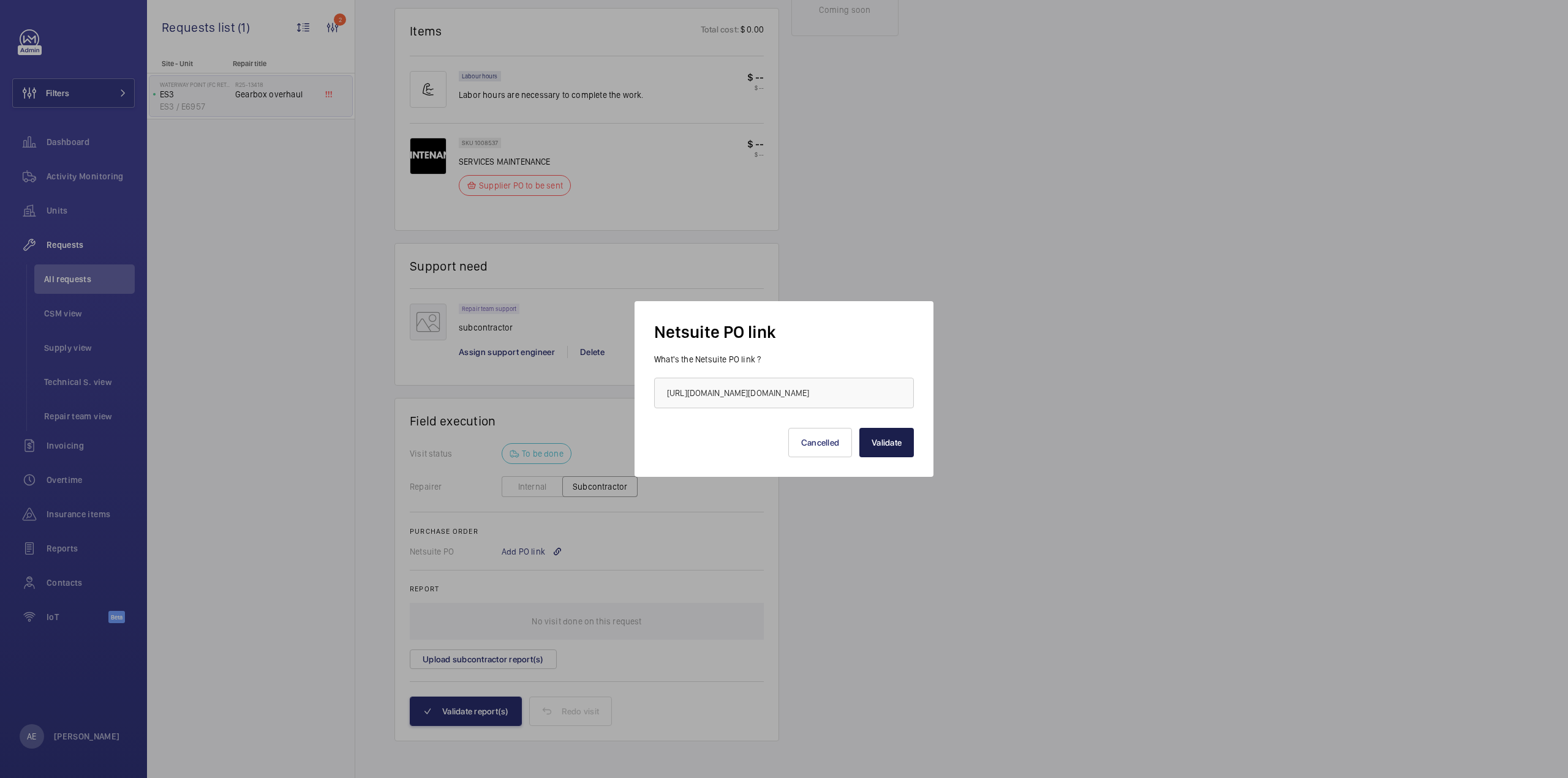
click at [893, 449] on button "Validate" at bounding box center [886, 442] width 55 height 29
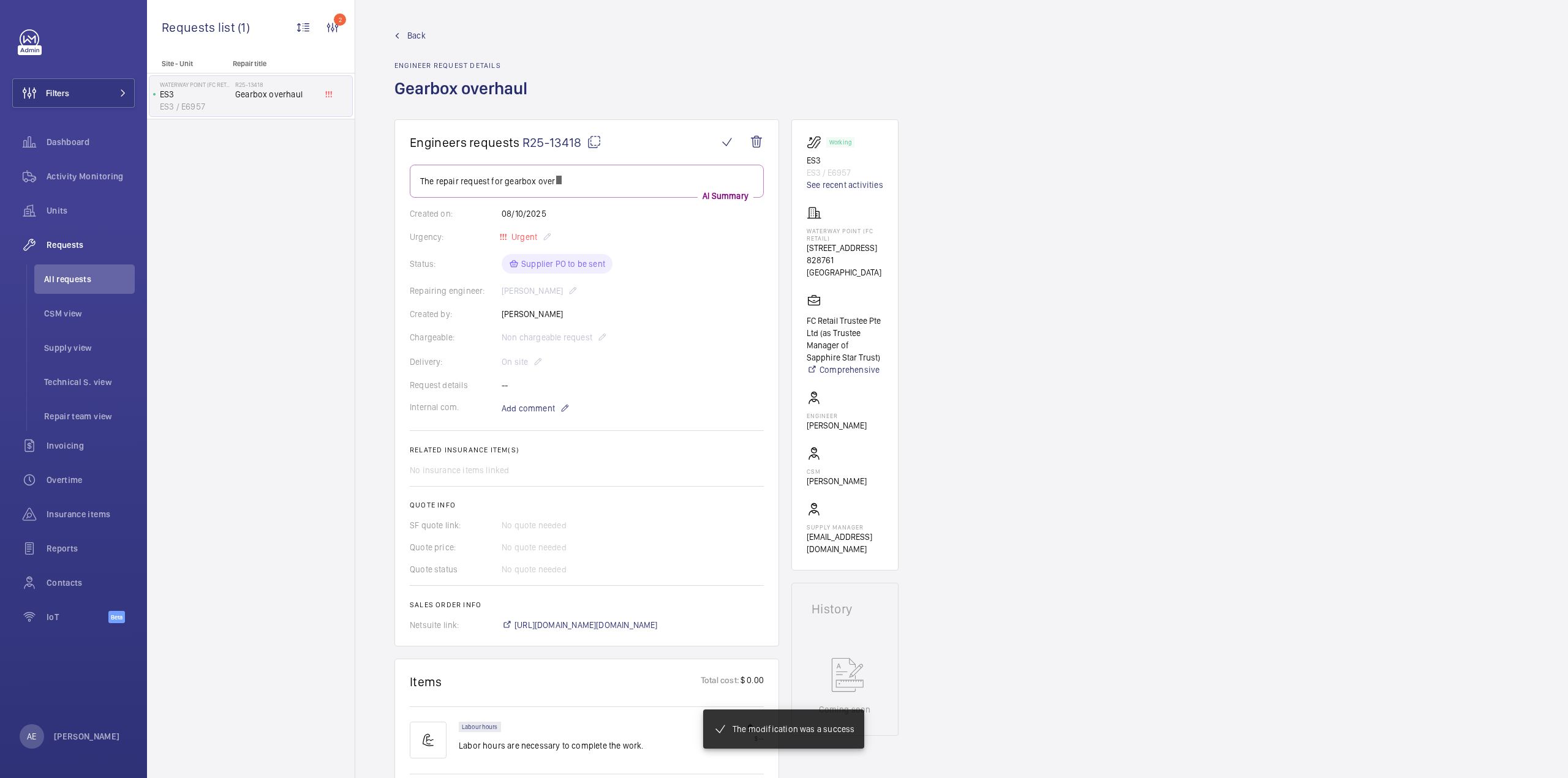
scroll to position [123, 0]
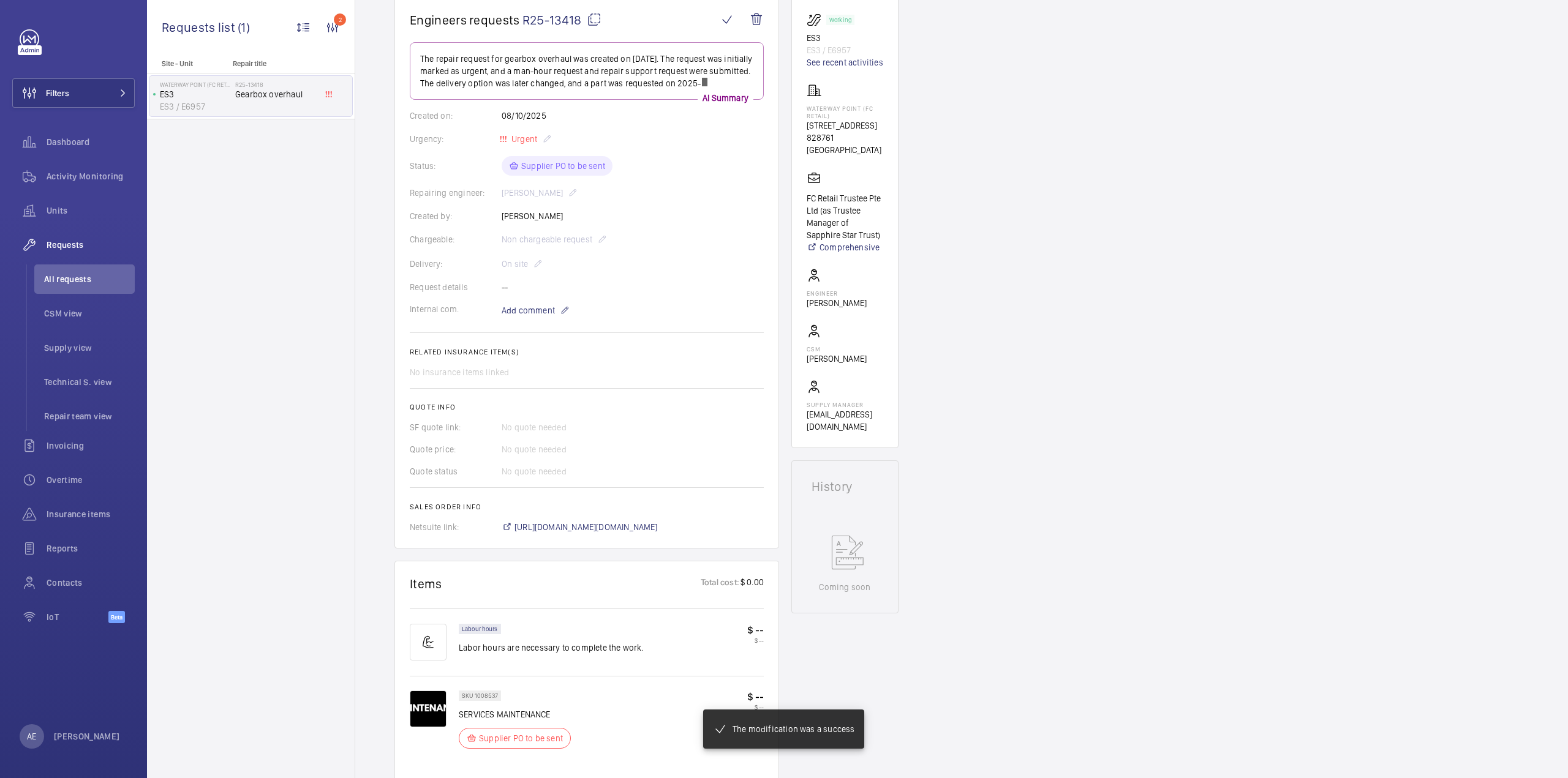
click at [580, 514] on wm-front-card-body "The repair request for gearbox overhaul was created on 2025-10-08. The request …" at bounding box center [586, 288] width 354 height 491
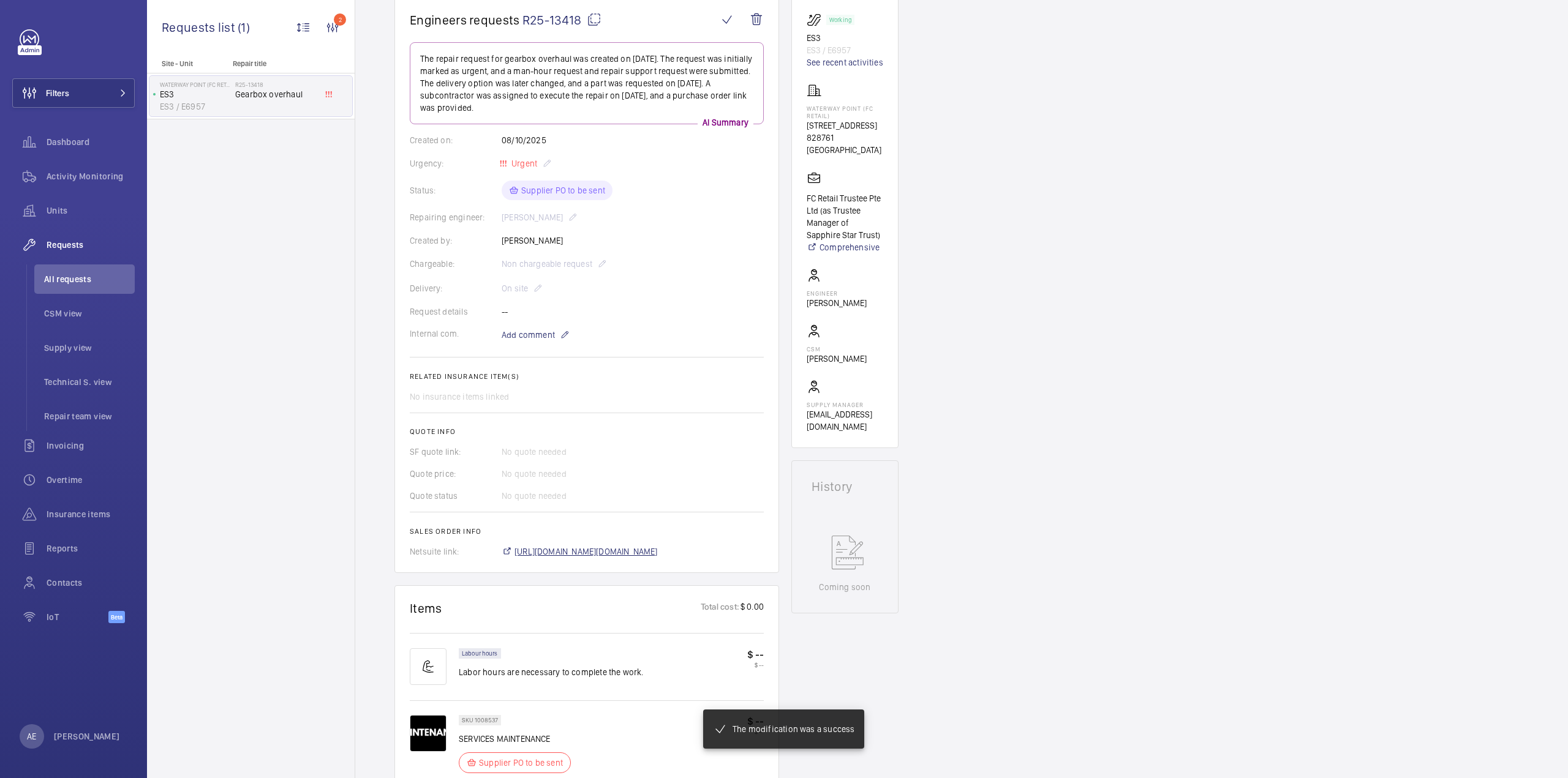
click at [571, 553] on span "https://6461500.app.netsuite.com/app/accounting/transactions/salesord.nl?id=307…" at bounding box center [586, 552] width 143 height 12
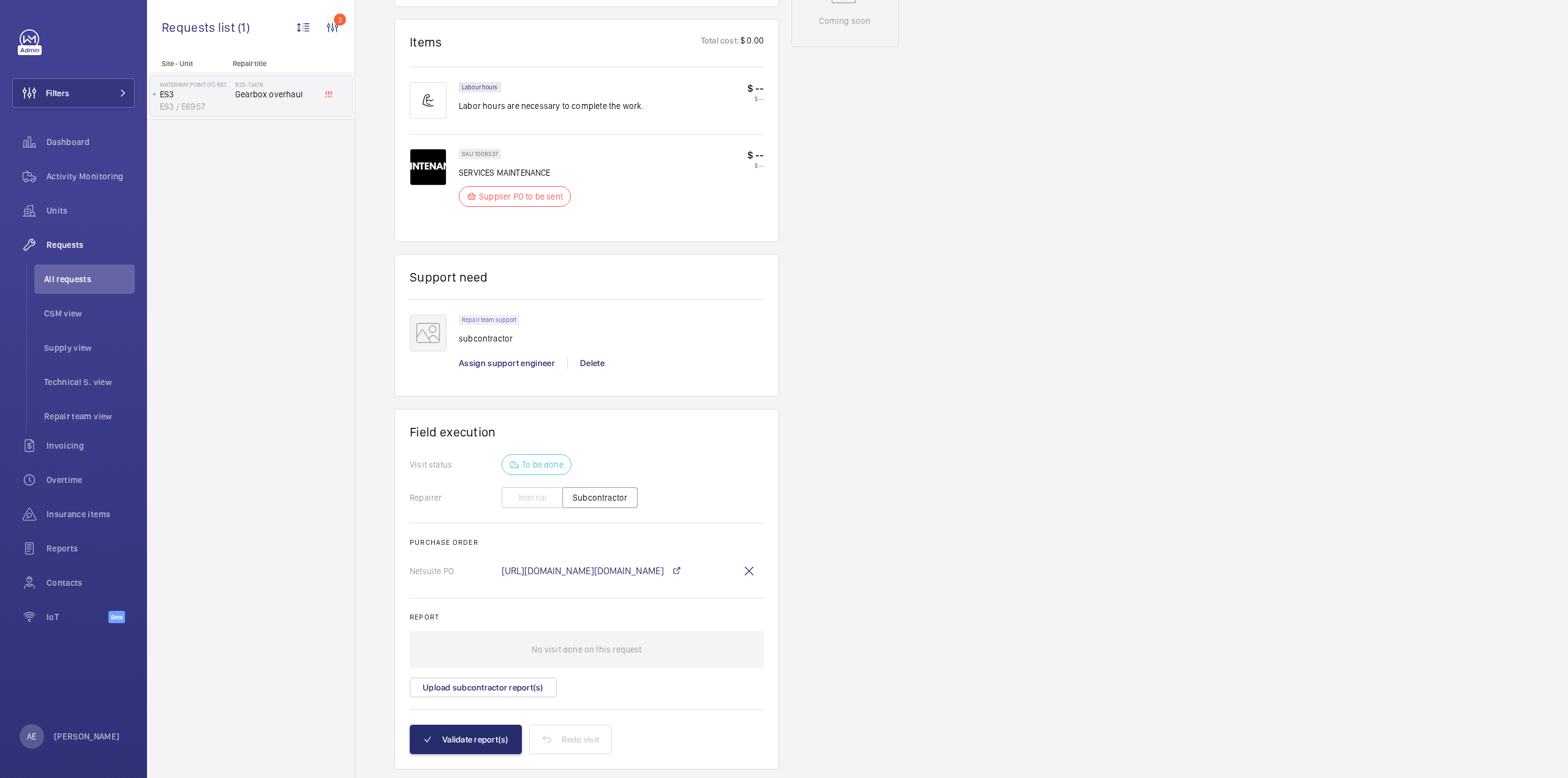
scroll to position [717, 0]
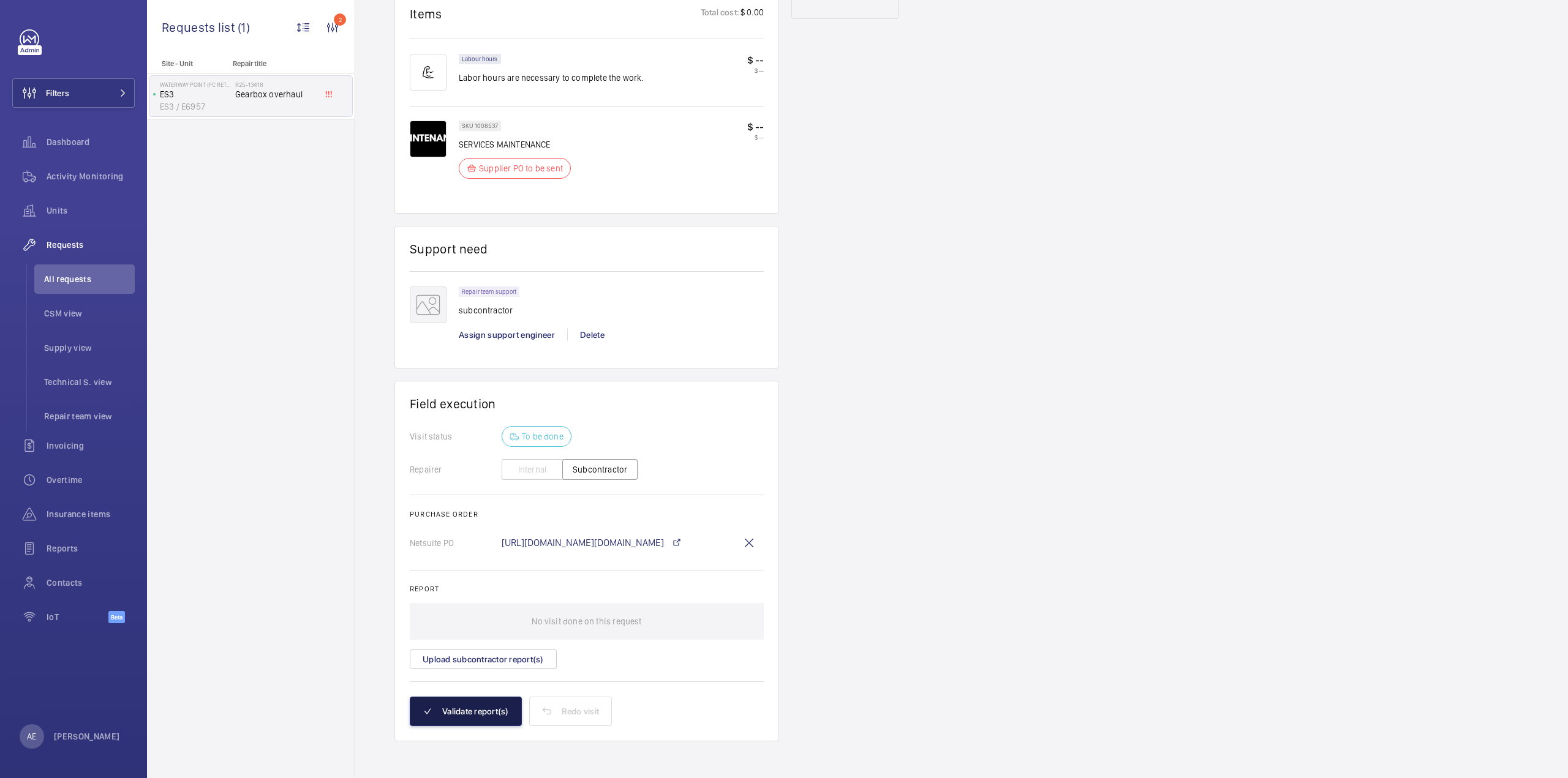
click at [488, 720] on button "Validate report(s)" at bounding box center [466, 712] width 112 height 29
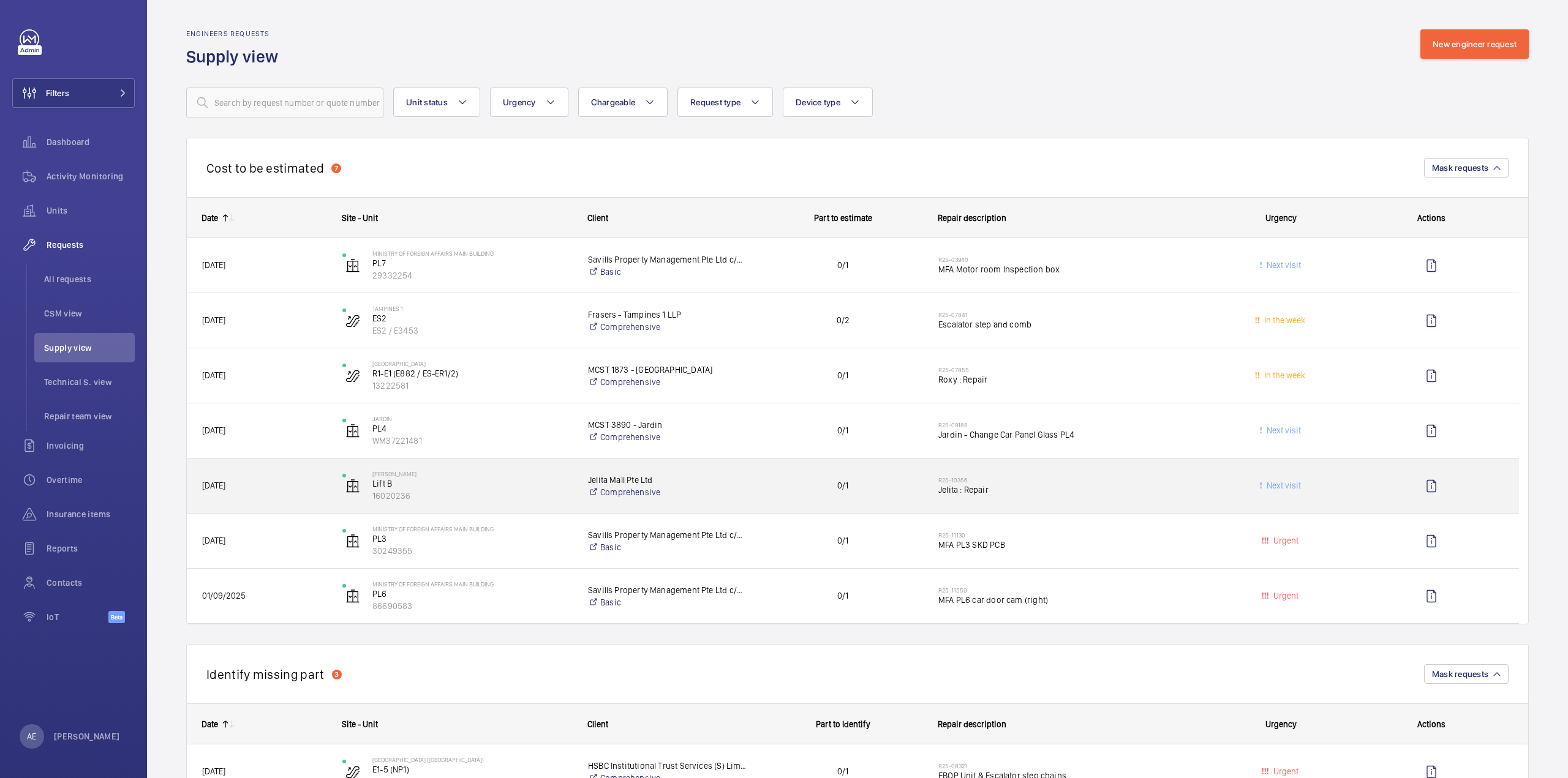
click at [869, 501] on div "0/1" at bounding box center [835, 485] width 174 height 39
